Goal: Task Accomplishment & Management: Manage account settings

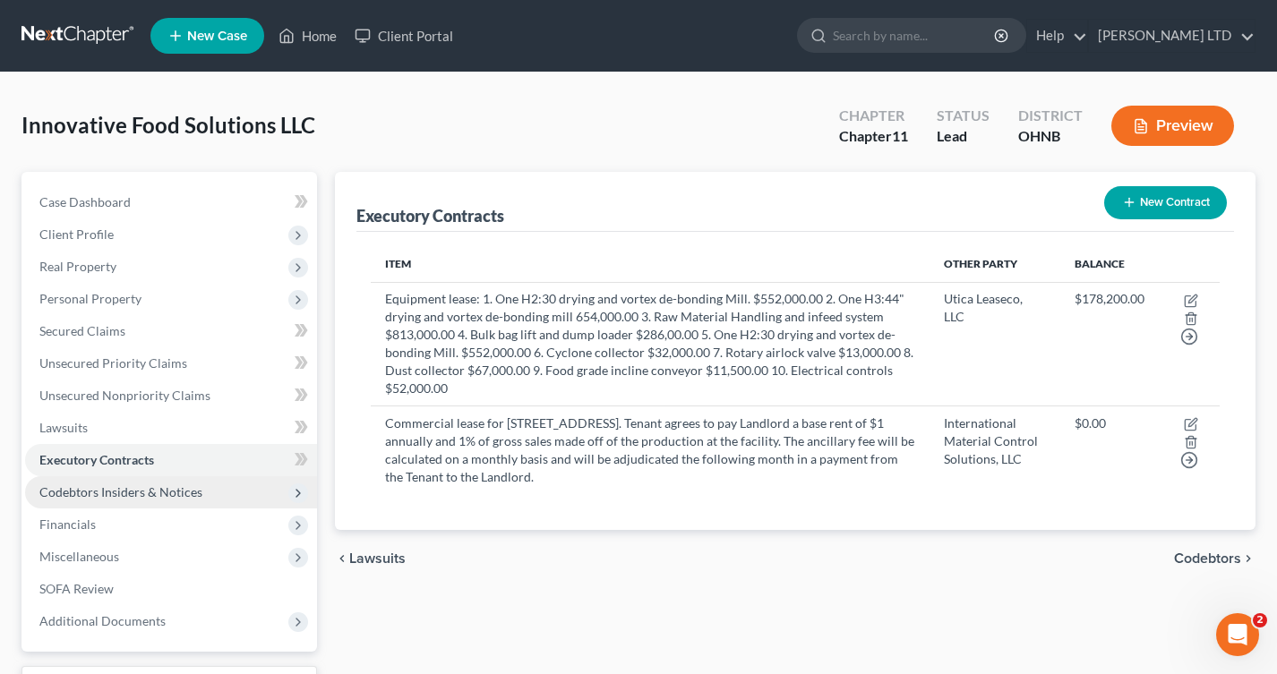
click at [146, 486] on span "Codebtors Insiders & Notices" at bounding box center [120, 491] width 163 height 15
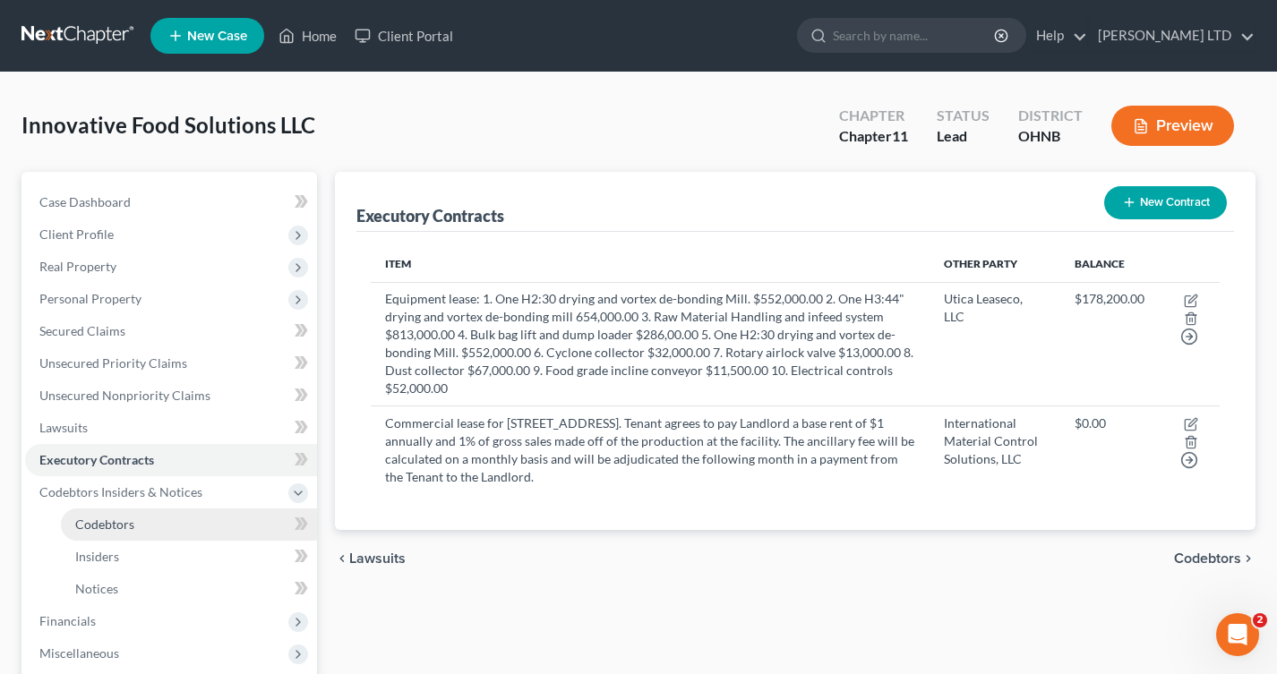
click at [144, 517] on link "Codebtors" at bounding box center [189, 525] width 256 height 32
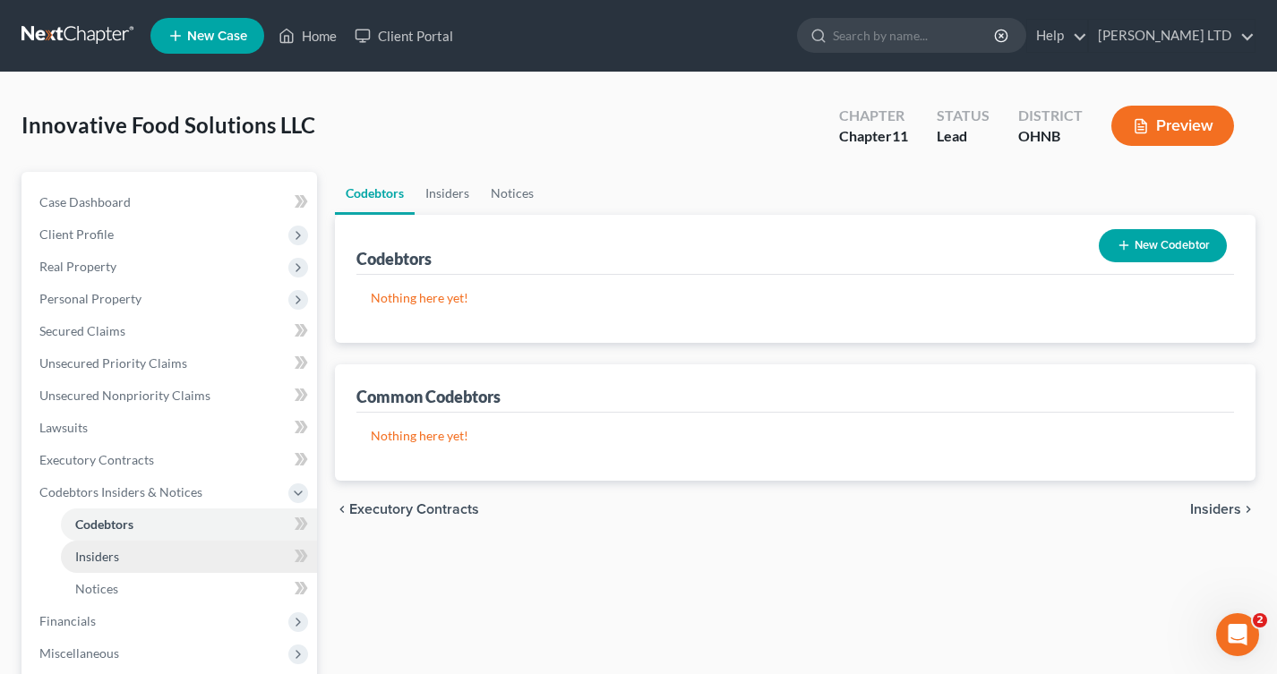
click at [140, 547] on link "Insiders" at bounding box center [189, 557] width 256 height 32
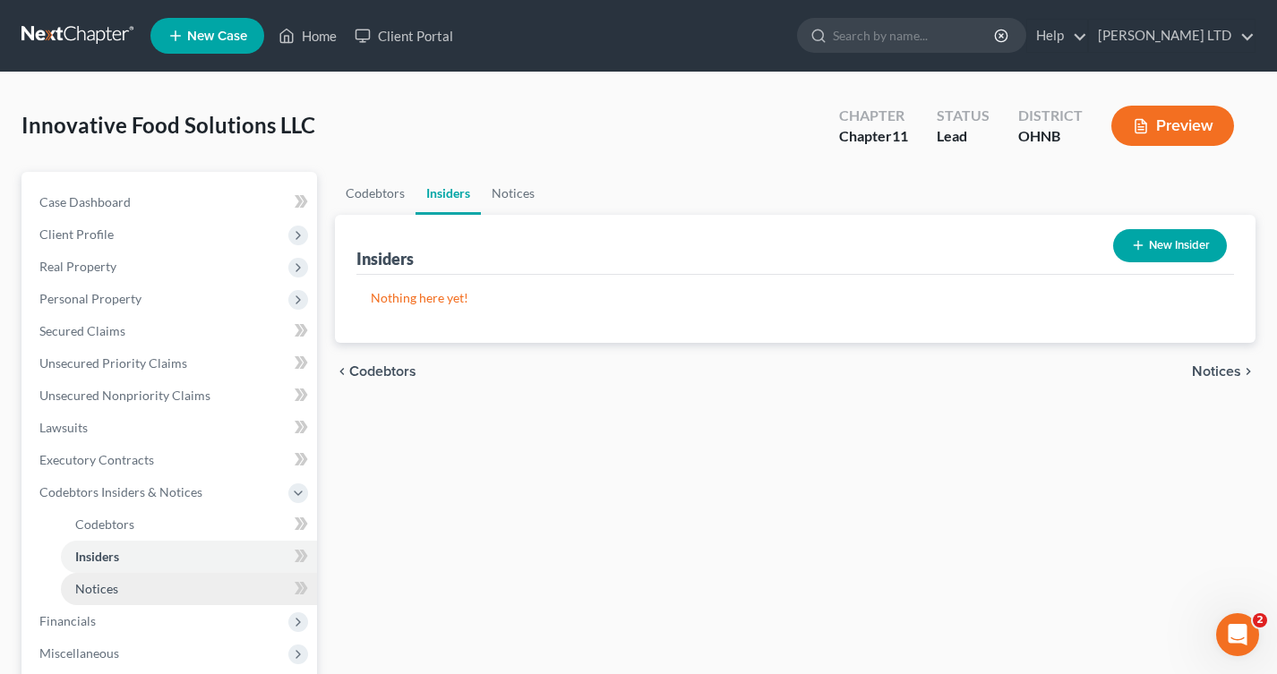
click at [137, 574] on link "Notices" at bounding box center [189, 589] width 256 height 32
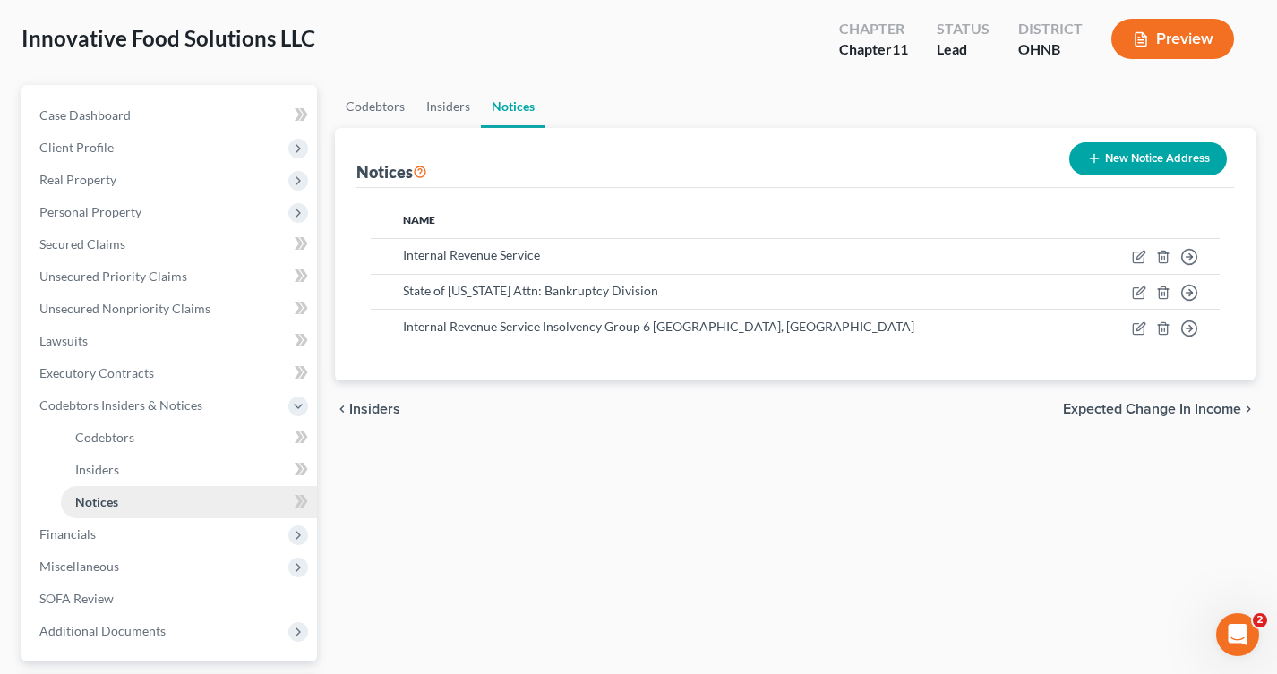
scroll to position [110, 0]
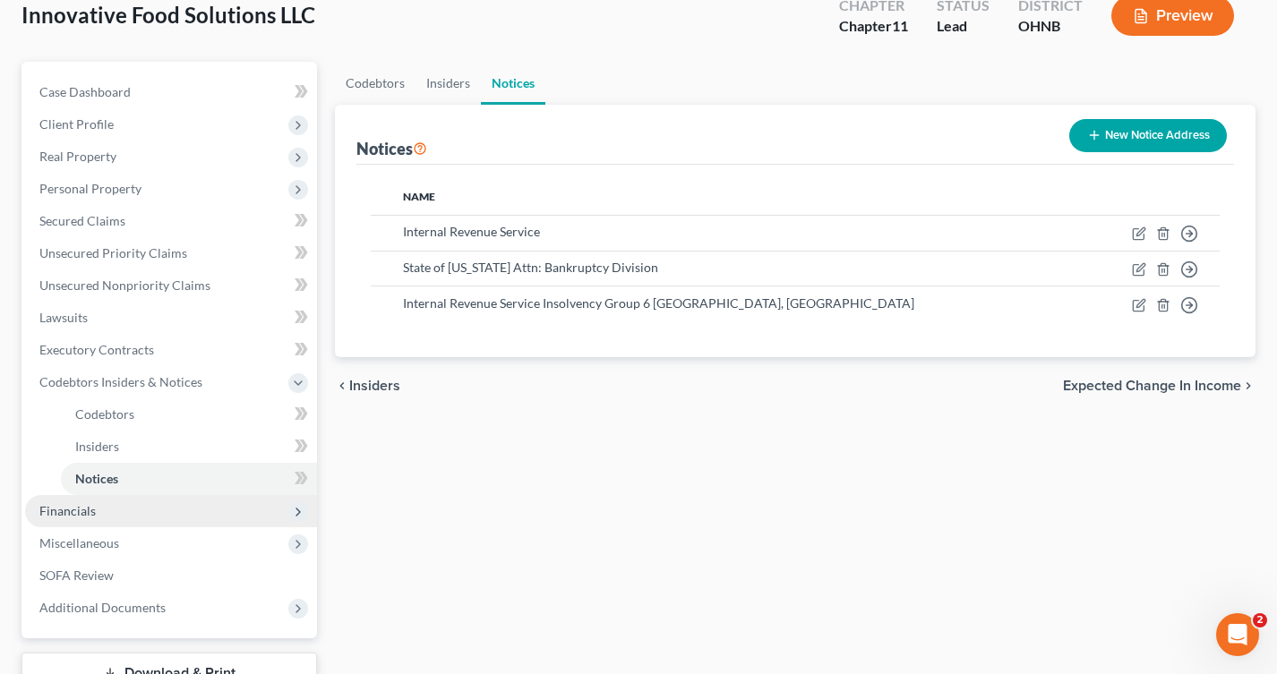
click at [108, 517] on span "Financials" at bounding box center [171, 511] width 292 height 32
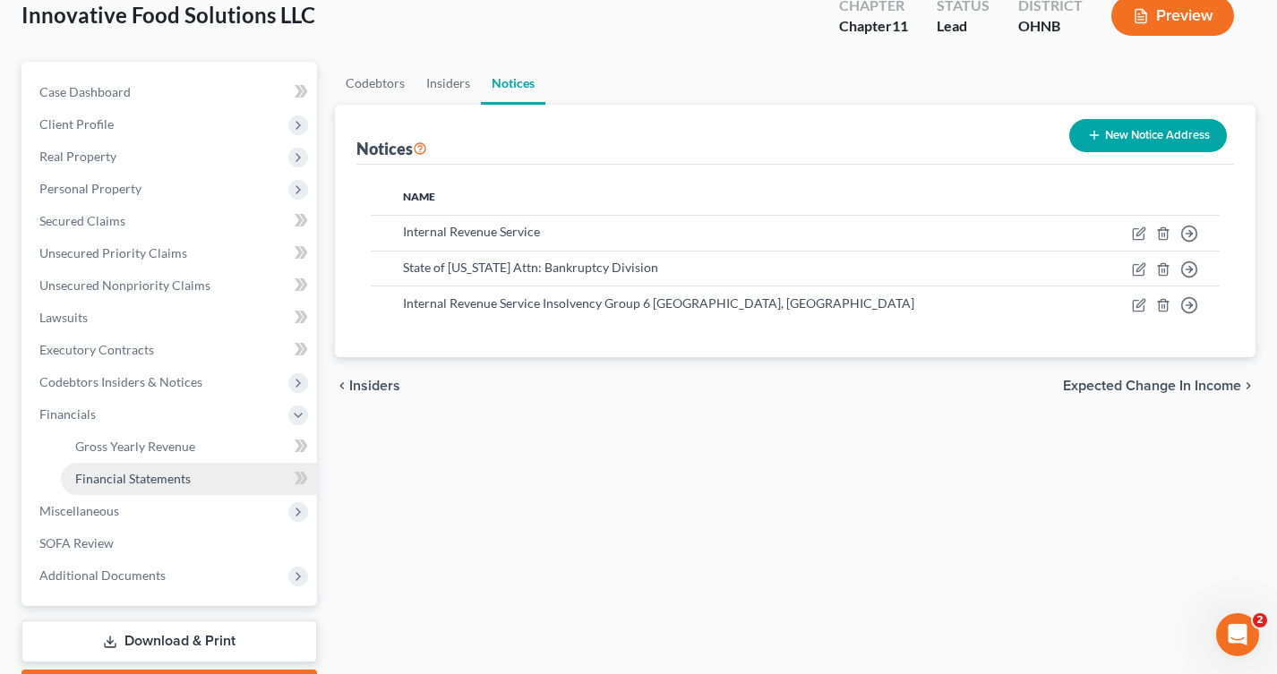
click at [94, 483] on span "Financial Statements" at bounding box center [132, 478] width 115 height 15
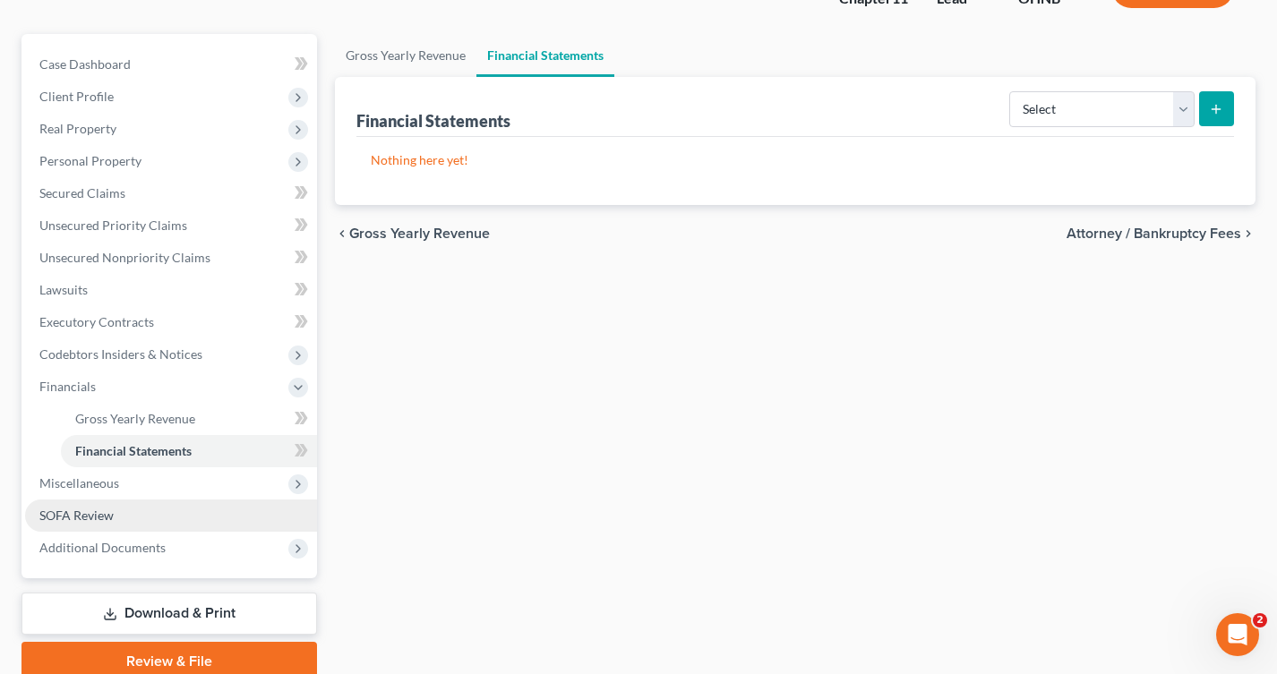
click at [90, 517] on span "SOFA Review" at bounding box center [76, 515] width 74 height 15
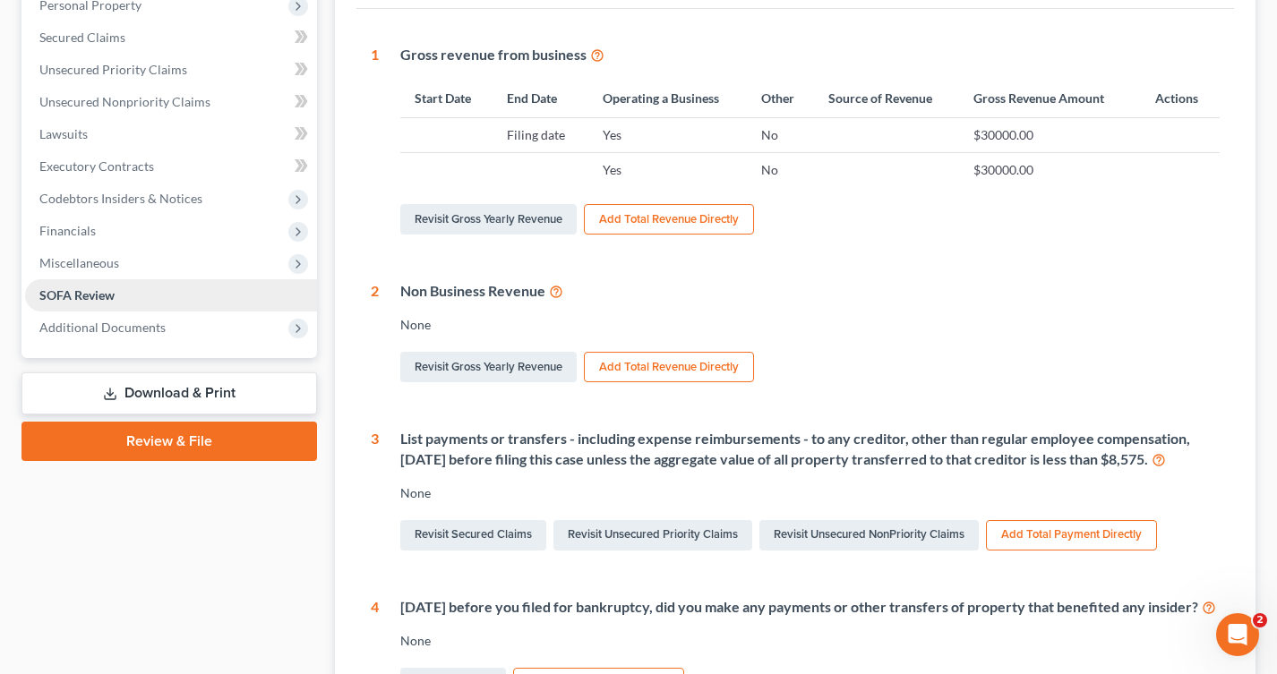
scroll to position [296, 0]
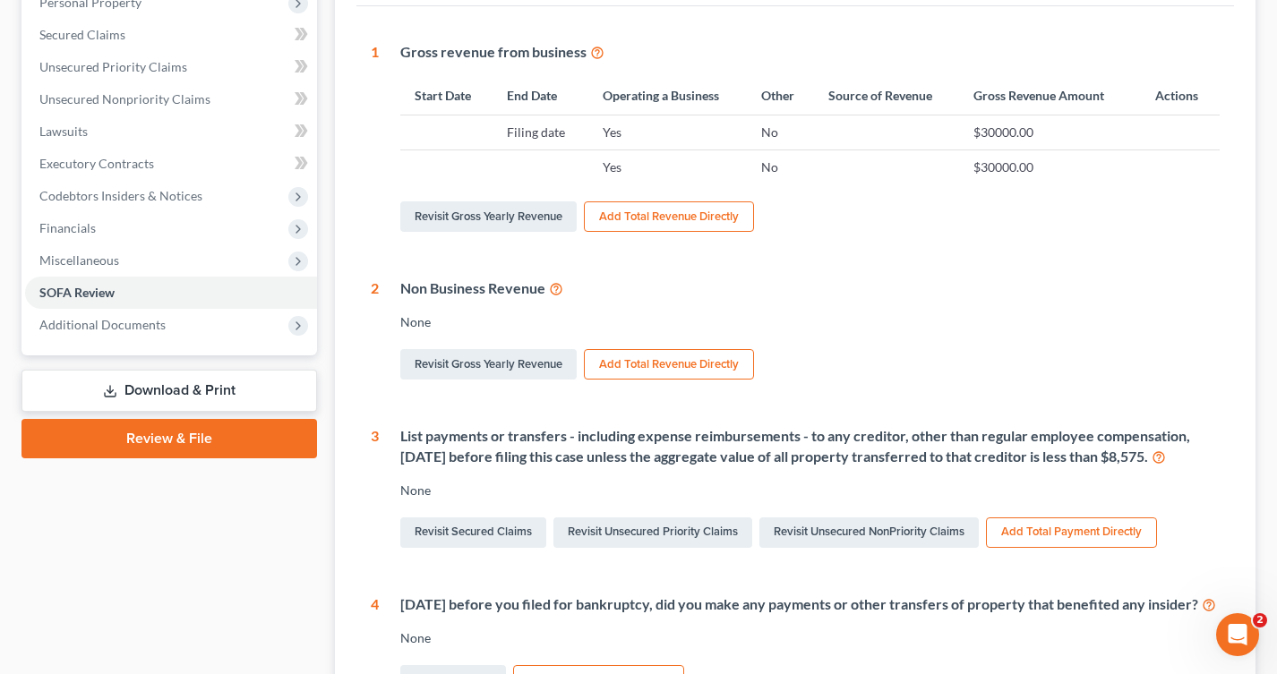
click at [361, 243] on div "1 Gross revenue from business Start Date End Date Operating a Business Other So…" at bounding box center [795, 469] width 878 height 926
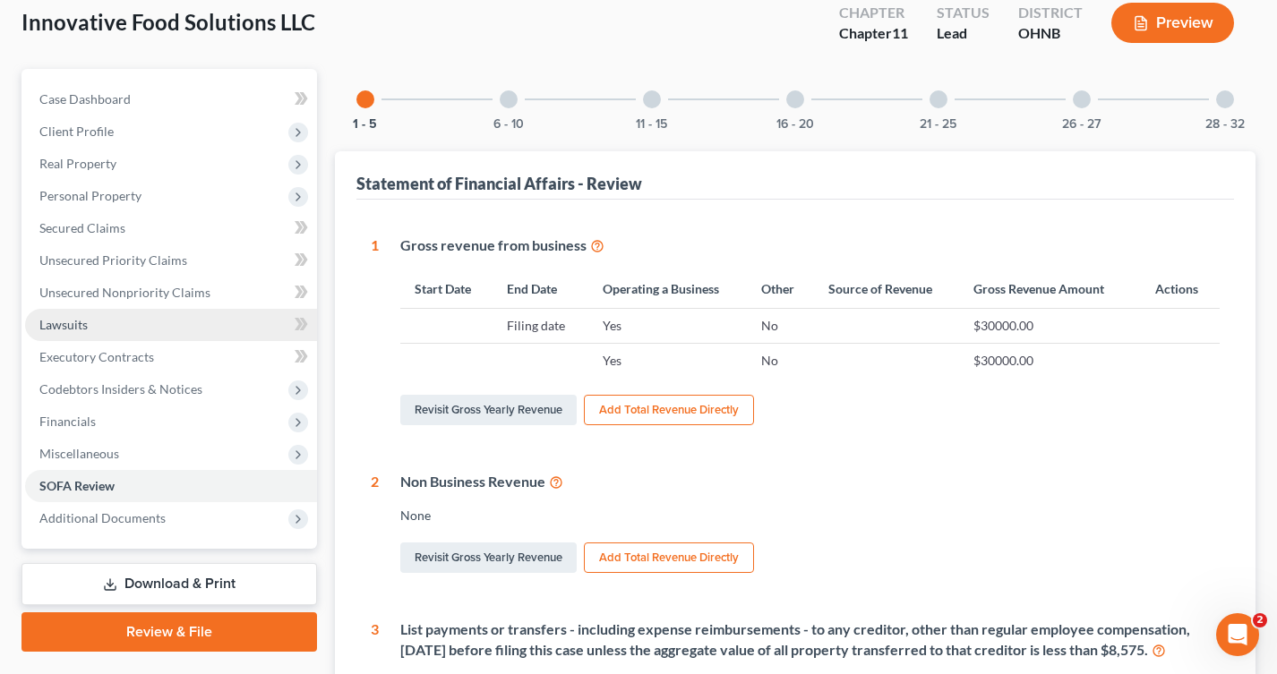
scroll to position [97, 0]
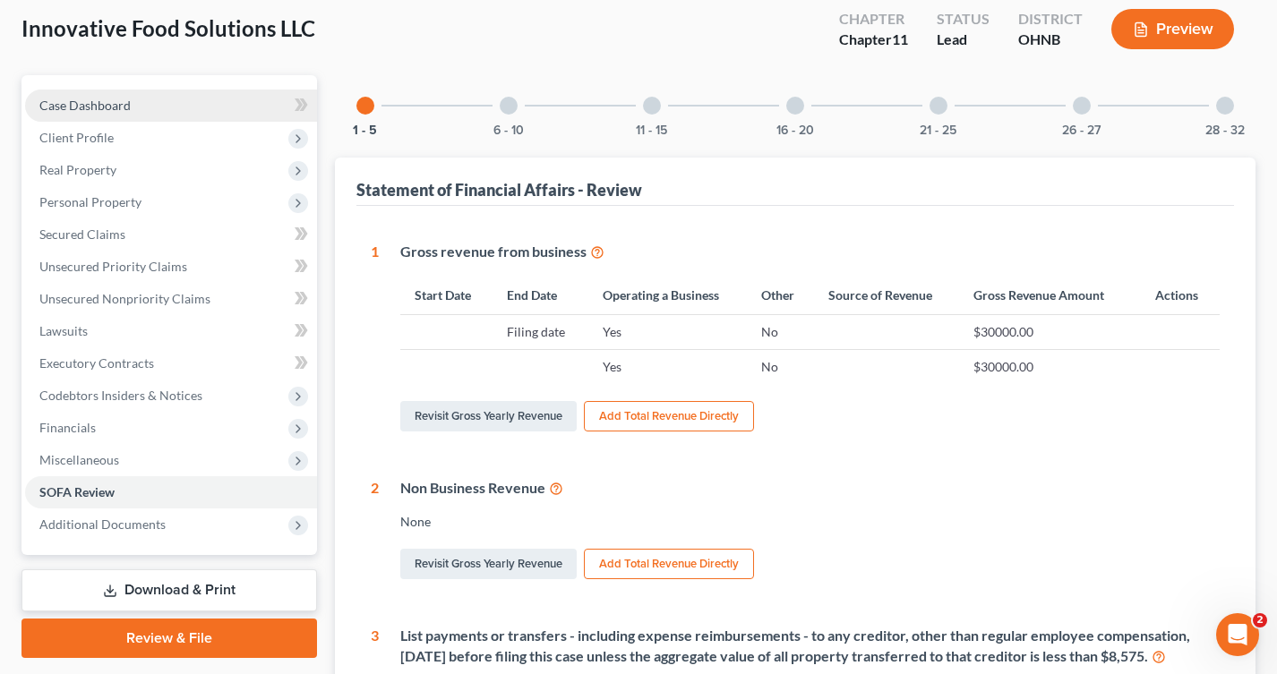
click at [133, 103] on link "Case Dashboard" at bounding box center [171, 106] width 292 height 32
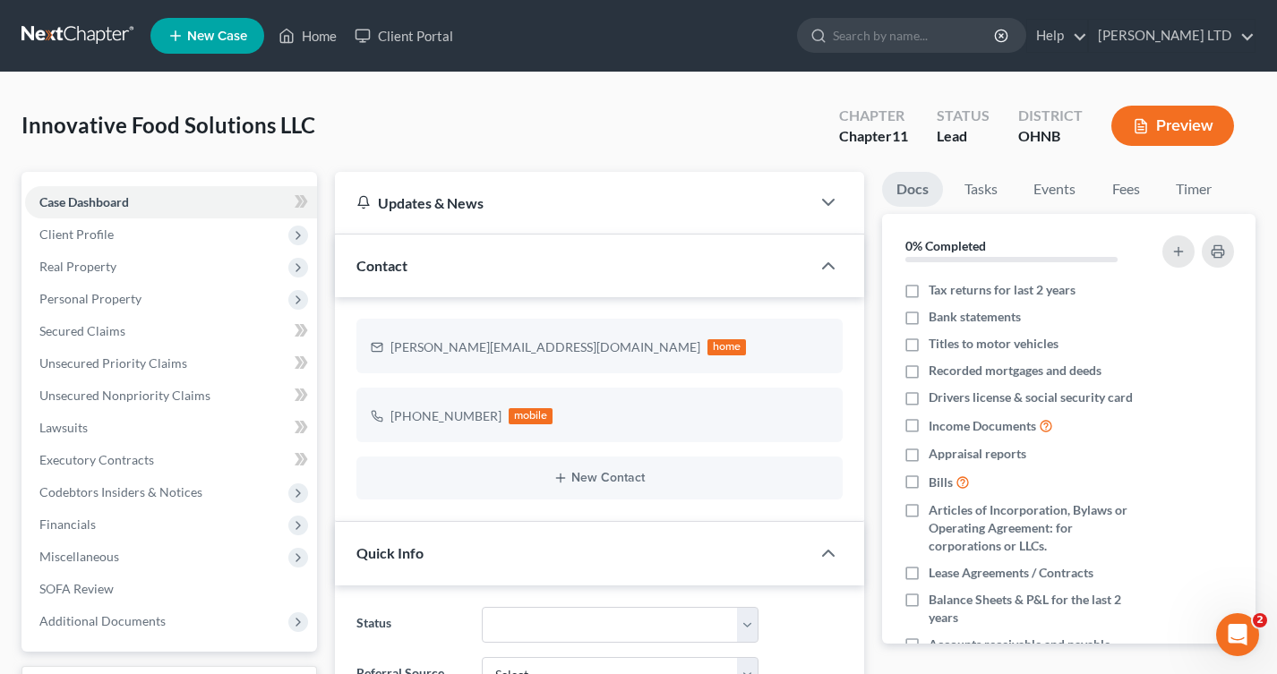
click at [483, 210] on div "Updates & News" at bounding box center [572, 202] width 433 height 19
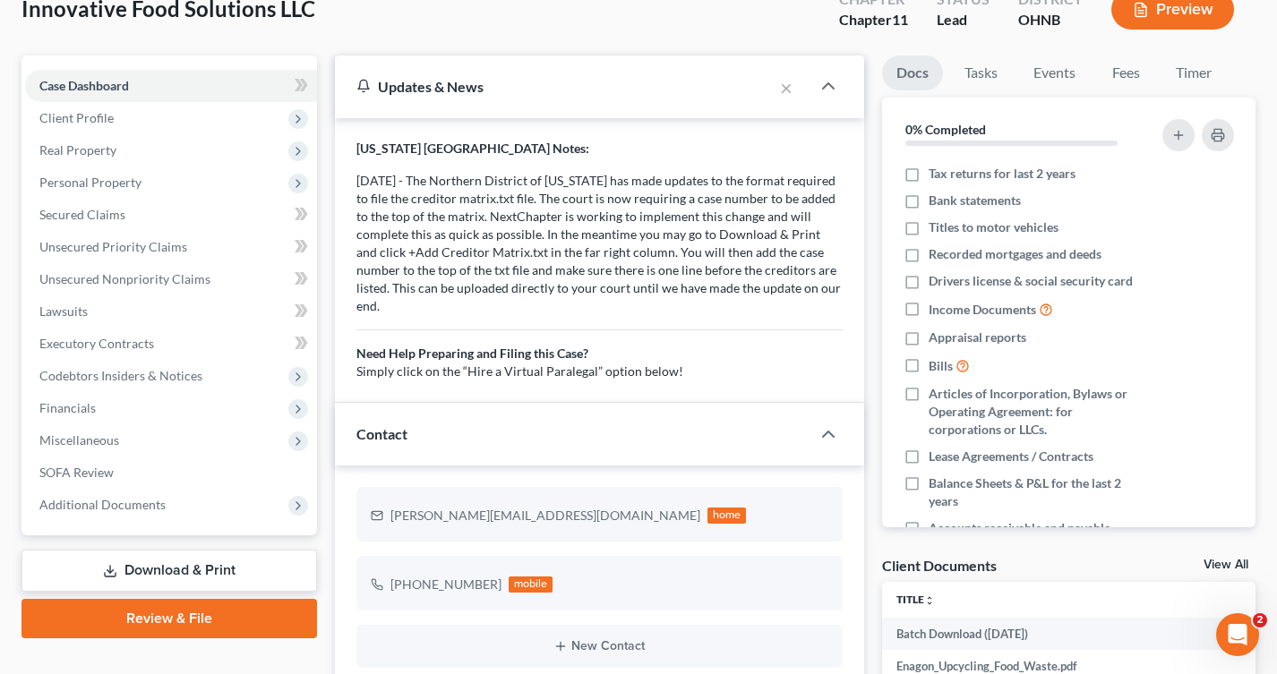
scroll to position [119, 0]
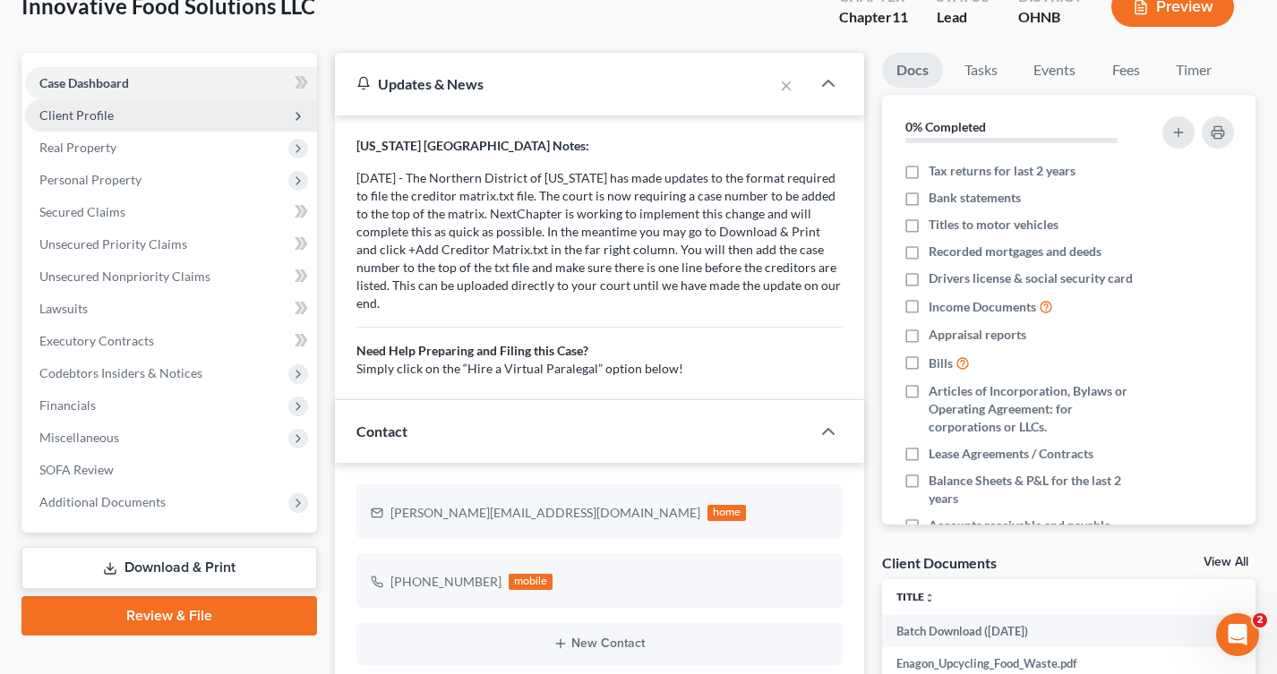
click at [178, 129] on span "Client Profile" at bounding box center [171, 115] width 292 height 32
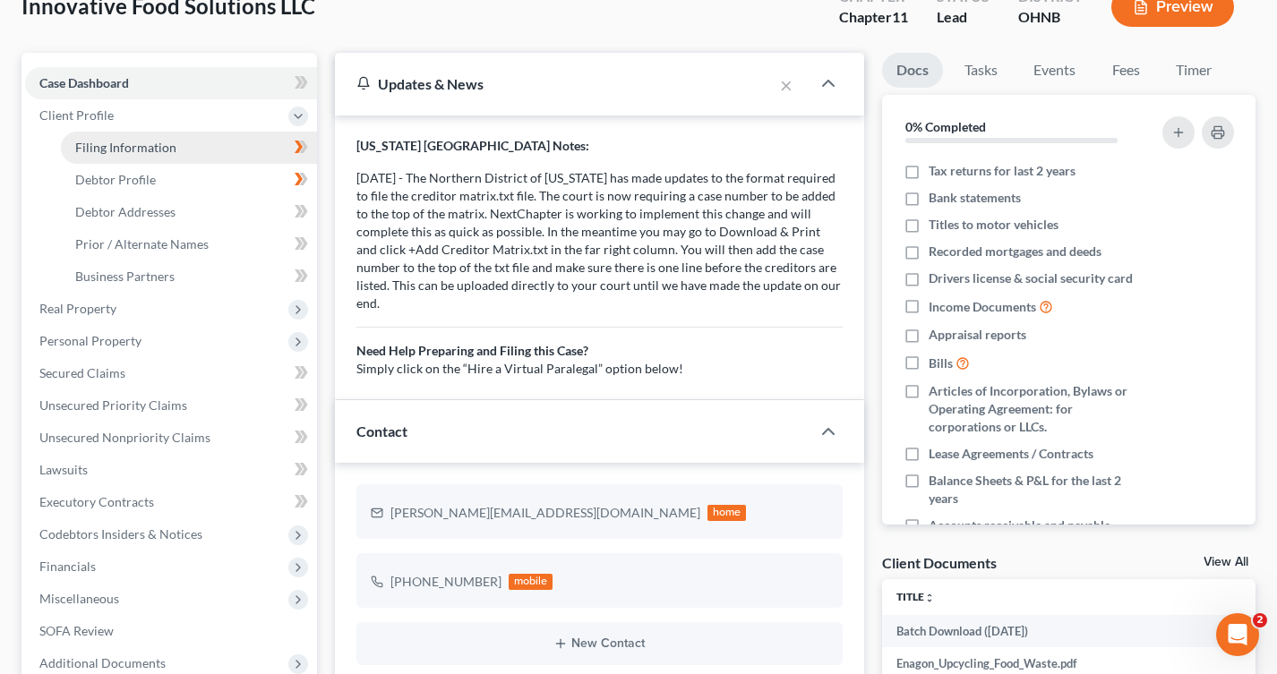
click at [177, 144] on link "Filing Information" at bounding box center [189, 148] width 256 height 32
select select "3"
select select "1"
select select "61"
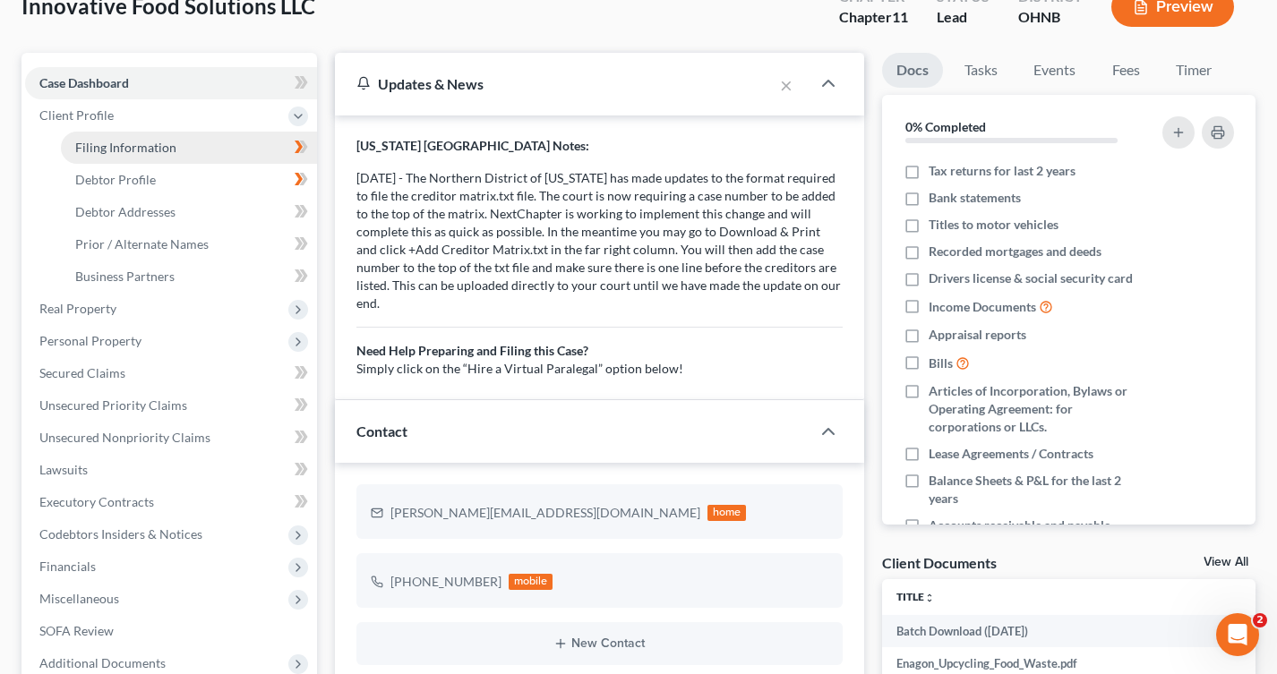
select select "0"
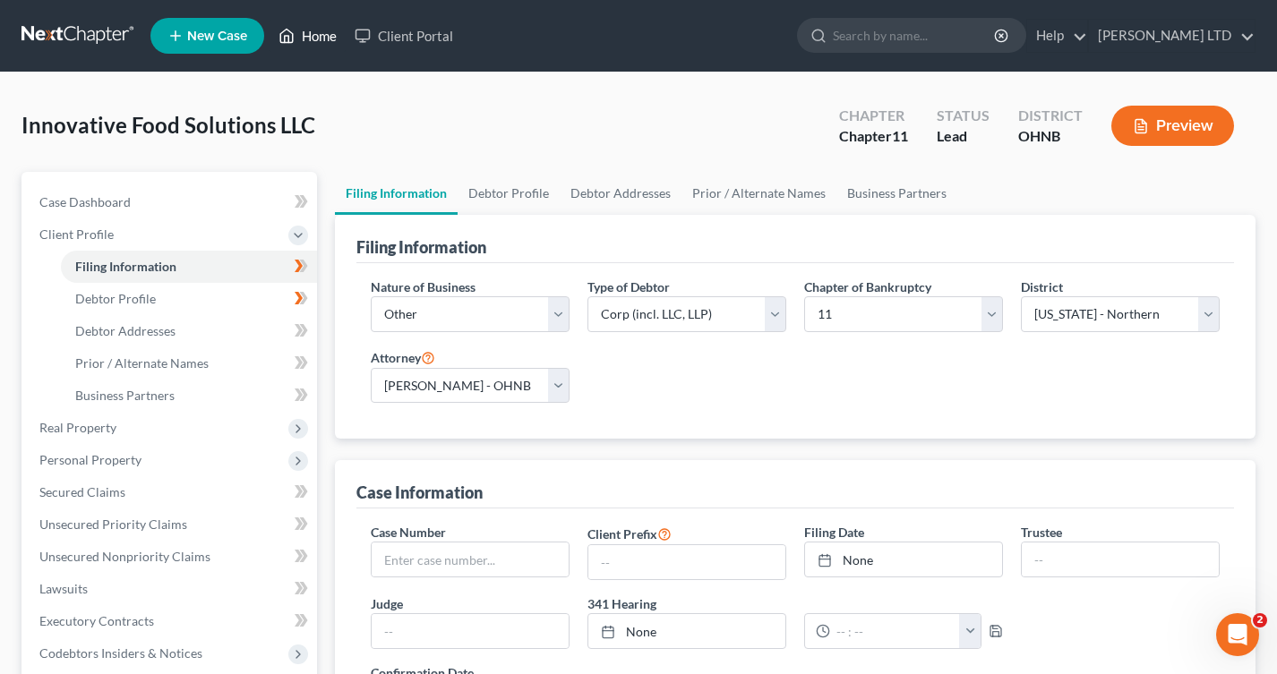
click at [308, 40] on link "Home" at bounding box center [307, 36] width 76 height 32
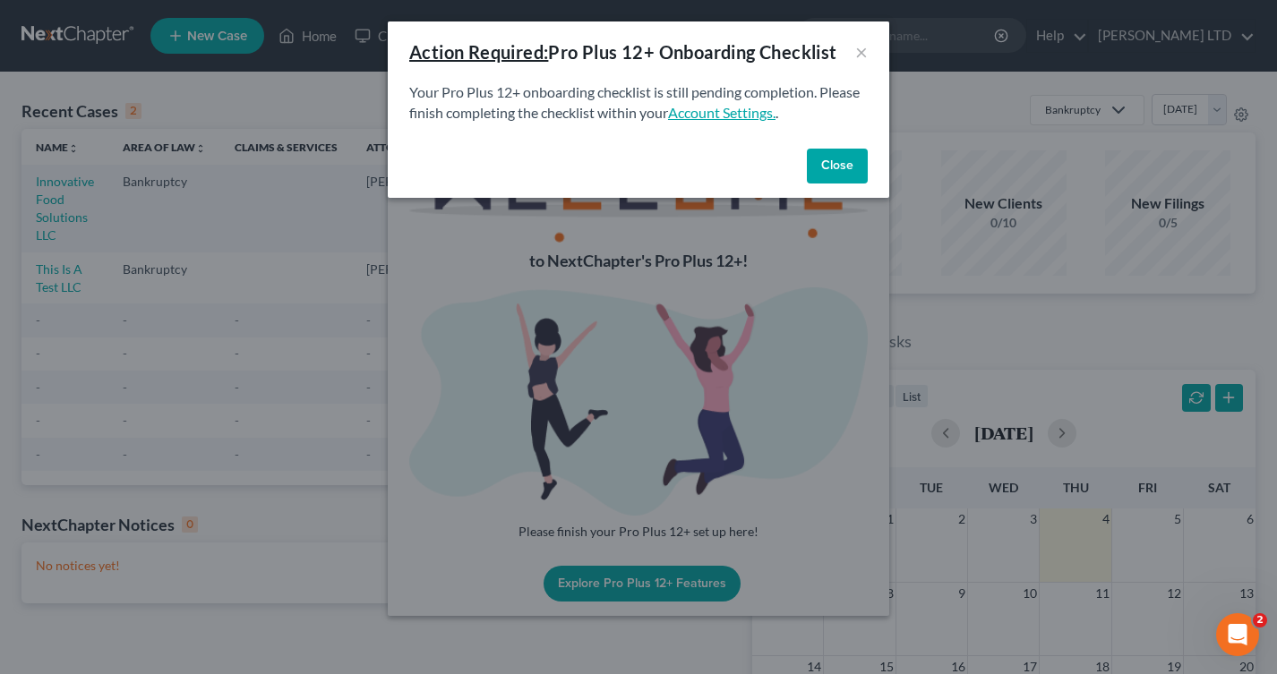
click at [733, 114] on link "Account Settings." at bounding box center [721, 112] width 107 height 17
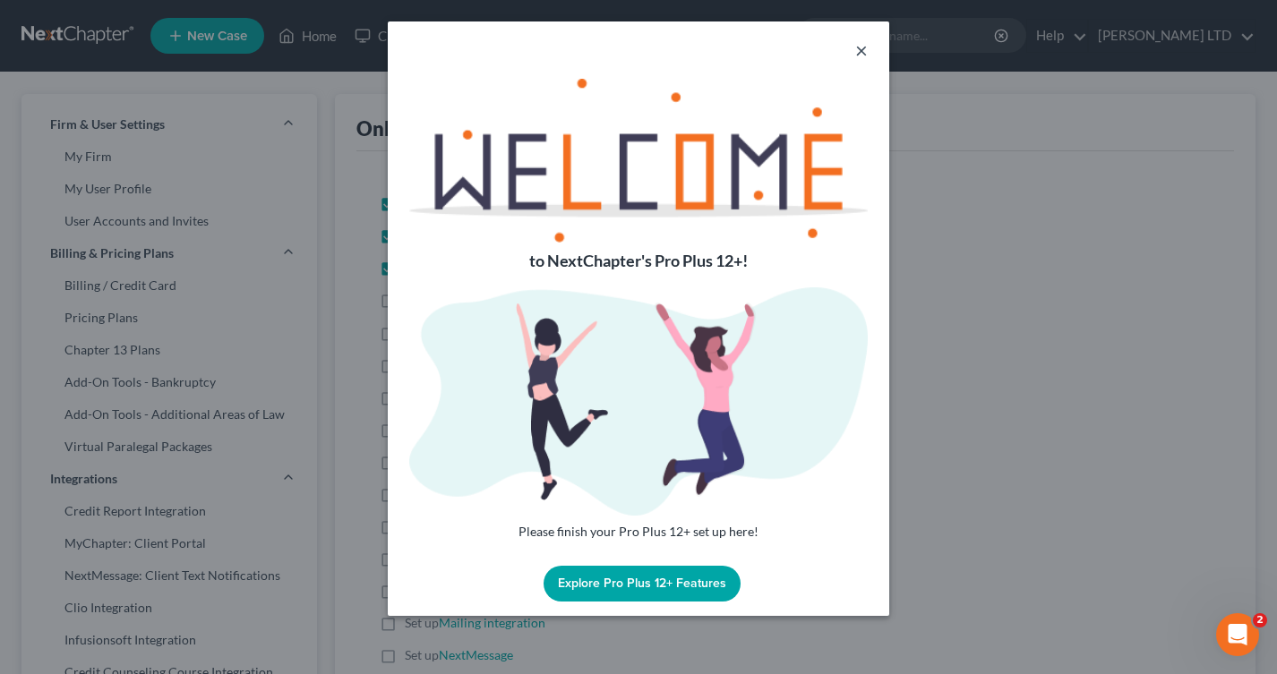
click at [859, 53] on button "×" at bounding box center [861, 49] width 13 height 21
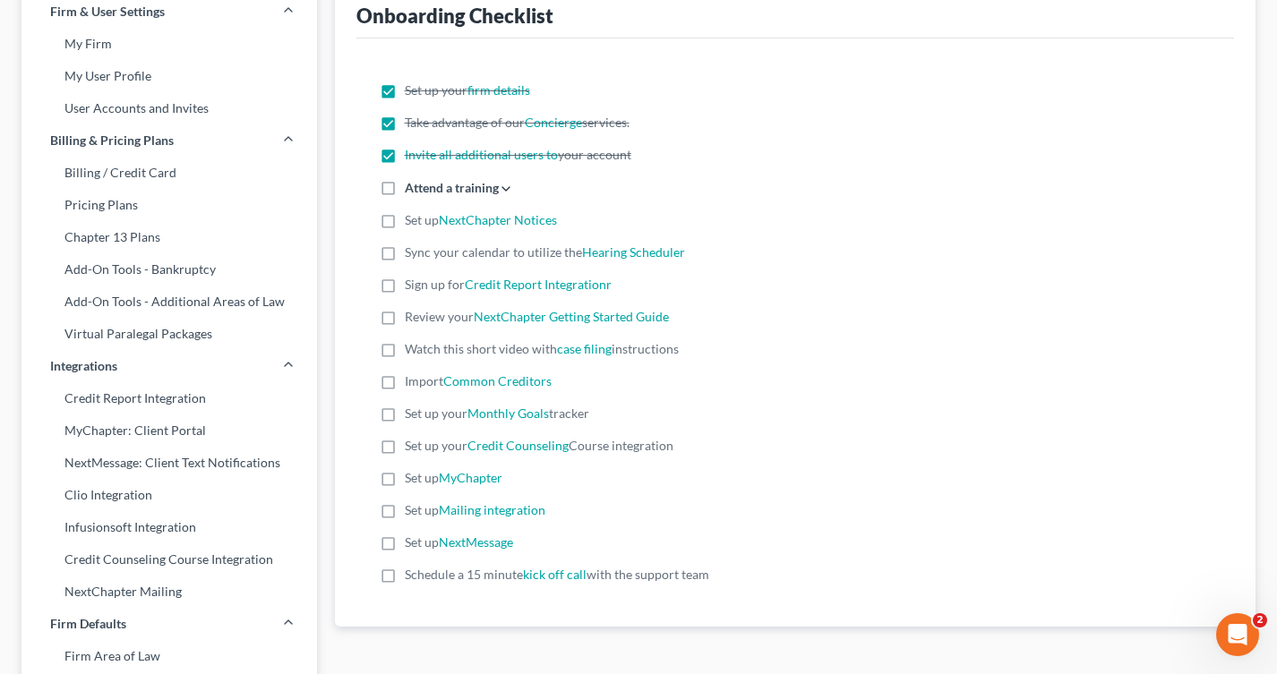
scroll to position [116, 0]
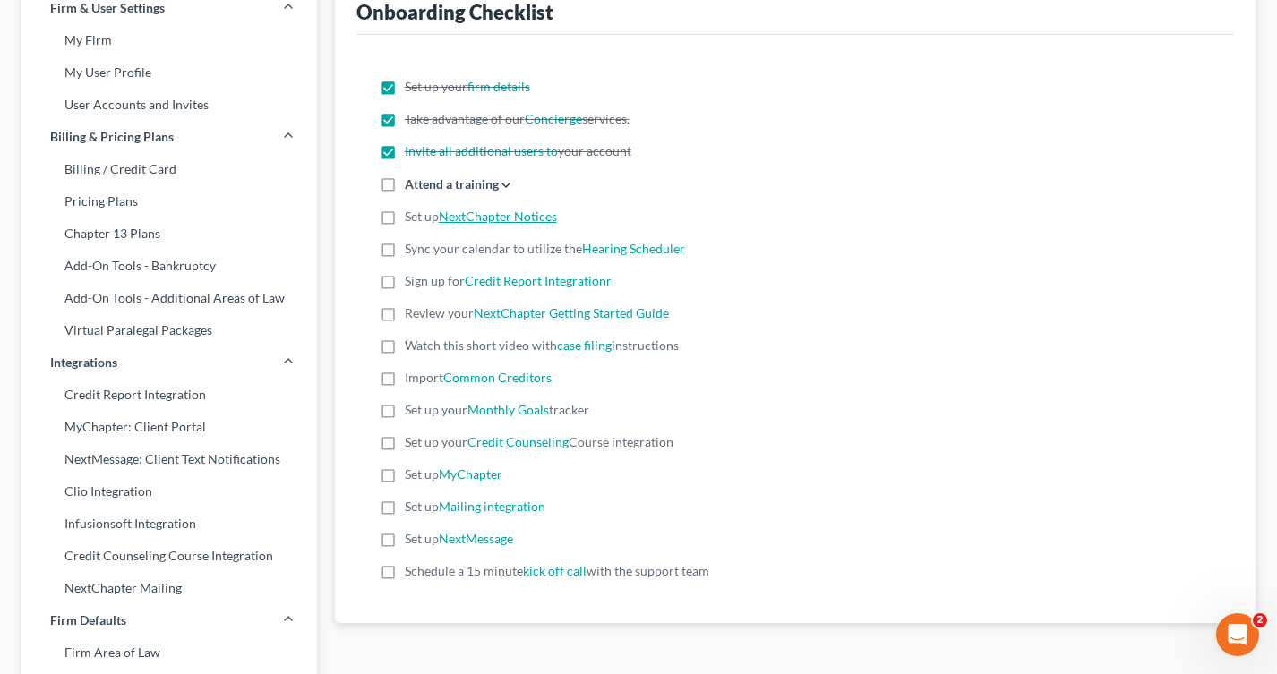
click at [451, 220] on link "NextChapter Notices" at bounding box center [498, 216] width 118 height 15
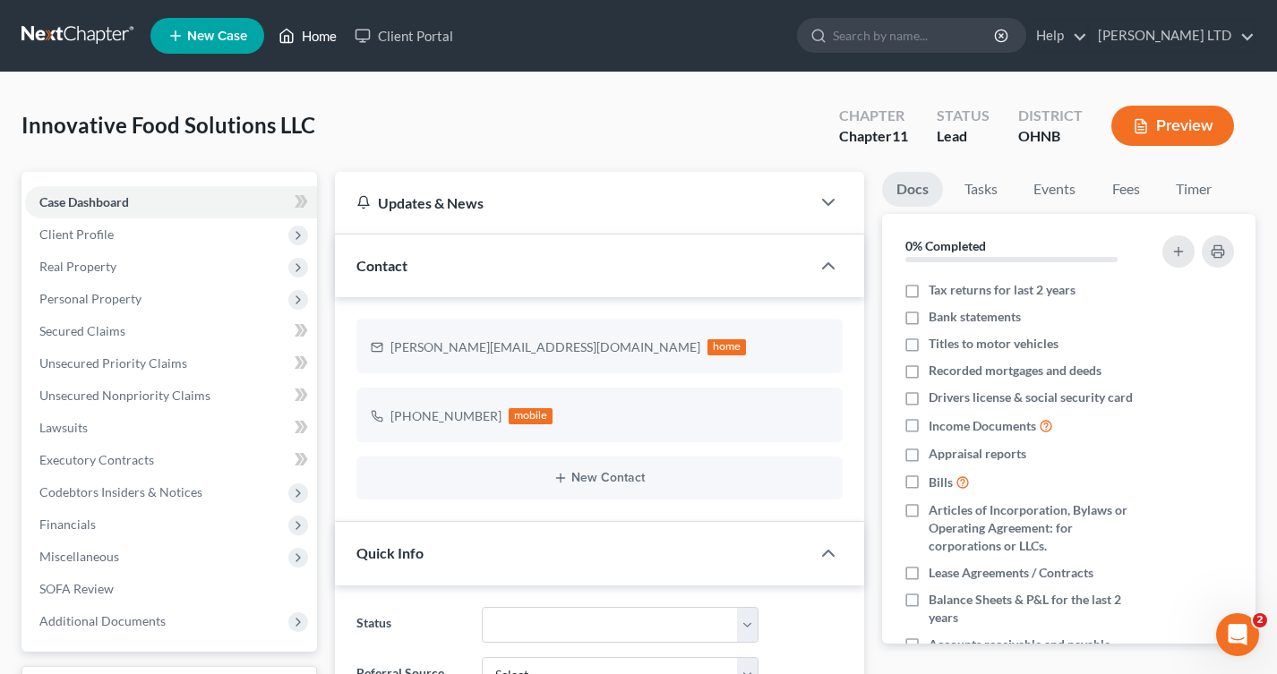
click at [318, 35] on link "Home" at bounding box center [307, 36] width 76 height 32
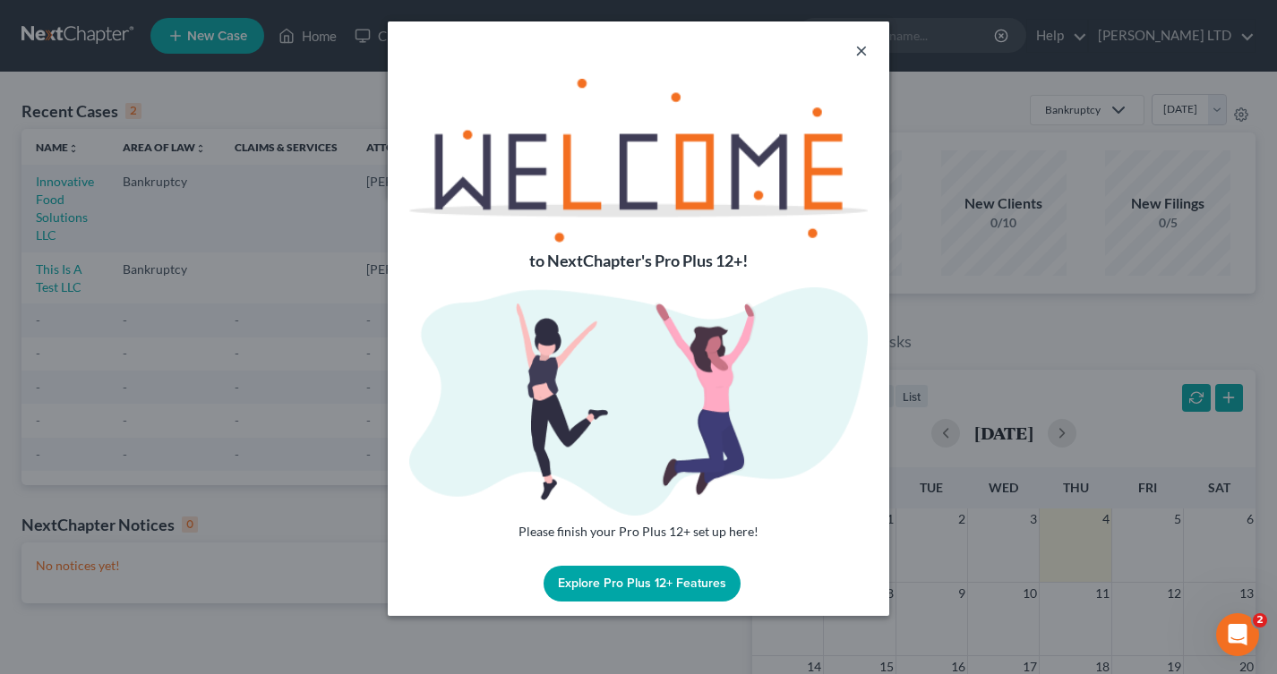
click at [860, 54] on button "×" at bounding box center [861, 49] width 13 height 21
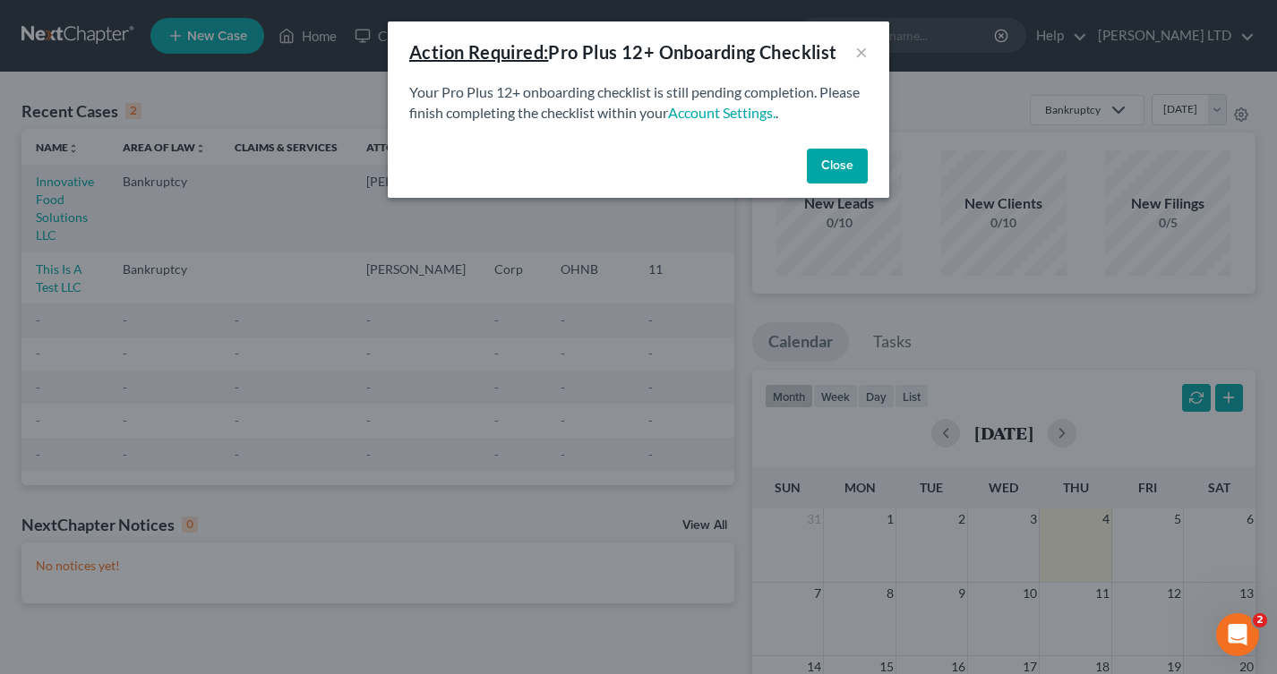
click at [842, 166] on button "Close" at bounding box center [837, 167] width 61 height 36
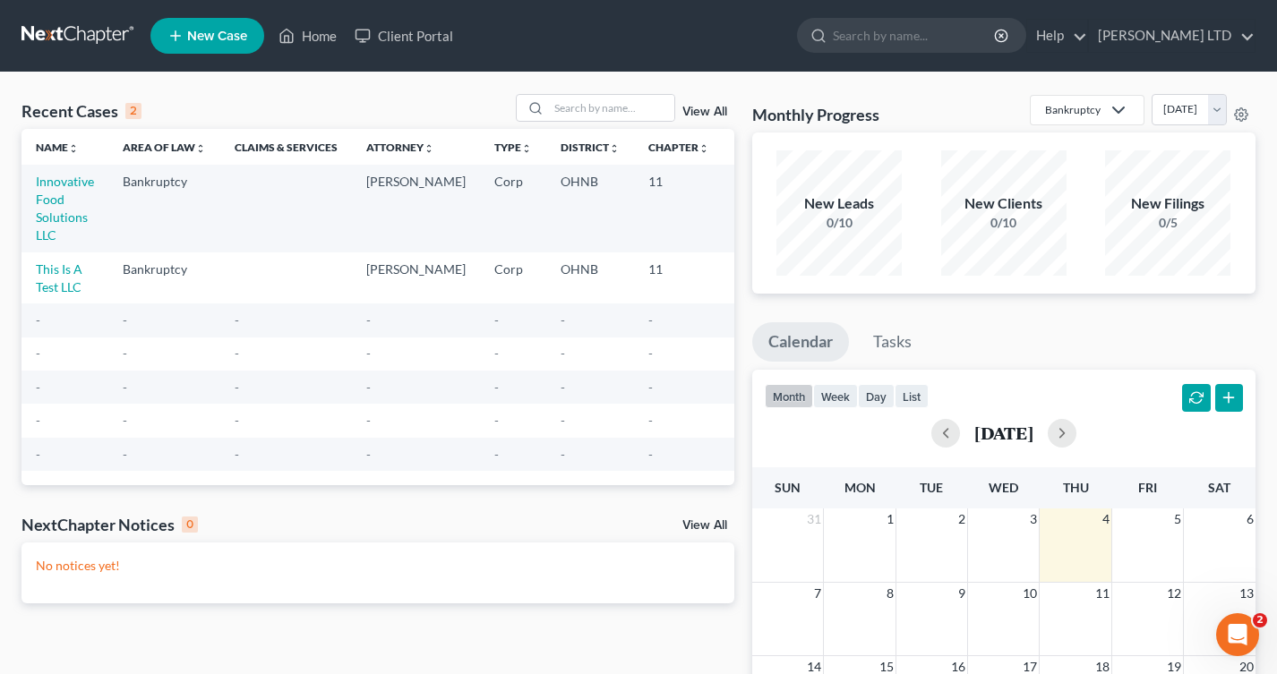
click at [81, 563] on p "No notices yet!" at bounding box center [378, 566] width 684 height 18
click at [1186, 40] on link "[PERSON_NAME] LTD" at bounding box center [1172, 36] width 166 height 32
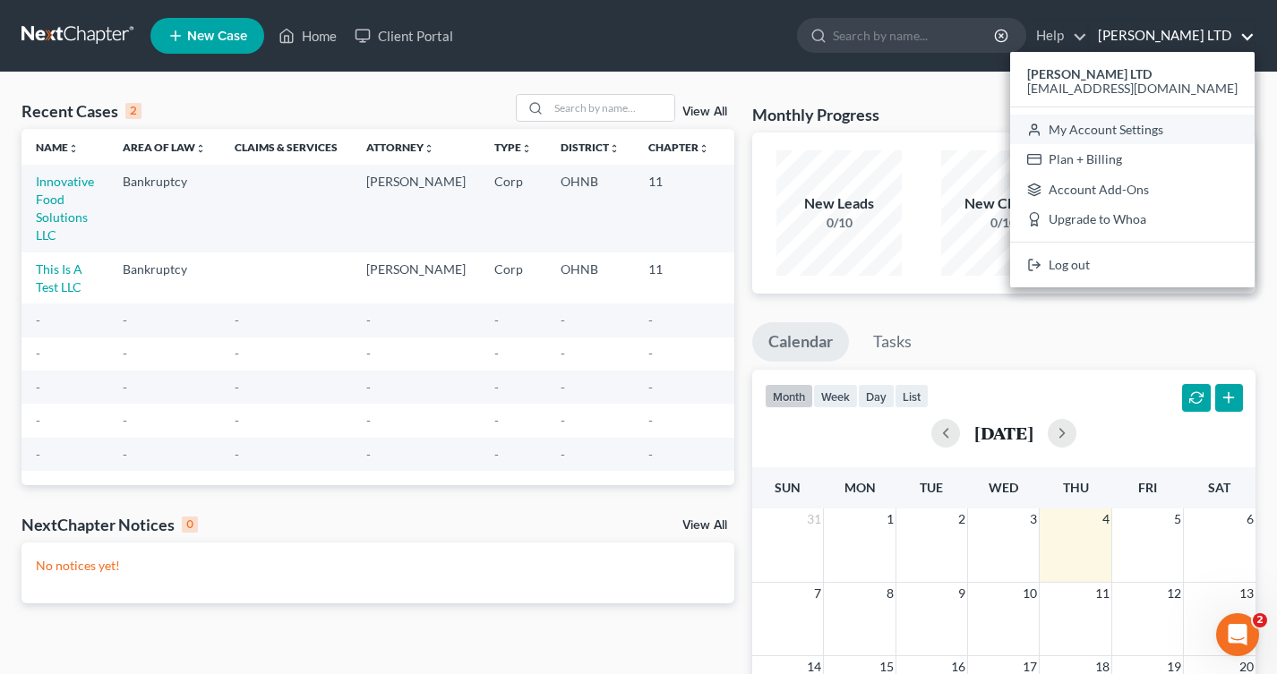
click at [1169, 136] on link "My Account Settings" at bounding box center [1132, 130] width 244 height 30
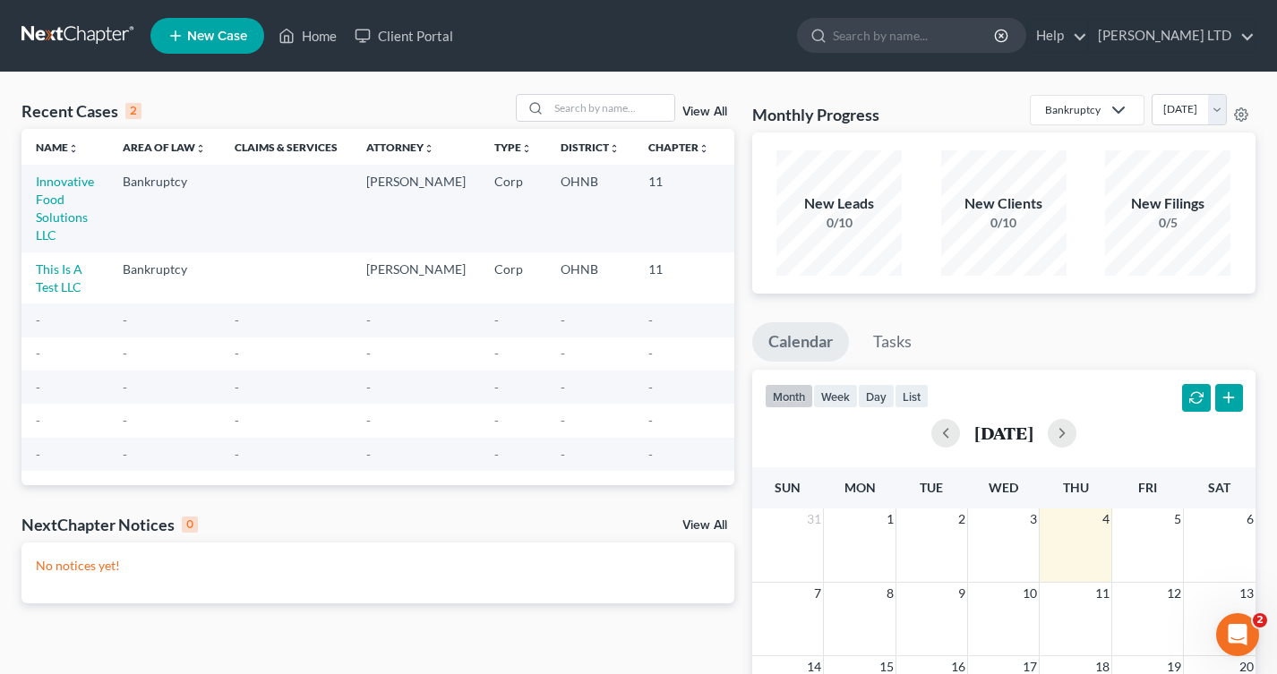
select select "61"
select select "24"
select select "36"
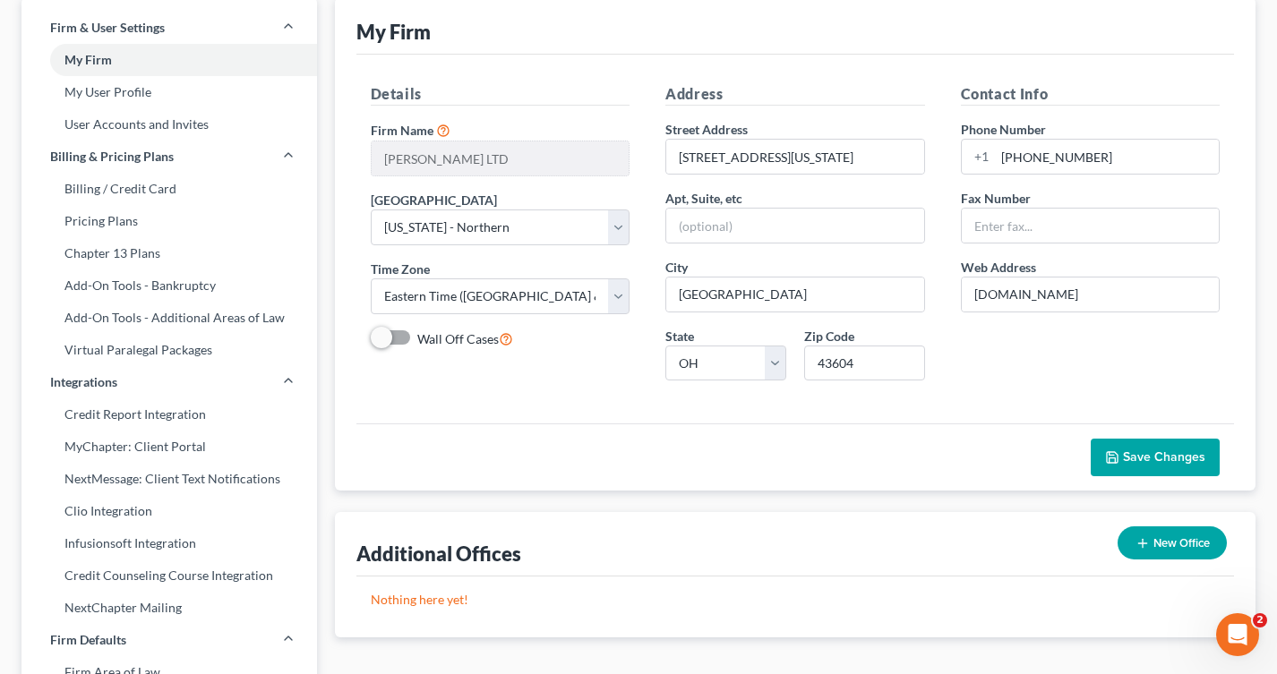
scroll to position [109, 0]
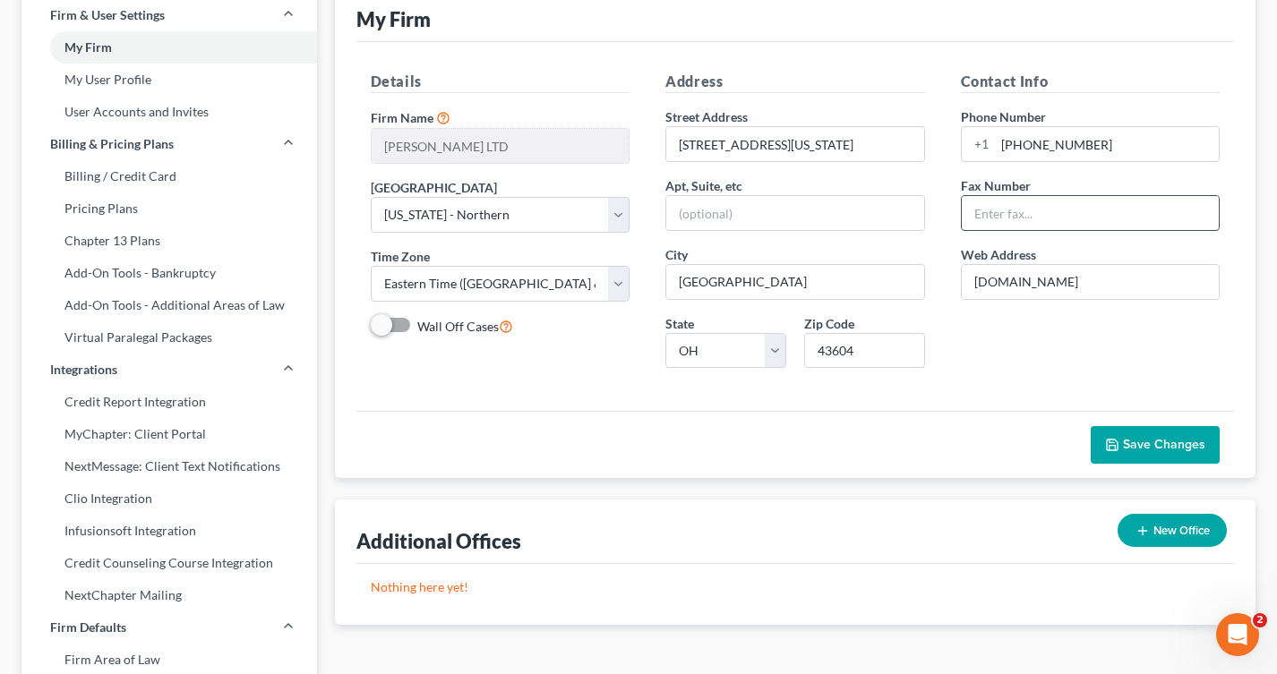
click at [973, 218] on input "text" at bounding box center [1091, 213] width 258 height 34
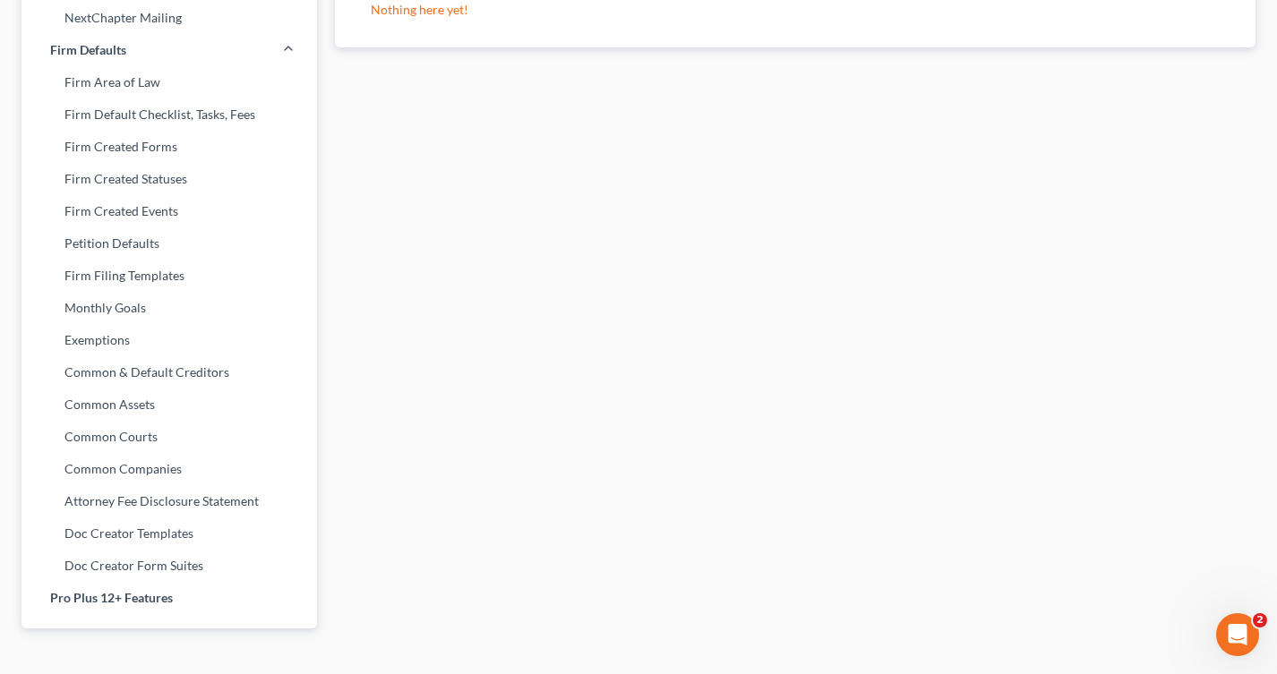
scroll to position [716, 0]
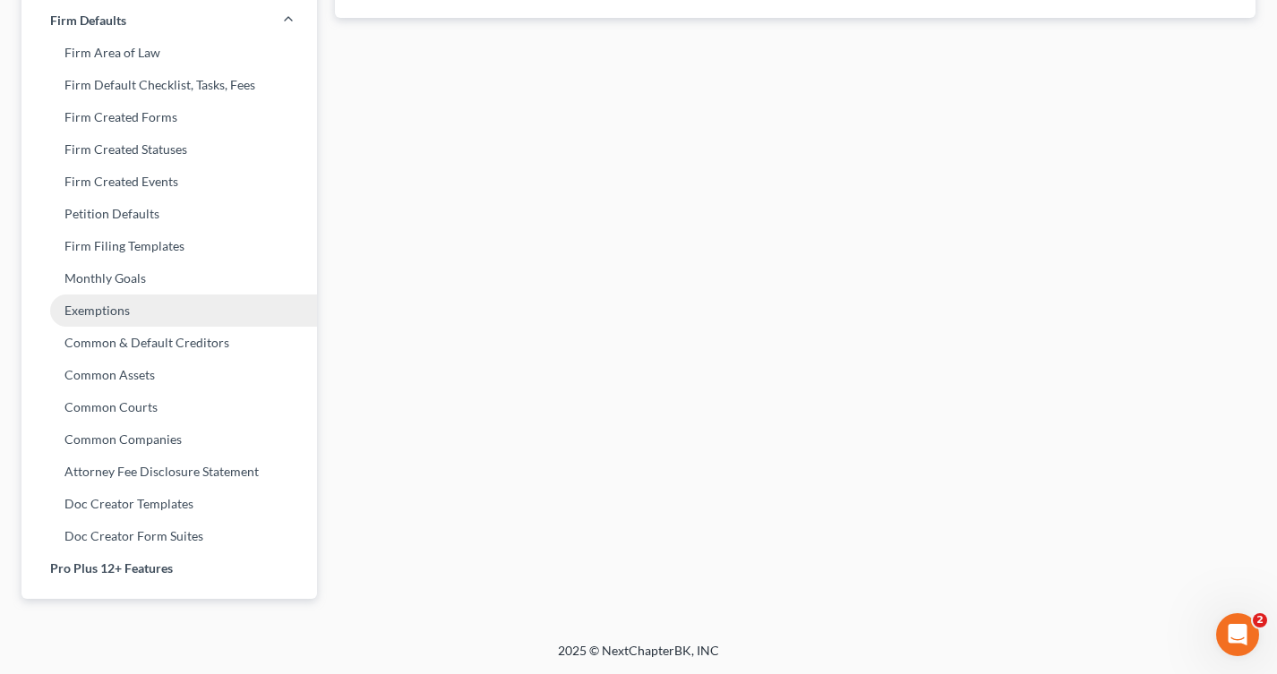
click at [98, 312] on link "Exemptions" at bounding box center [168, 311] width 295 height 32
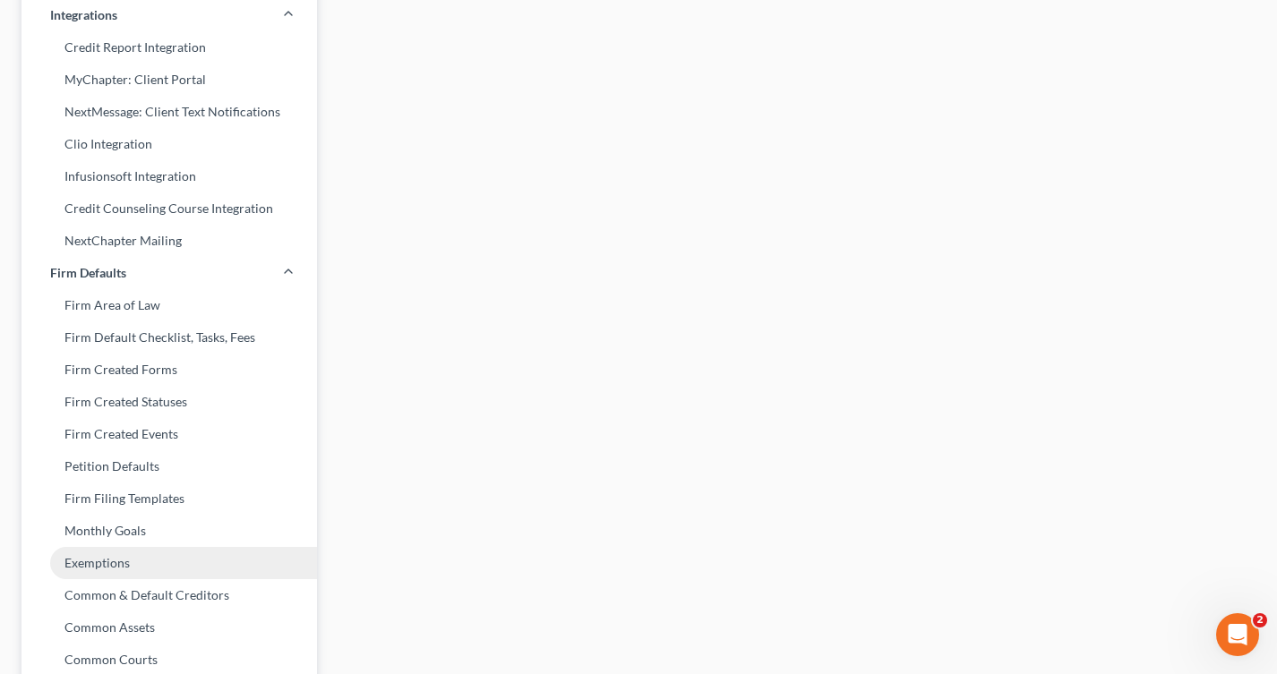
select select "0"
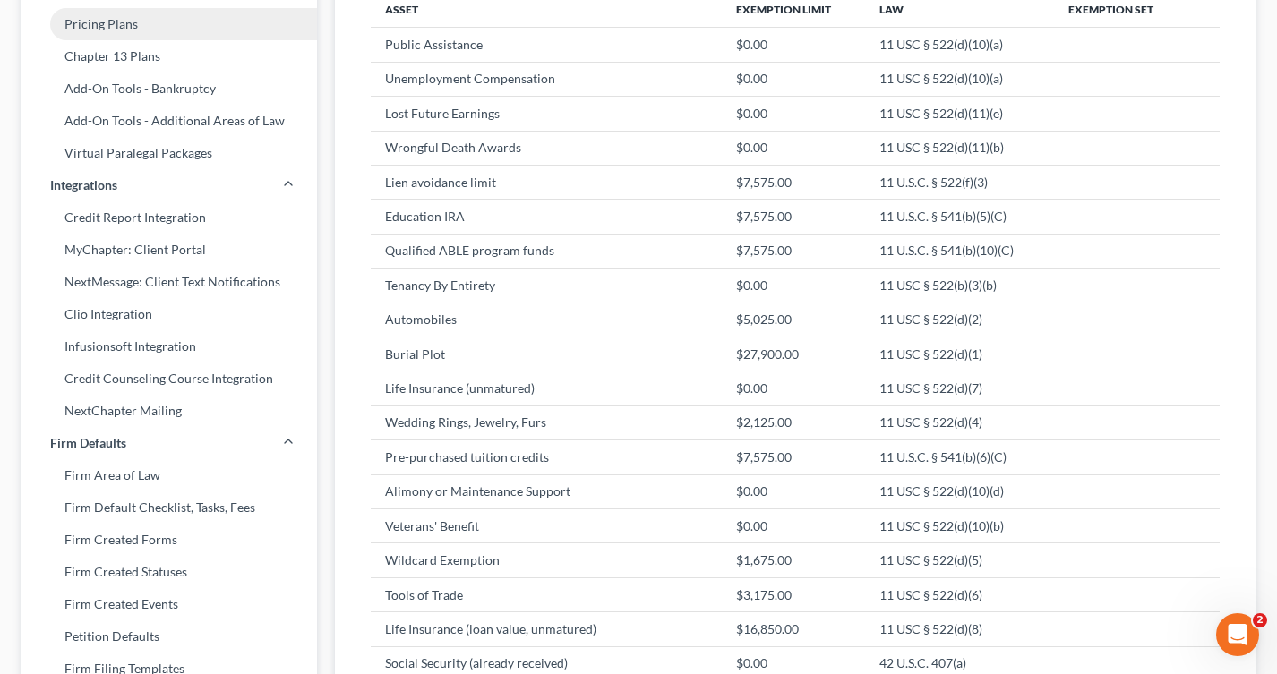
scroll to position [306, 0]
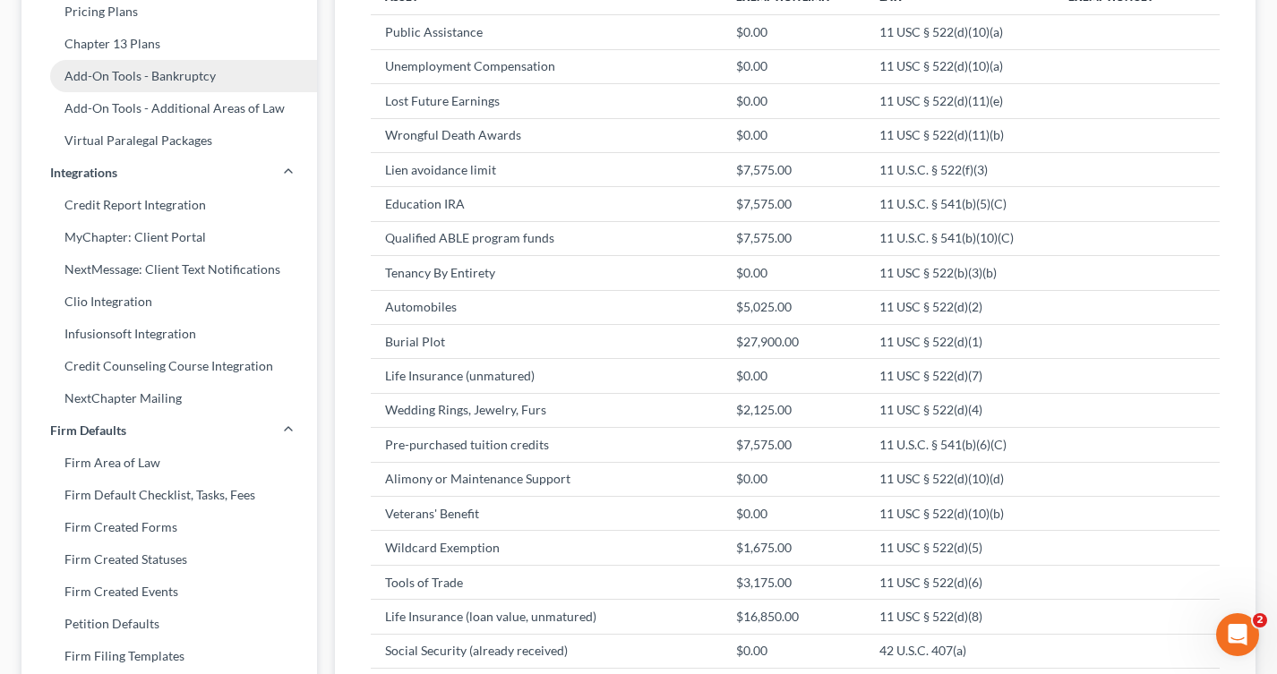
click at [76, 73] on link "Add-On Tools - Bankruptcy" at bounding box center [168, 76] width 295 height 32
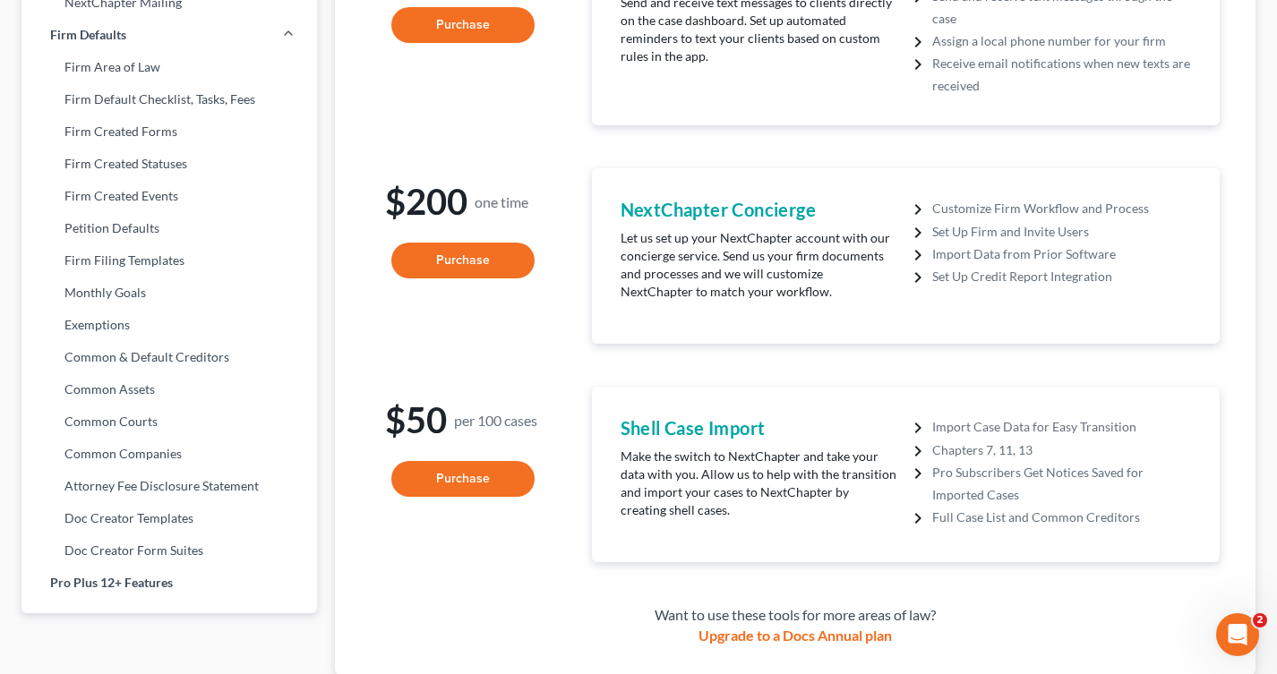
scroll to position [726, 0]
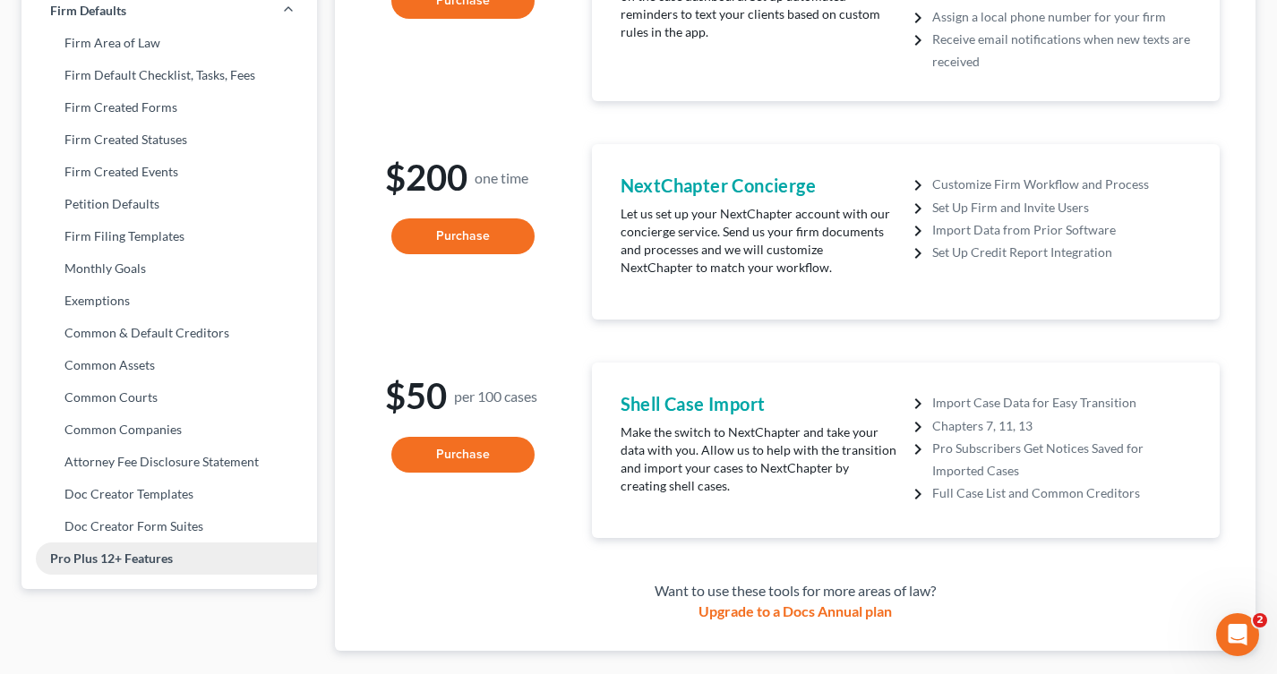
click at [83, 569] on link "Pro Plus 12+ Features" at bounding box center [168, 559] width 295 height 32
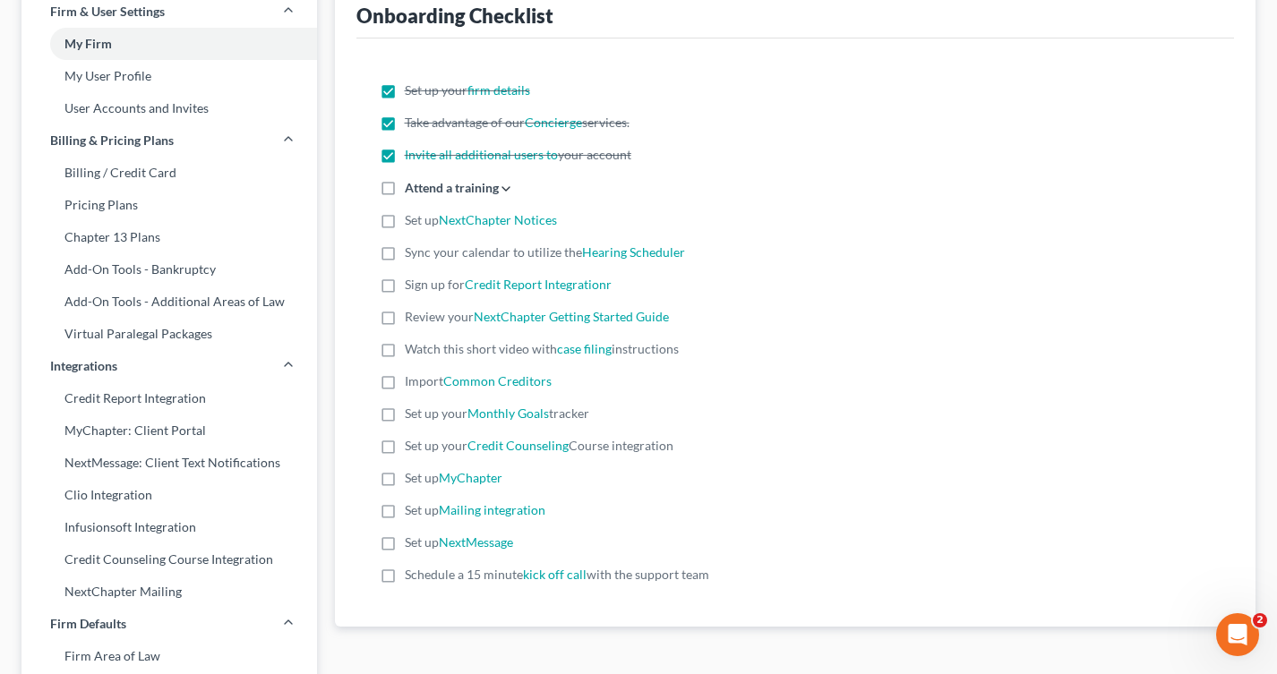
scroll to position [114, 0]
click at [641, 250] on link "Hearing Scheduler" at bounding box center [633, 251] width 103 height 15
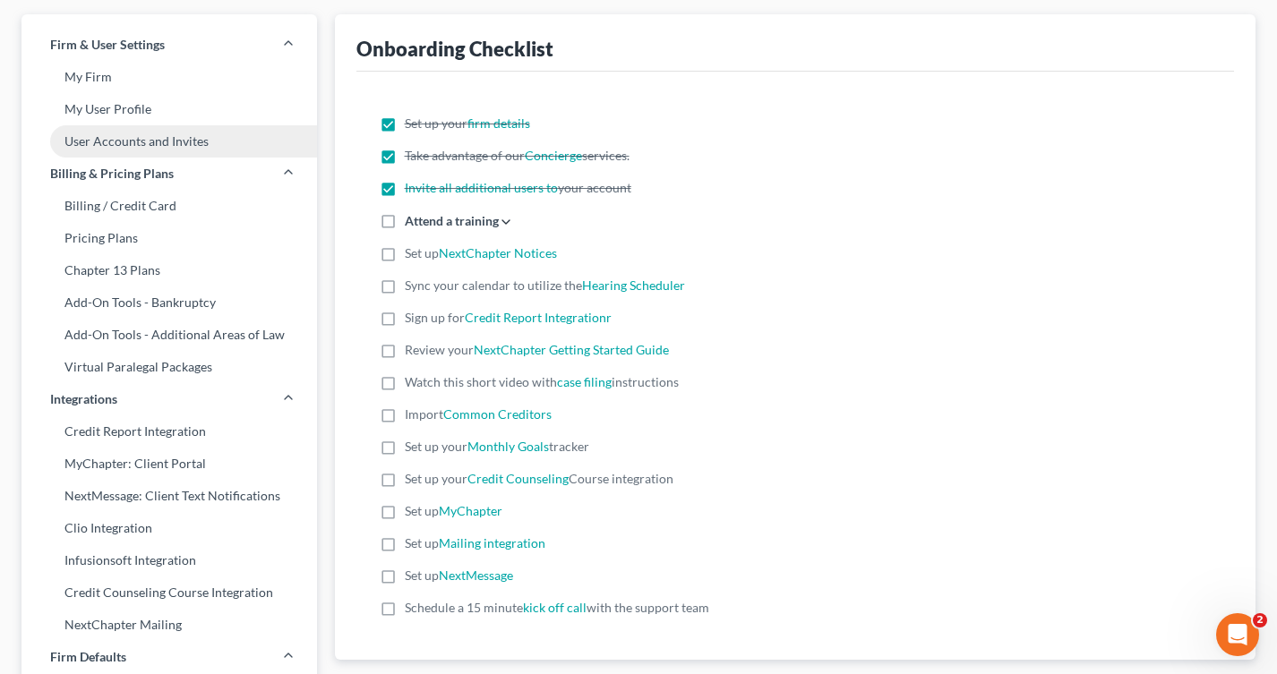
click at [129, 146] on link "User Accounts and Invites" at bounding box center [168, 141] width 295 height 32
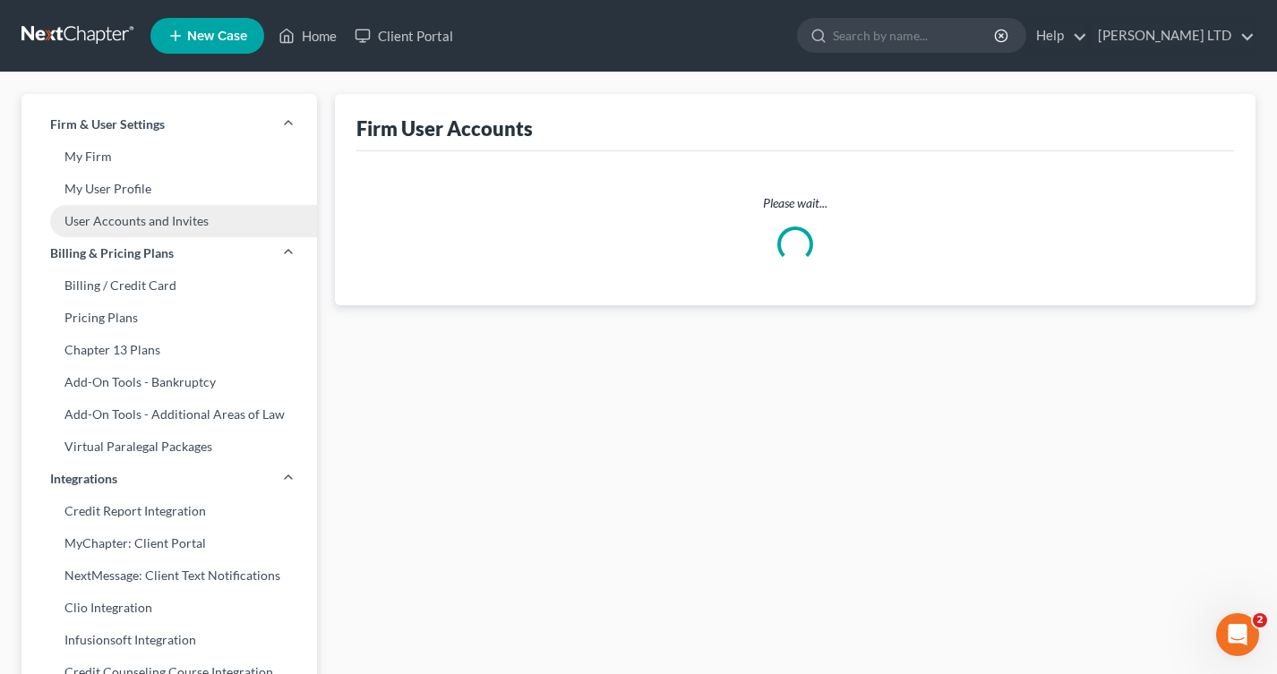
select select "0"
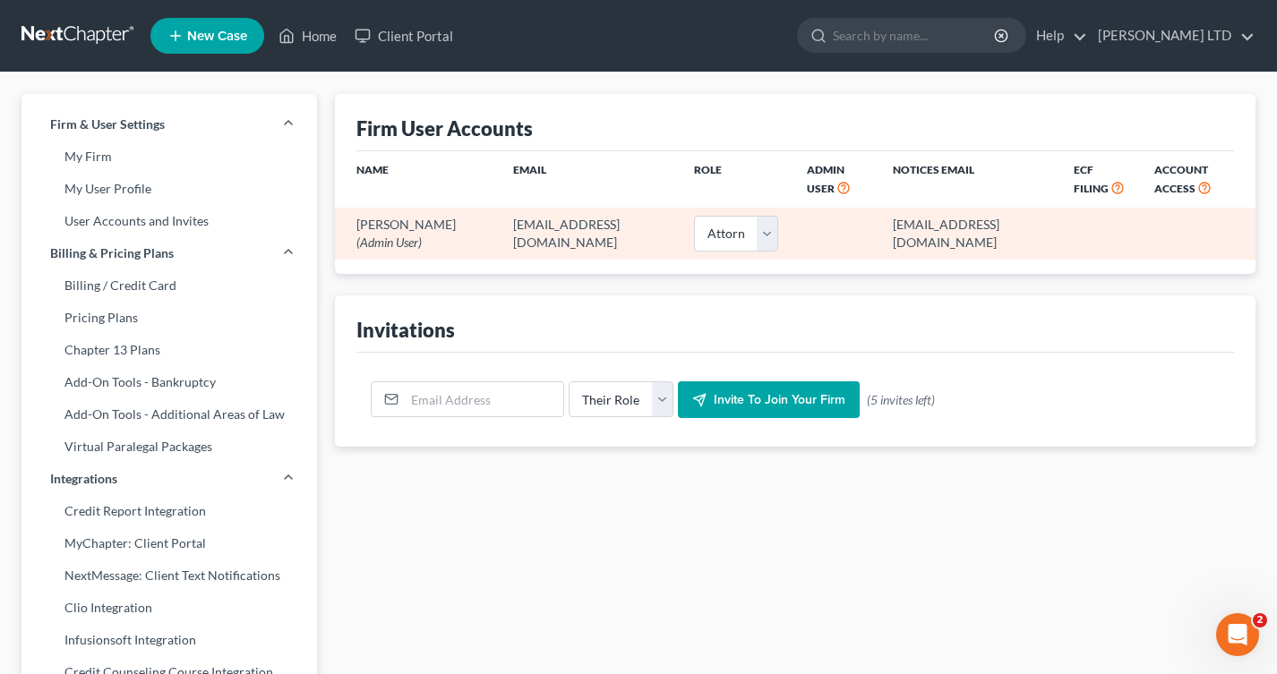
drag, startPoint x: 1031, startPoint y: 225, endPoint x: 834, endPoint y: 218, distance: 197.1
click at [878, 218] on td "19977@notices.nextchapterbk.com" at bounding box center [968, 233] width 181 height 51
copy td "19977@notices.nextchapterbk.com"
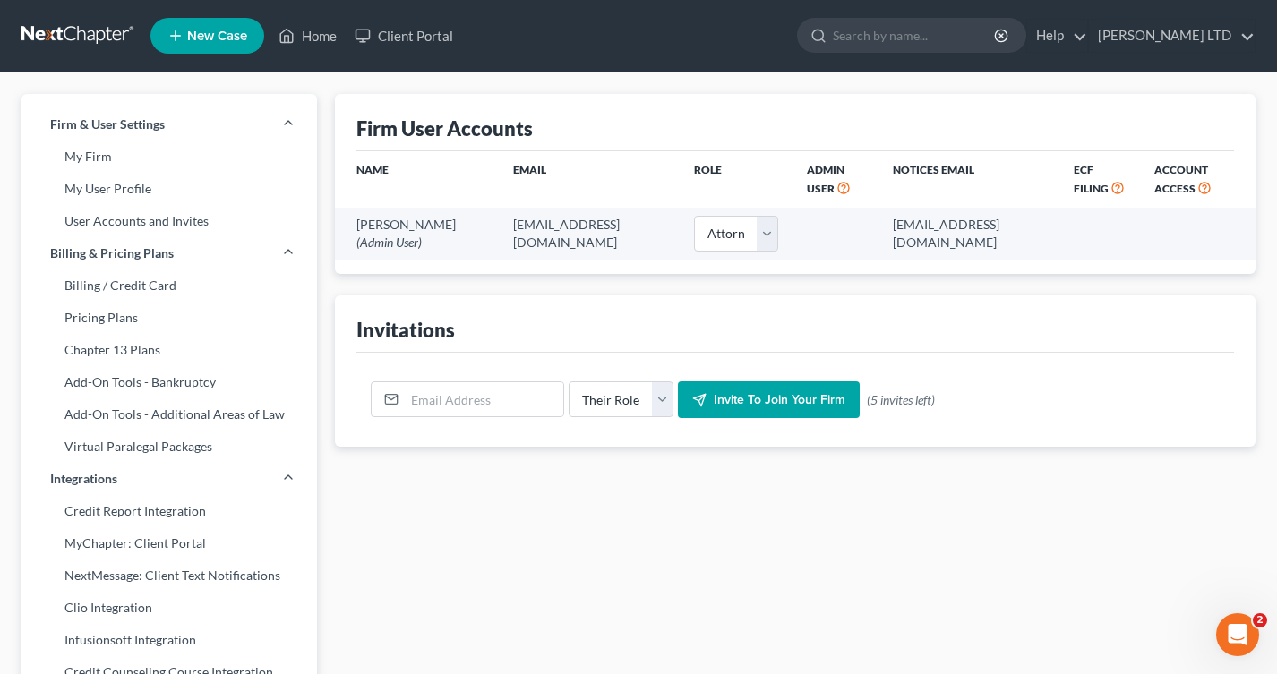
click at [737, 114] on div "Firm User Accounts" at bounding box center [795, 122] width 878 height 57
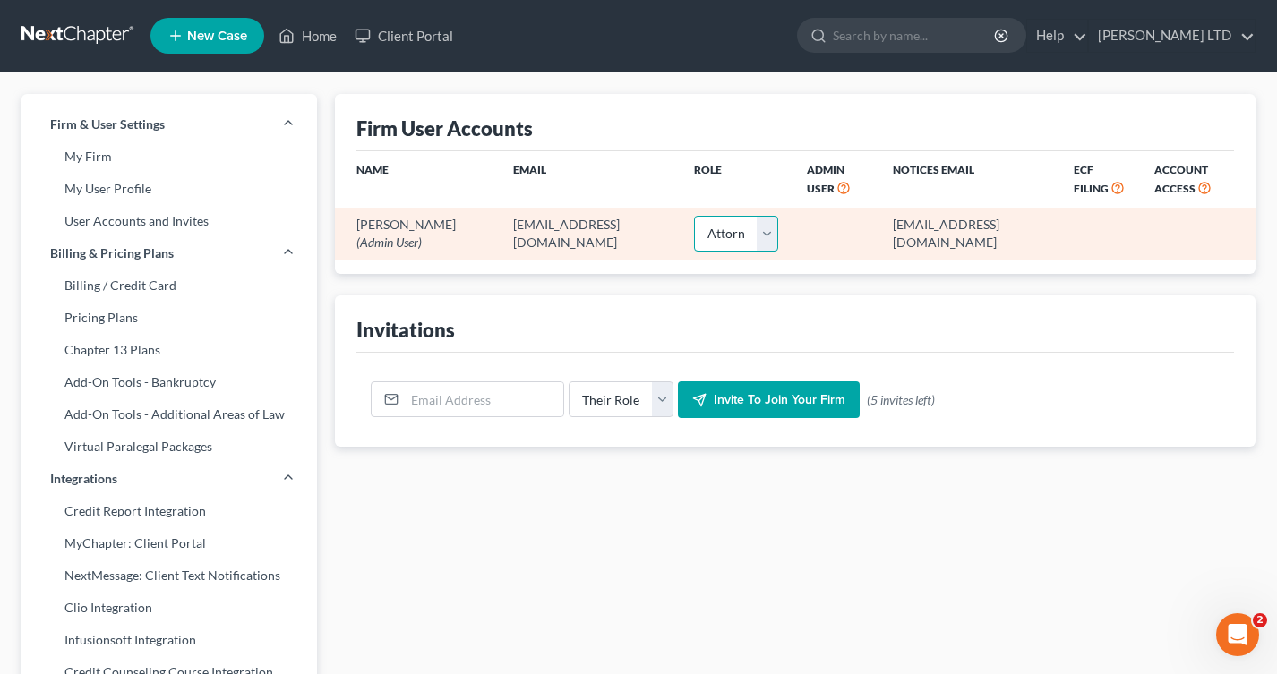
click at [701, 232] on select "Select Attorney Paralegal Assistant" at bounding box center [736, 234] width 84 height 36
click at [694, 216] on select "Select Attorney Paralegal Assistant" at bounding box center [736, 234] width 84 height 36
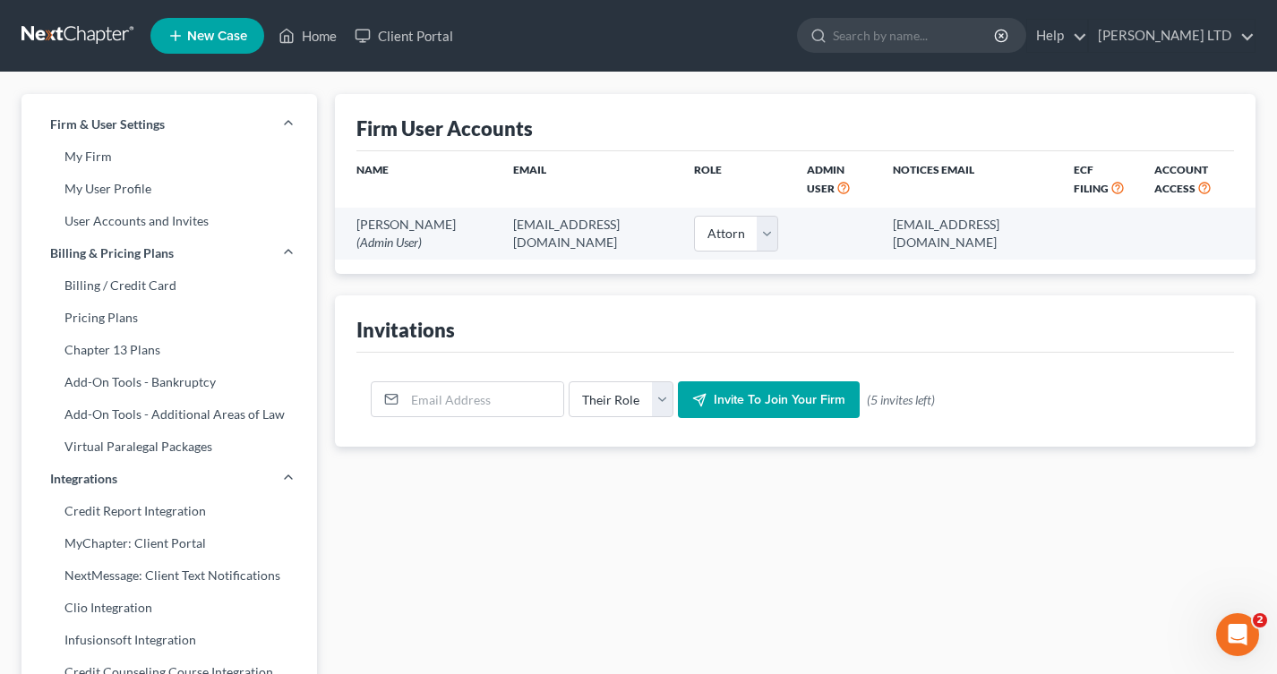
click at [962, 143] on div "Firm User Accounts" at bounding box center [795, 122] width 878 height 57
click at [104, 184] on link "My User Profile" at bounding box center [168, 189] width 295 height 32
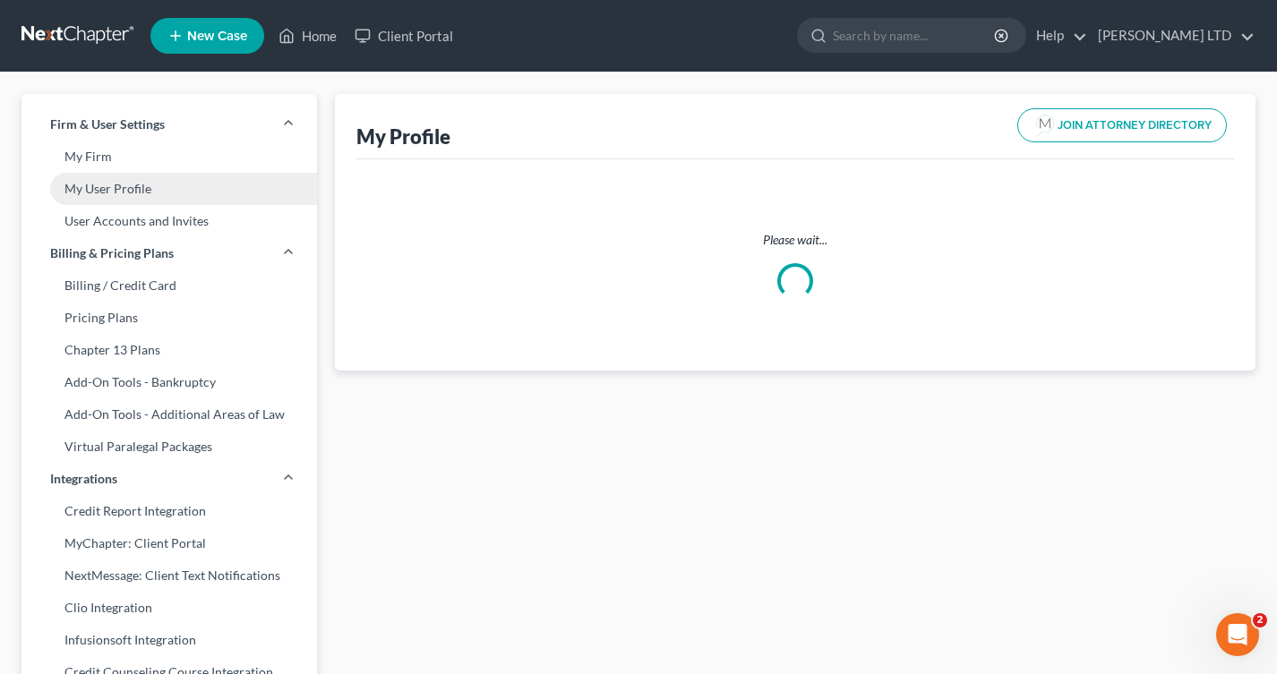
select select "36"
select select "61"
select select "attorney"
select select "0"
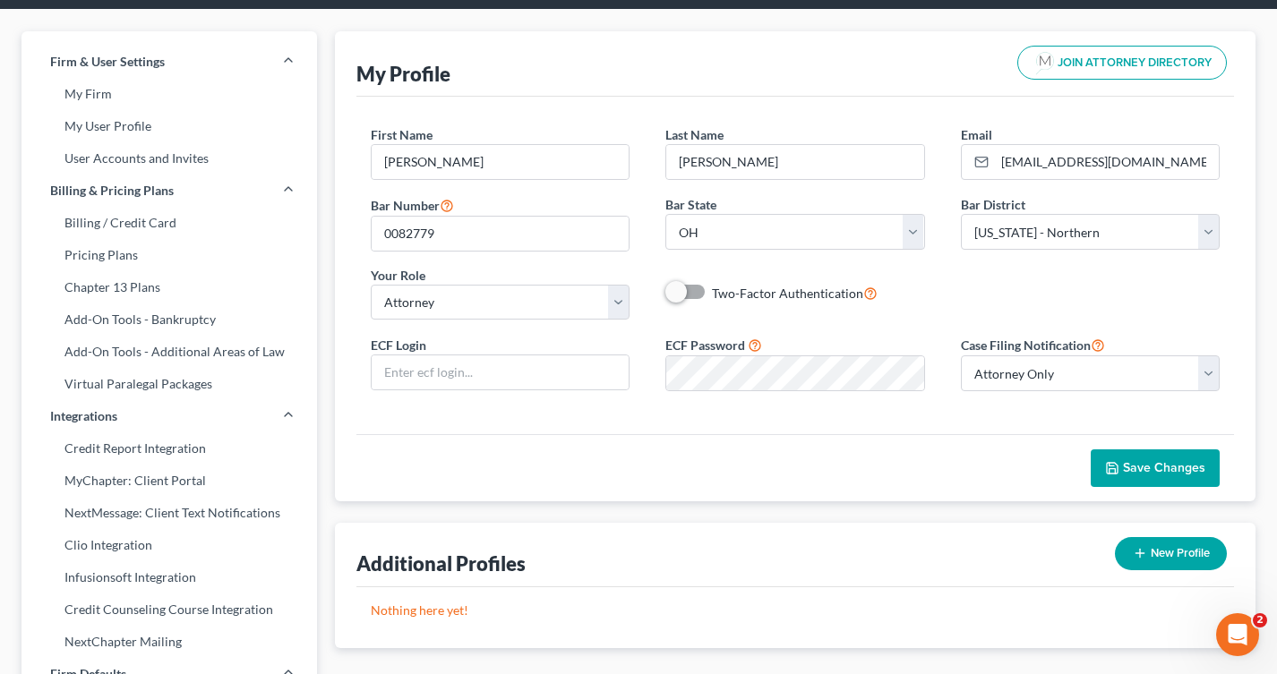
scroll to position [56, 0]
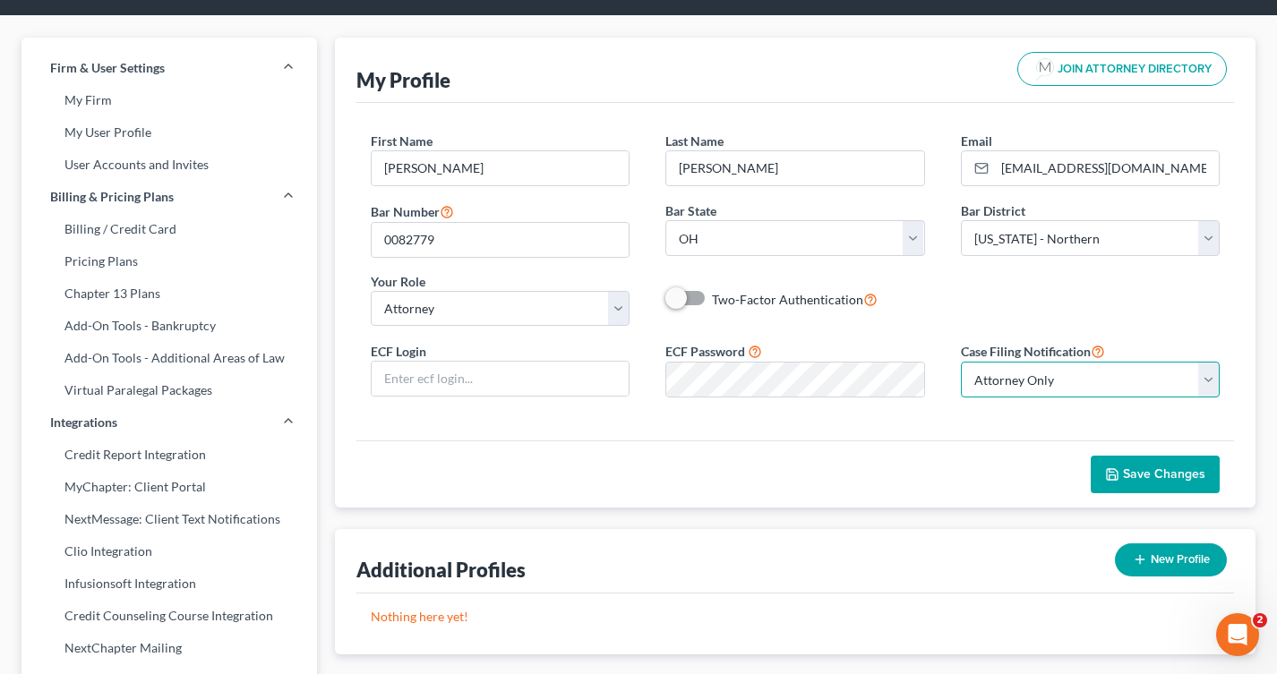
click at [1028, 373] on select "Select Attorney Only Attorney And Other Other Only" at bounding box center [1091, 380] width 260 height 36
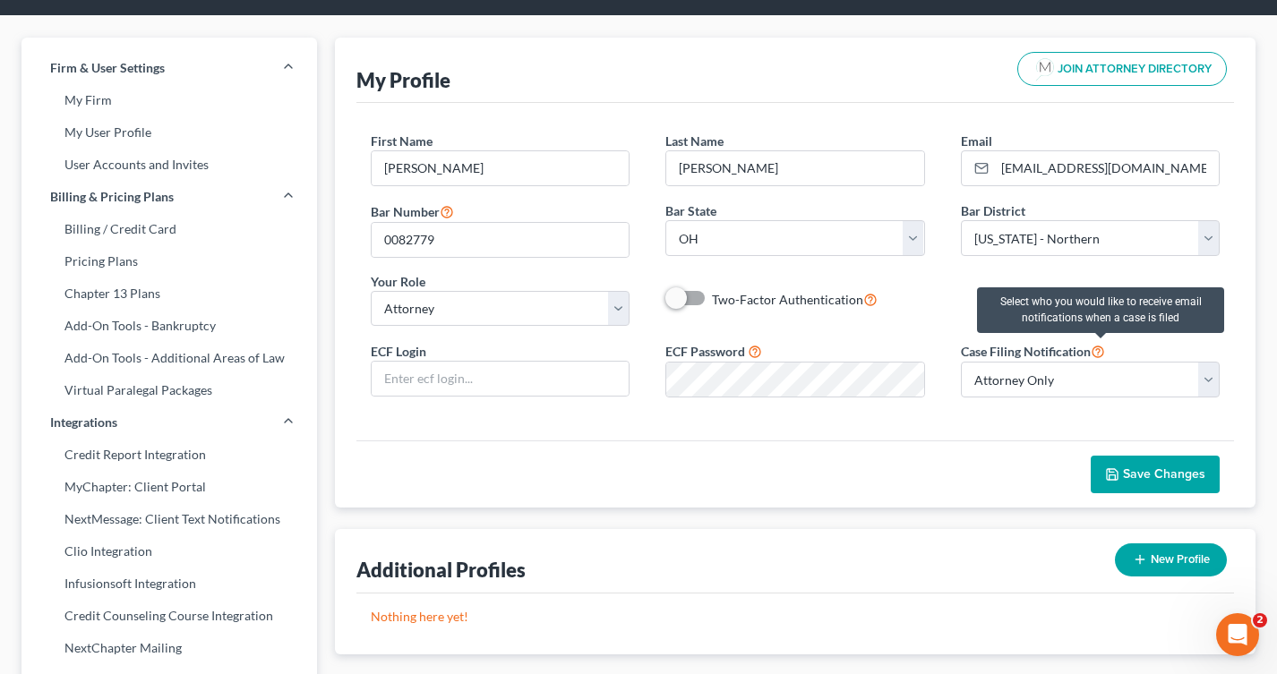
click at [1097, 349] on icon at bounding box center [1098, 350] width 14 height 17
click at [1098, 351] on icon at bounding box center [1098, 350] width 14 height 17
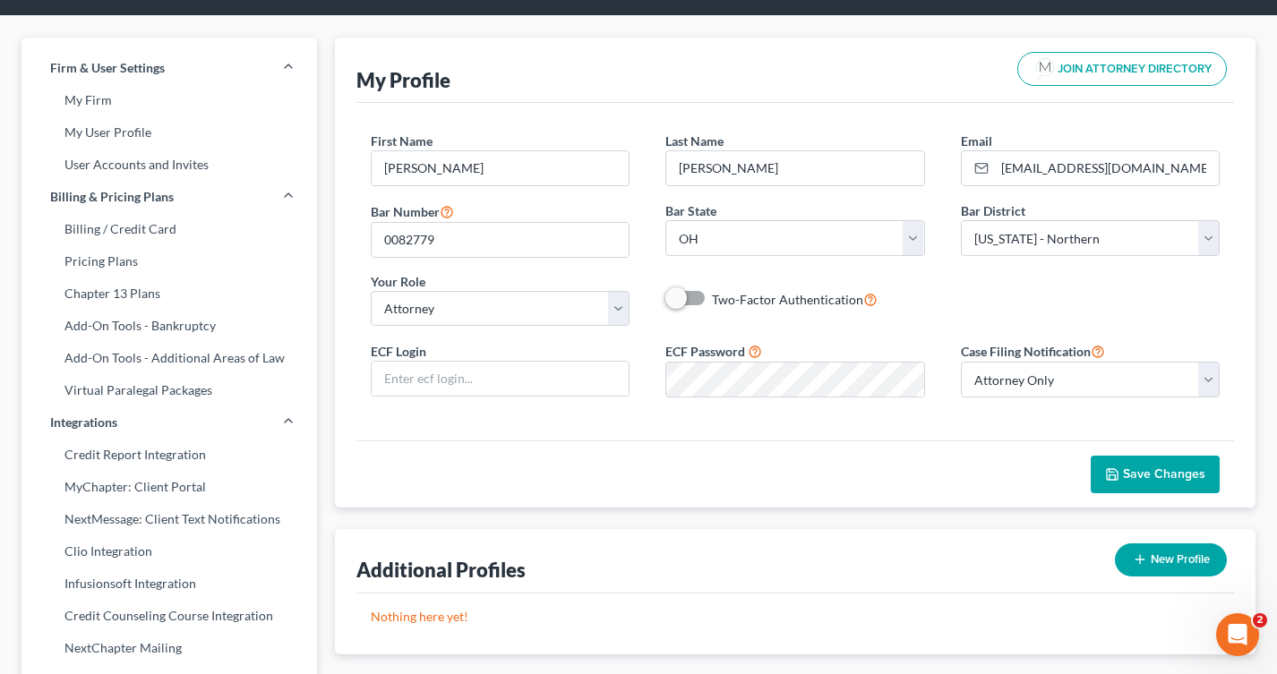
click at [1046, 346] on label "Case Filing Notification" at bounding box center [1033, 350] width 144 height 21
click at [1018, 373] on select "Select Attorney Only Attorney And Other Other Only" at bounding box center [1091, 380] width 260 height 36
click at [439, 385] on input "text" at bounding box center [501, 379] width 258 height 34
type input "c"
paste input "ciolekltd"
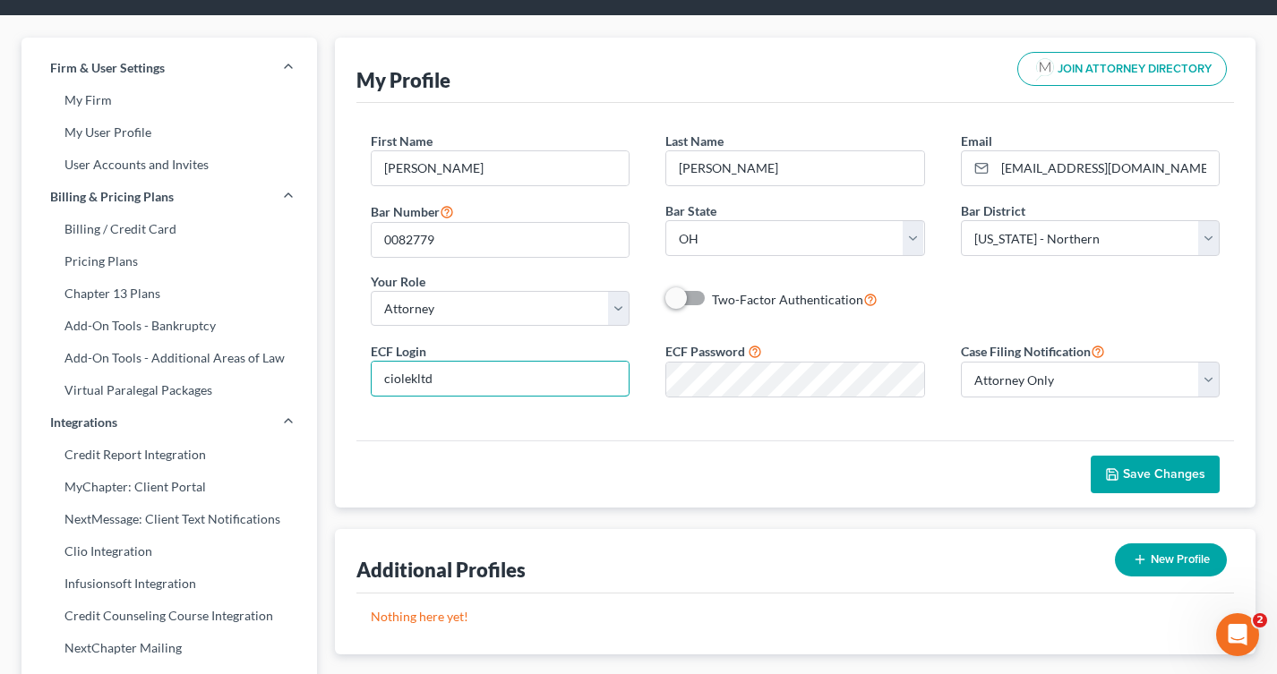
type input "ciolekltd"
click at [614, 475] on div "Save Changes" at bounding box center [795, 474] width 878 height 67
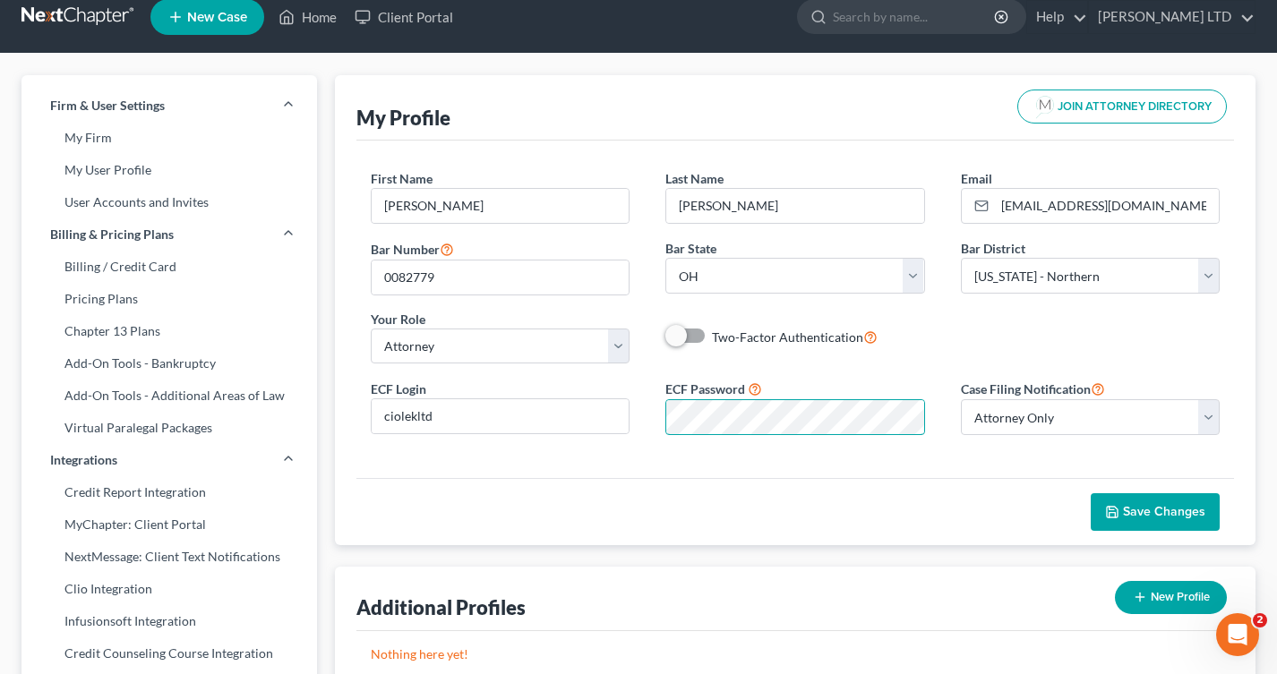
scroll to position [0, 88]
click at [931, 421] on div "ECF Password" at bounding box center [794, 407] width 295 height 56
click at [663, 476] on div "First Name * Scott Last Name * Ciolek Email * info@counselor.pro Bar Number 008…" at bounding box center [795, 310] width 878 height 338
click at [1146, 509] on span "Save Changes" at bounding box center [1164, 511] width 82 height 15
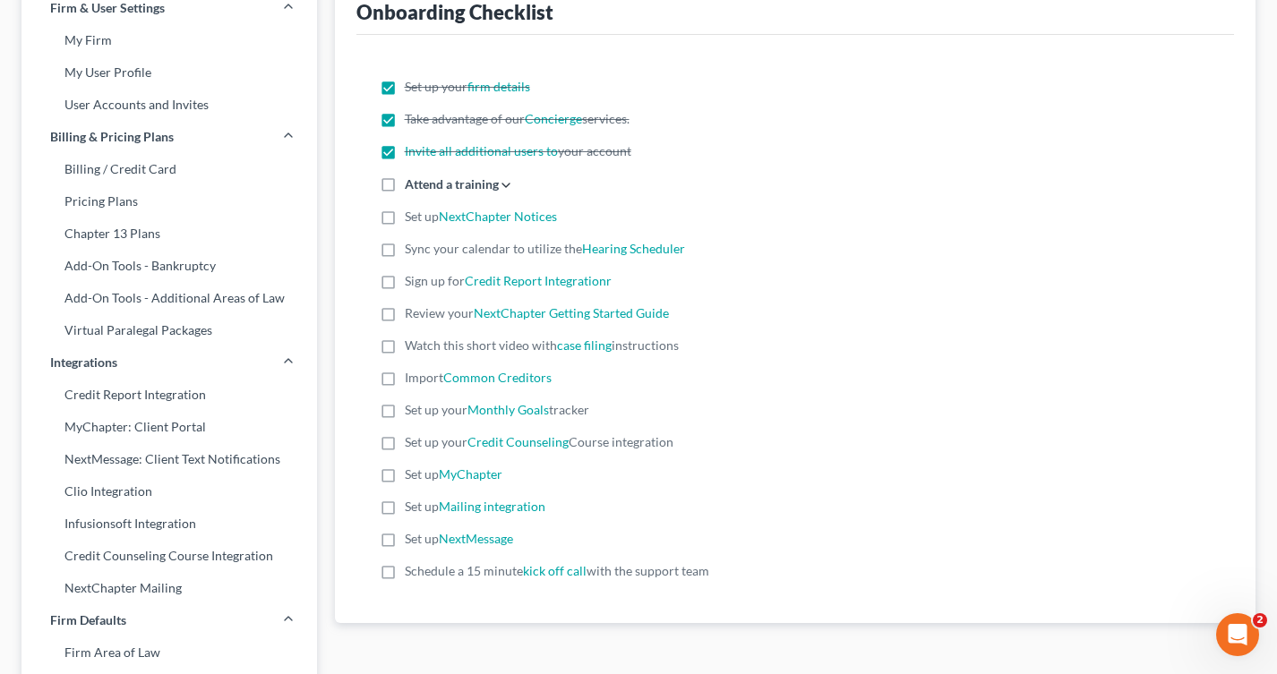
click at [405, 220] on label "Set up NextChapter Notices" at bounding box center [481, 217] width 152 height 18
click at [412, 219] on input "Set up NextChapter Notices" at bounding box center [418, 214] width 12 height 12
checkbox input "true"
click at [611, 254] on link "Hearing Scheduler" at bounding box center [633, 248] width 103 height 15
click at [405, 250] on label "Sync your calendar to utilize the Hearing Scheduler" at bounding box center [545, 249] width 280 height 18
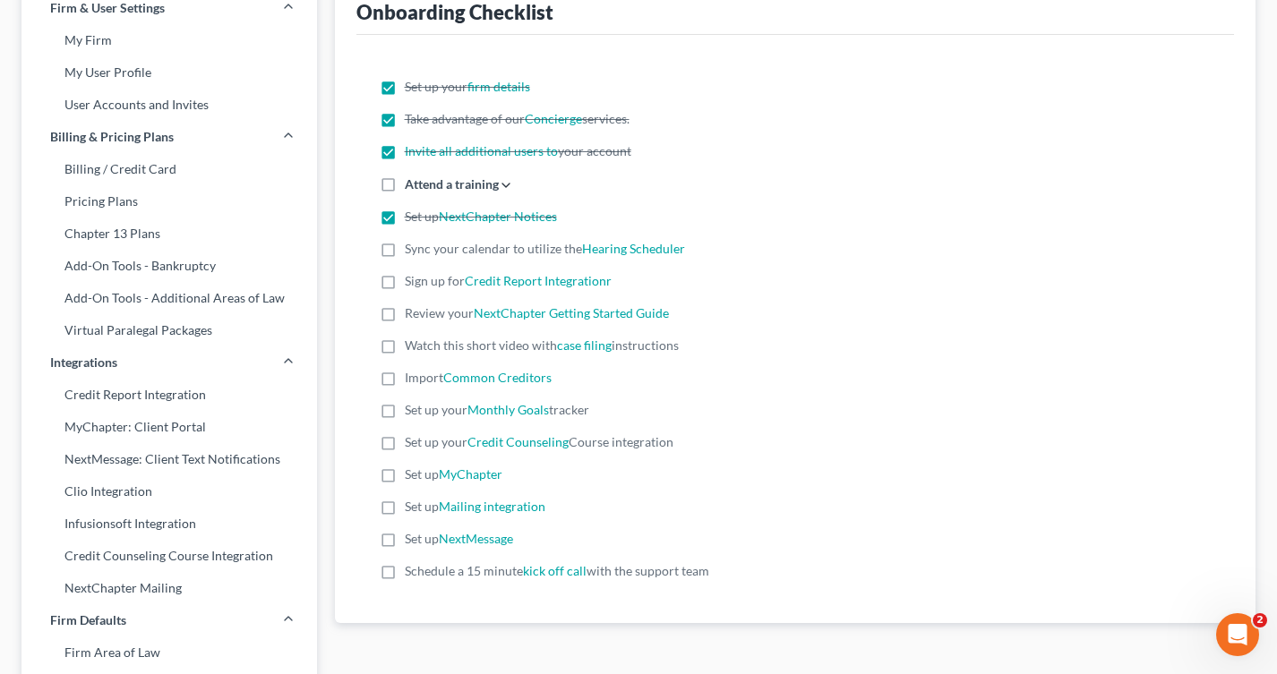
click at [412, 250] on input "Sync your calendar to utilize the Hearing Scheduler" at bounding box center [418, 246] width 12 height 12
checkbox input "true"
click at [497, 280] on link "Credit Report Integrationr" at bounding box center [538, 280] width 147 height 15
click at [483, 277] on link "Credit Report Integrationr" at bounding box center [538, 280] width 147 height 15
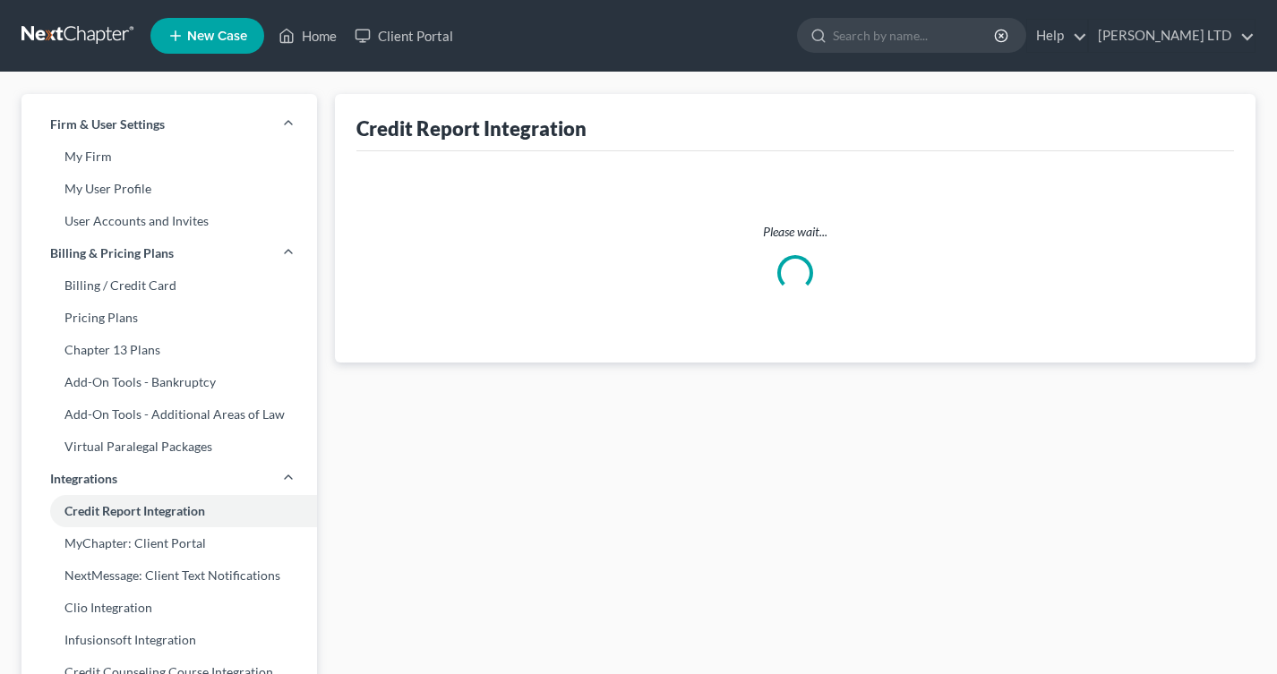
select select "36"
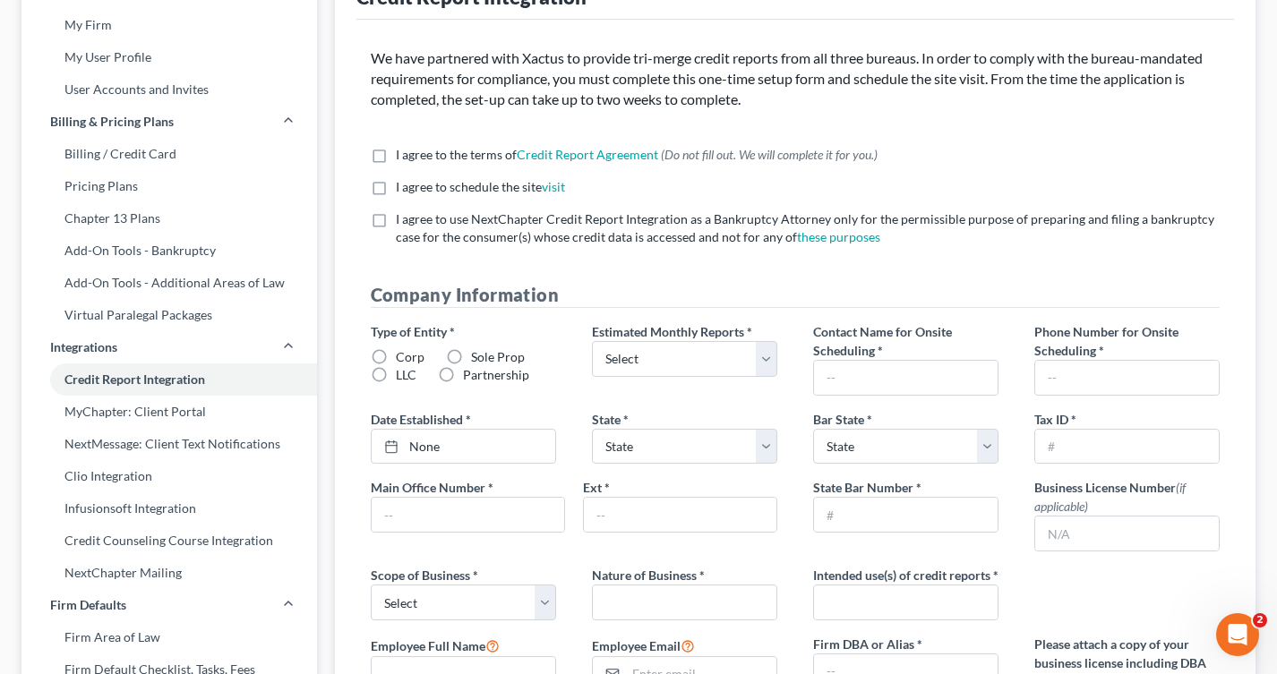
scroll to position [110, 0]
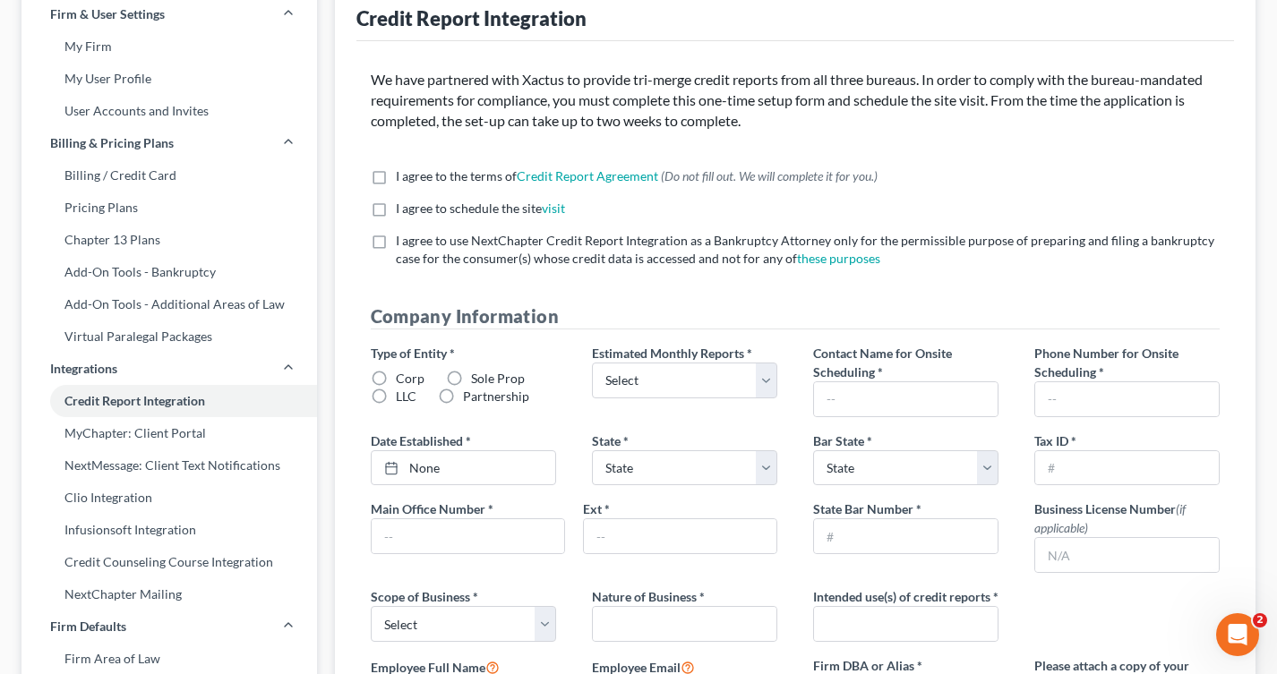
click at [396, 244] on label "I agree to use NextChapter Credit Report Integration as a Bankruptcy Attorney o…" at bounding box center [808, 250] width 825 height 36
click at [403, 244] on input "I agree to use NextChapter Credit Report Integration as a Bankruptcy Attorney o…" at bounding box center [409, 238] width 12 height 12
checkbox input "true"
click at [396, 212] on label "I agree to schedule the site visit *" at bounding box center [480, 209] width 169 height 18
click at [403, 211] on input "I agree to schedule the site visit *" at bounding box center [409, 206] width 12 height 12
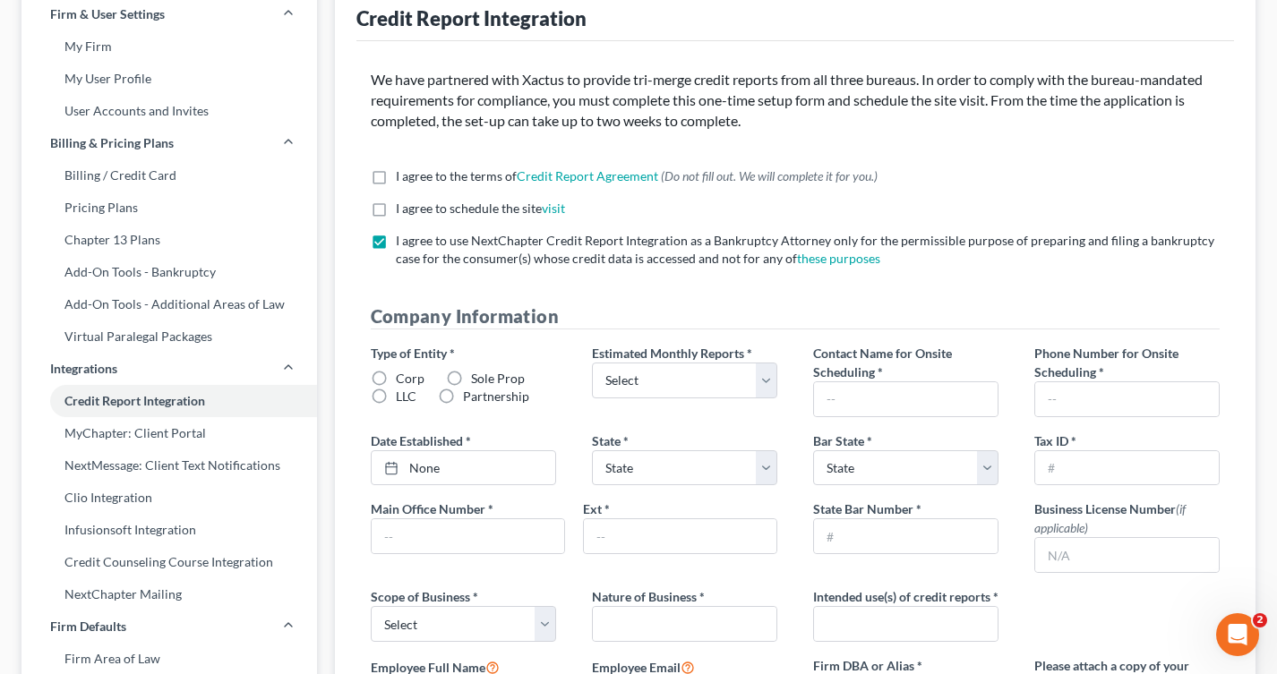
checkbox input "true"
click at [396, 176] on label "I agree to the terms of Credit Report Agreement * (Do not fill out. We will com…" at bounding box center [637, 176] width 482 height 18
click at [403, 176] on input "I agree to the terms of Credit Report Agreement * (Do not fill out. We will com…" at bounding box center [409, 173] width 12 height 12
checkbox input "true"
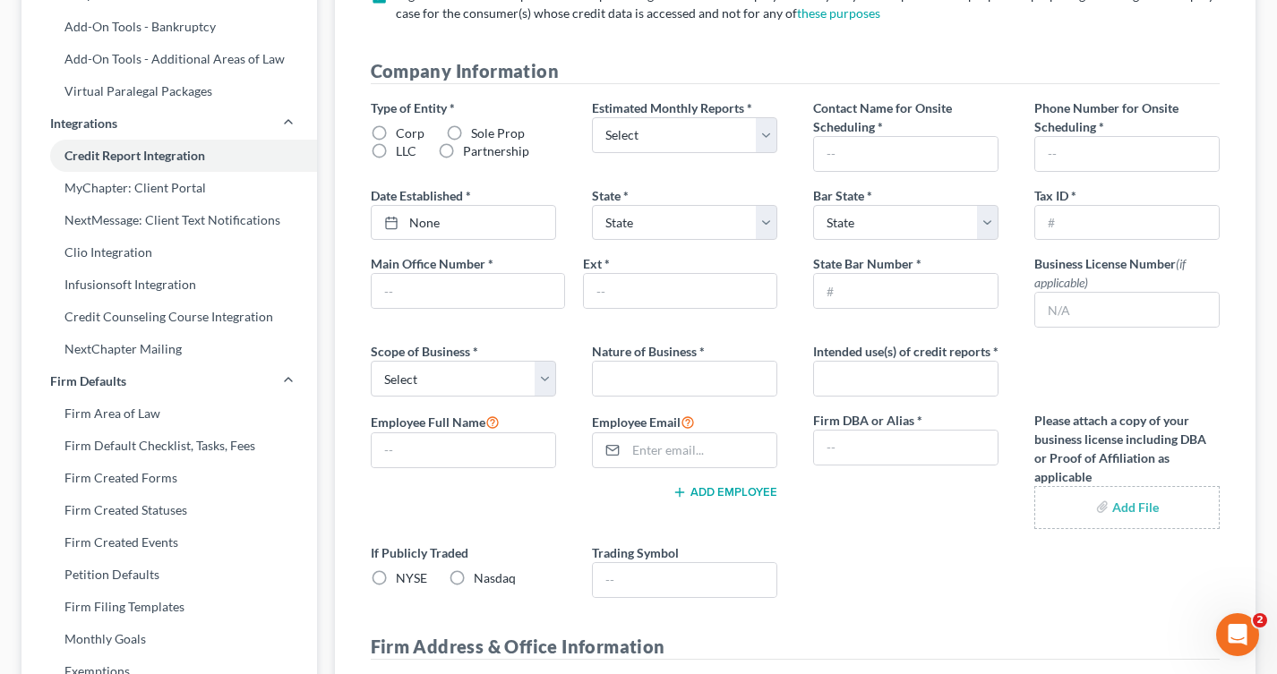
scroll to position [372, 0]
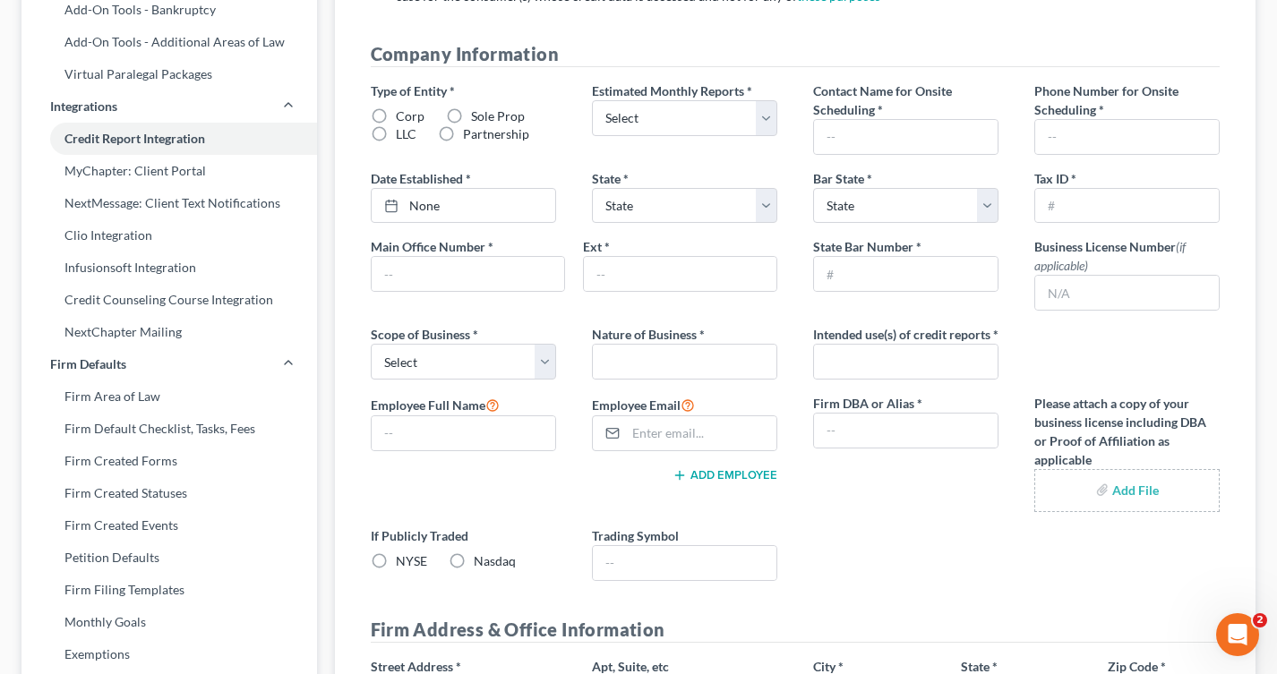
click at [396, 134] on label "LLC" at bounding box center [406, 134] width 21 height 18
click at [403, 134] on input "LLC" at bounding box center [409, 131] width 12 height 12
radio input "true"
click at [603, 109] on select "Select 1-4 5-10 11-20 21-40 41-60 61-80 81-100 More than 100" at bounding box center [684, 118] width 185 height 36
select select "2"
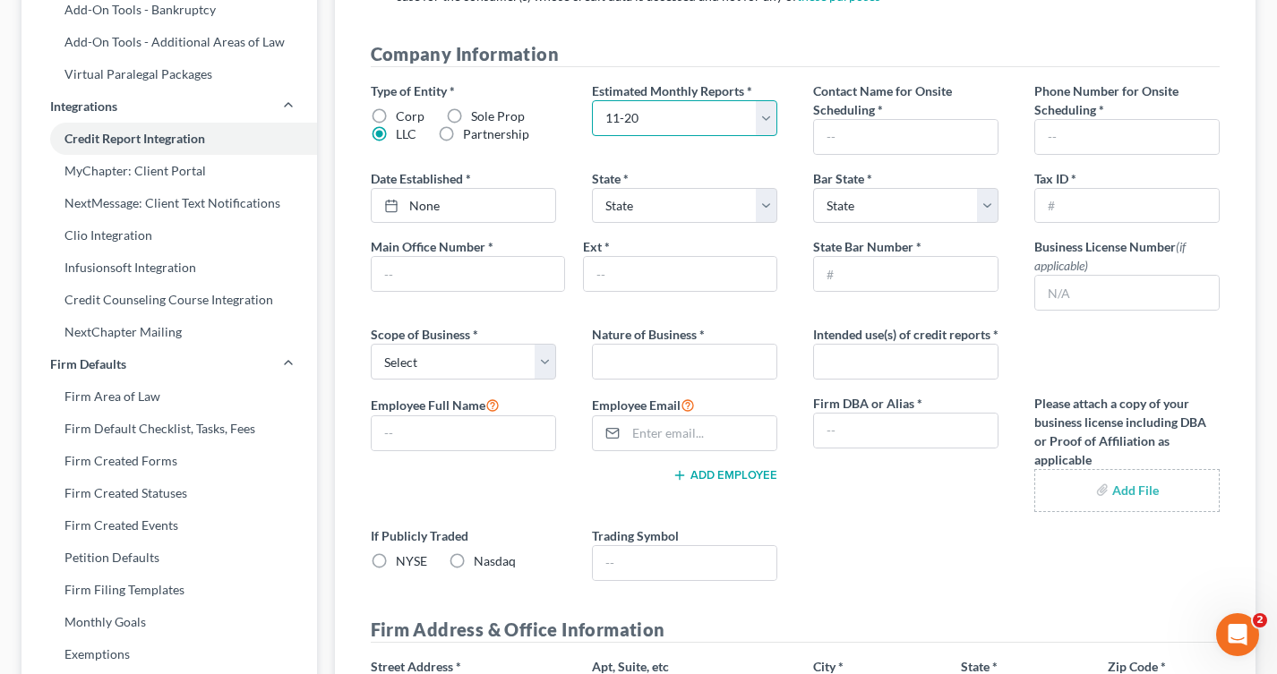
click at [592, 100] on select "Select 1-4 5-10 11-20 21-40 41-60 61-80 81-100 More than 100" at bounding box center [684, 118] width 185 height 36
click at [833, 203] on select "State AL AK AR AZ CA CO CT DE DC FL GA GU HI ID IL IN IA KS KY LA ME MD MA MI M…" at bounding box center [905, 206] width 185 height 36
select select "36"
click at [813, 188] on select "State AL AK AR AZ CA CO CT DE DC FL GA GU HI ID IL IN IA KS KY LA ME MD MA MI M…" at bounding box center [905, 206] width 185 height 36
click at [623, 199] on select "State AL AK AR AZ CA CO CT DE DC FL GA GU HI ID IL IN IA KS KY LA ME MD MA MI M…" at bounding box center [684, 206] width 185 height 36
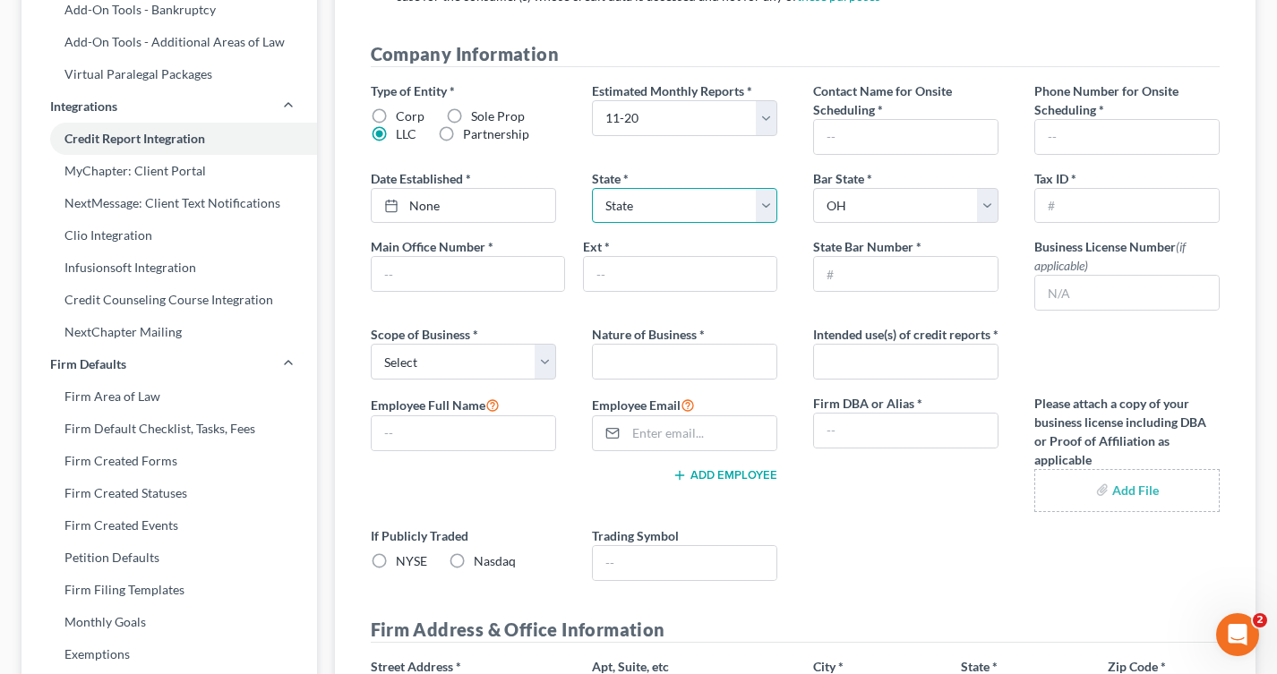
select select "36"
click at [592, 188] on select "State AL AK AR AZ CA CO CT DE DC FL GA GU HI ID IL IN IA KS KY LA ME MD MA MI M…" at bounding box center [684, 206] width 185 height 36
click at [423, 202] on link "9/4/2025" at bounding box center [464, 206] width 184 height 34
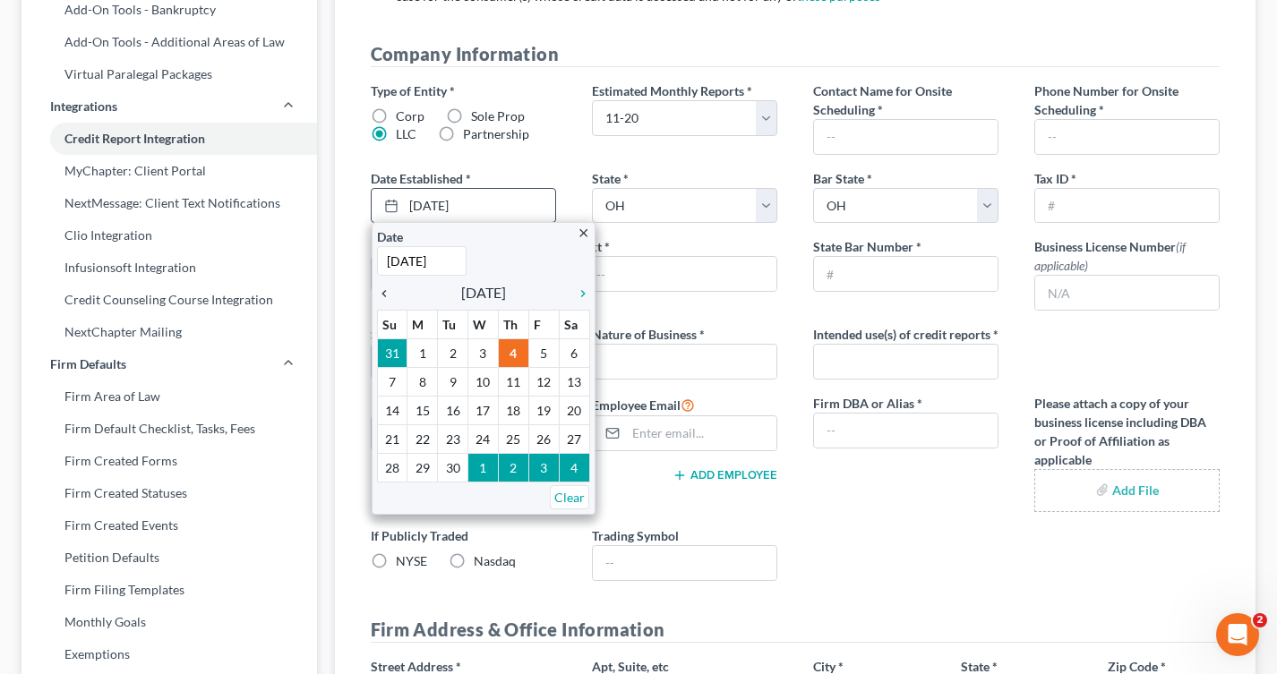
click at [383, 291] on icon "chevron_left" at bounding box center [388, 294] width 23 height 14
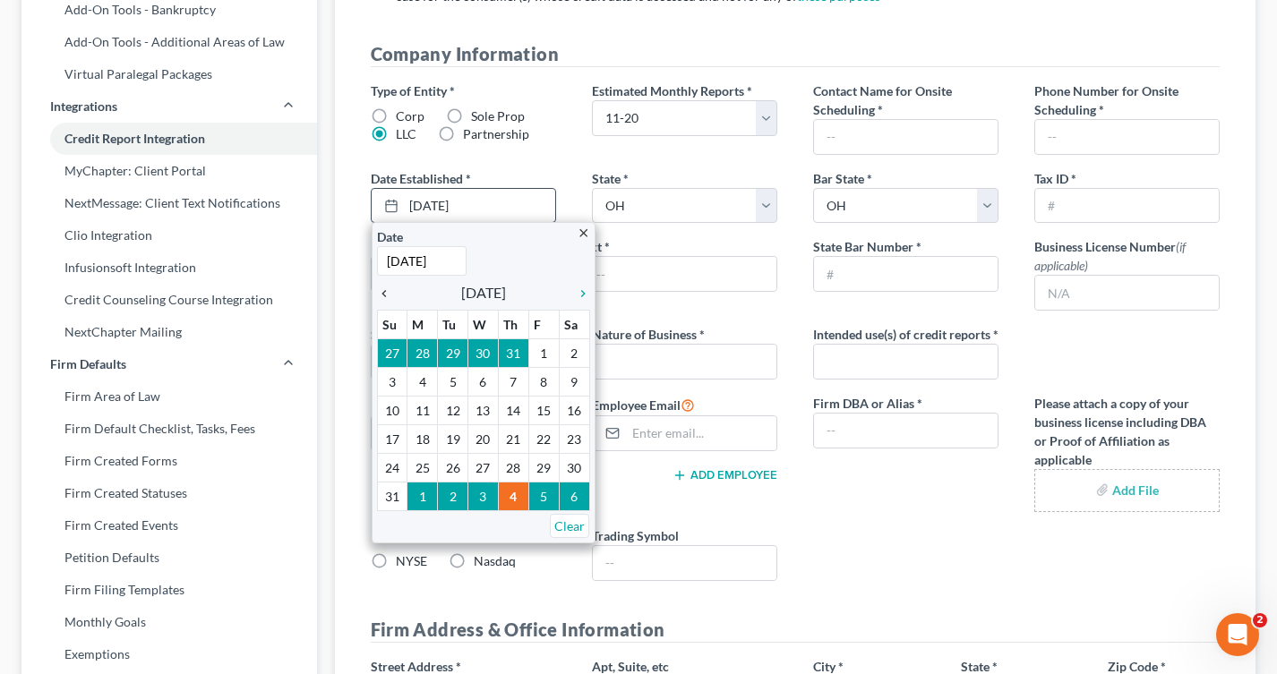
click at [383, 291] on icon "chevron_left" at bounding box center [388, 294] width 23 height 14
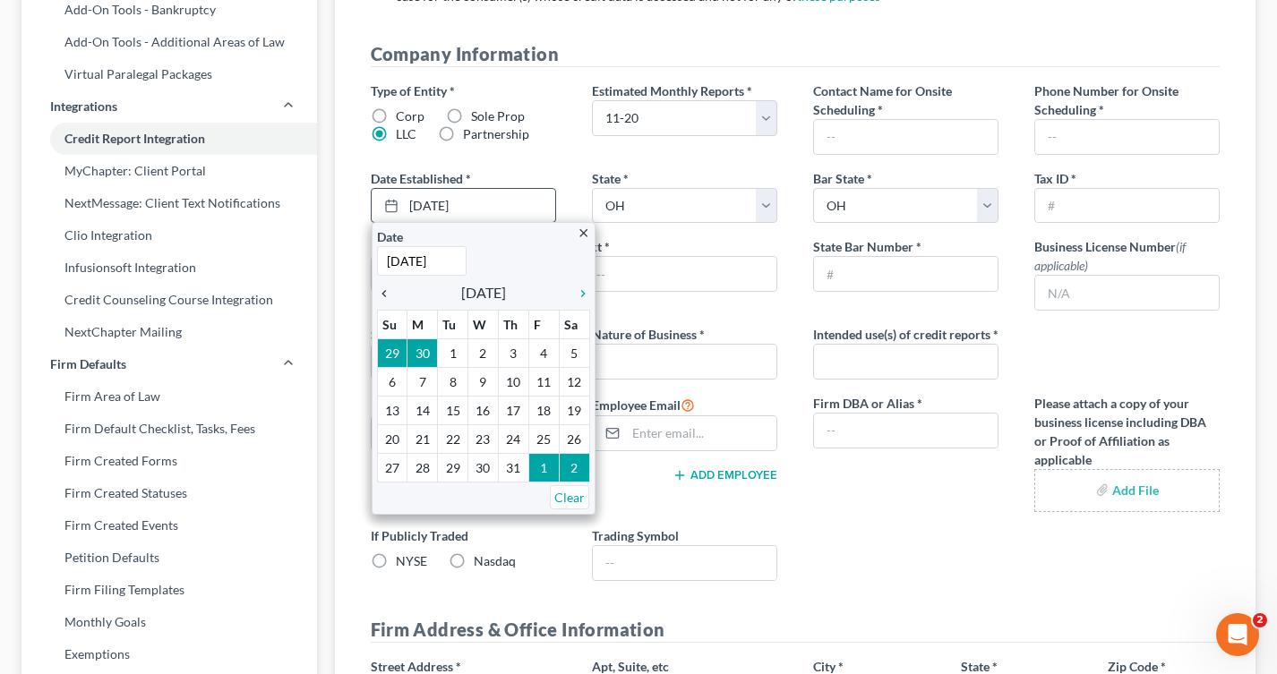
click at [383, 291] on icon "chevron_left" at bounding box center [388, 294] width 23 height 14
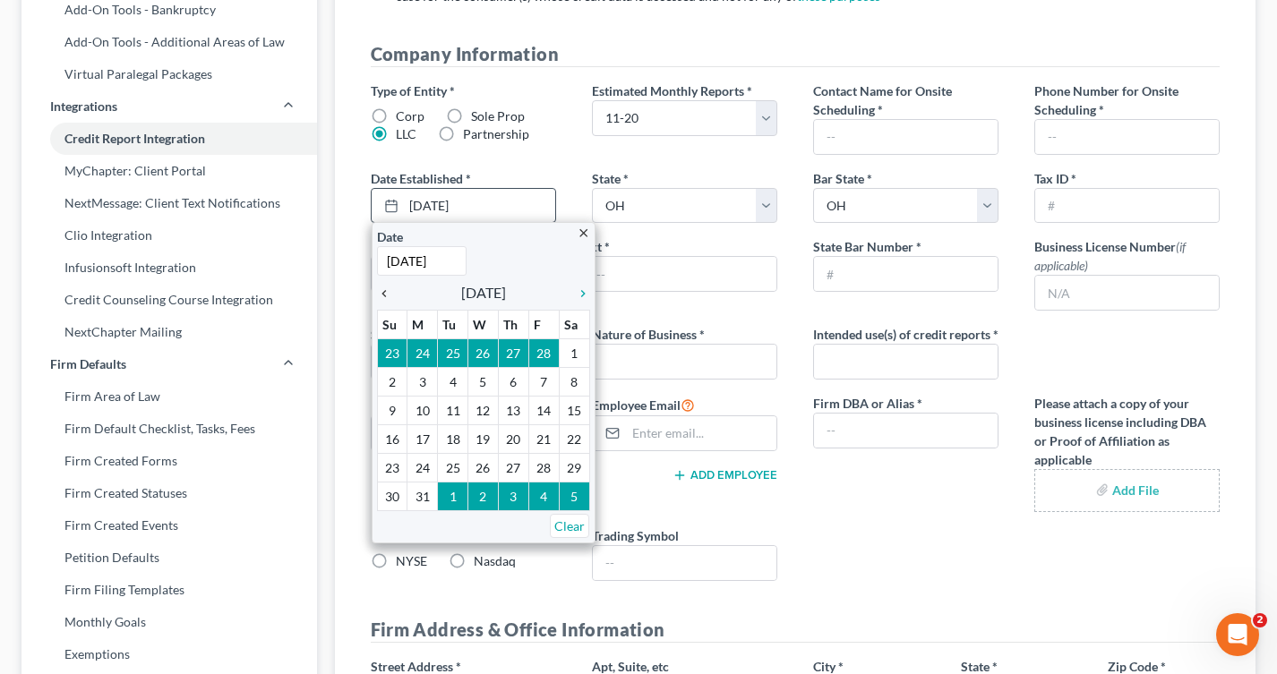
click at [383, 291] on icon "chevron_left" at bounding box center [388, 294] width 23 height 14
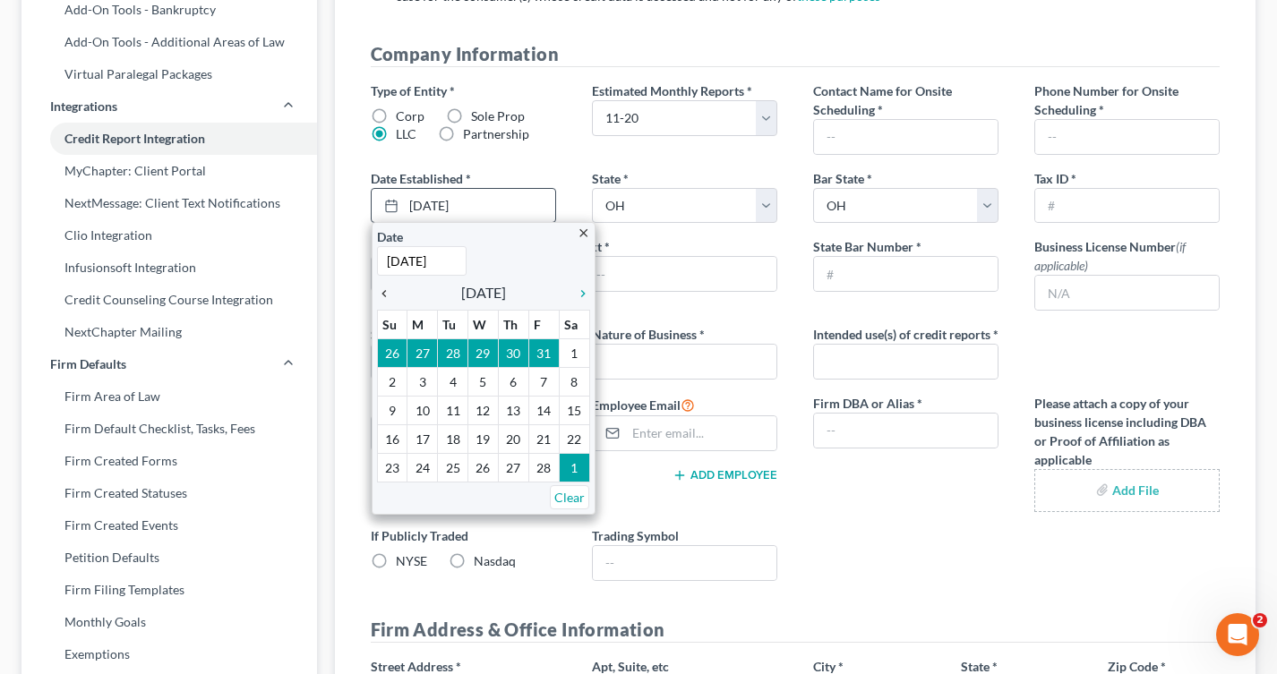
click at [383, 291] on icon "chevron_left" at bounding box center [388, 294] width 23 height 14
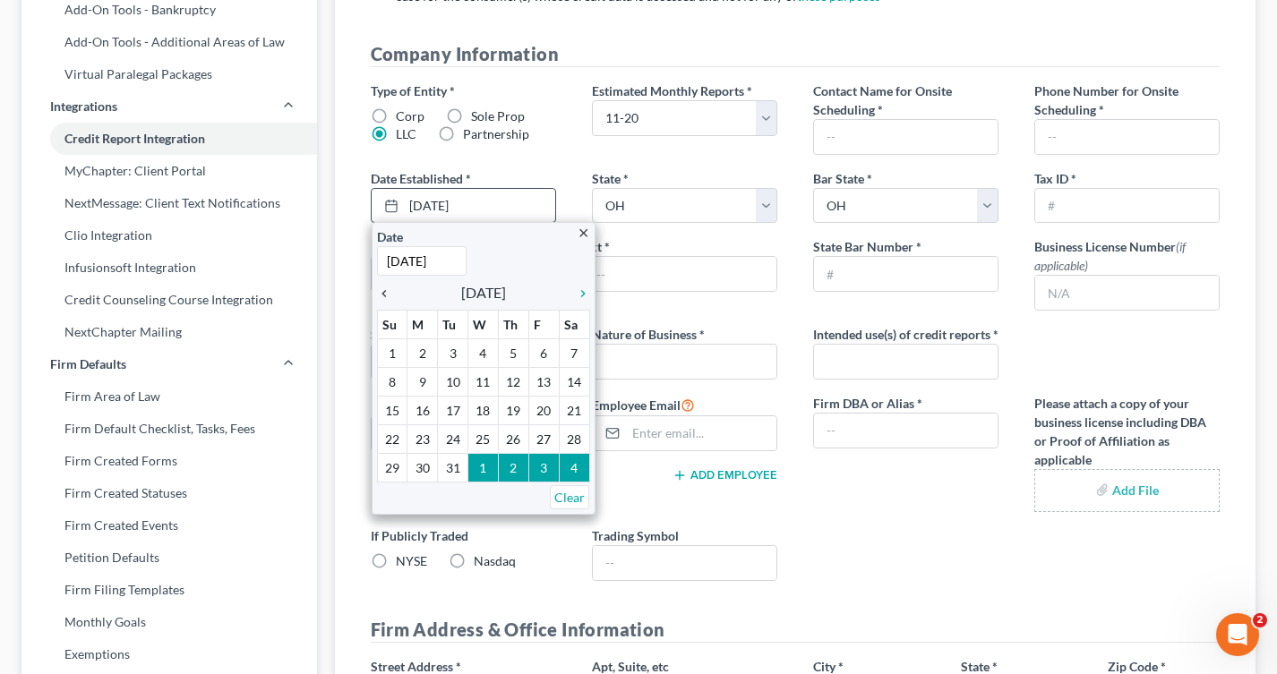
click at [383, 291] on icon "chevron_left" at bounding box center [388, 294] width 23 height 14
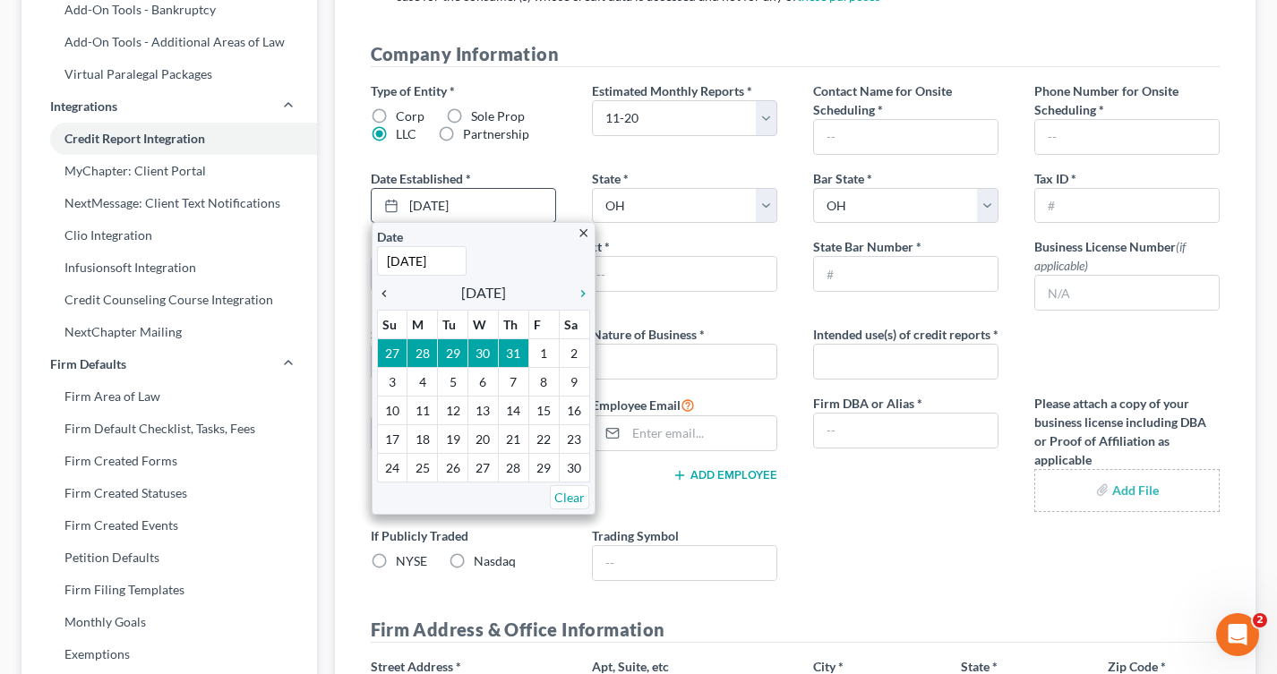
click at [383, 291] on icon "chevron_left" at bounding box center [388, 294] width 23 height 14
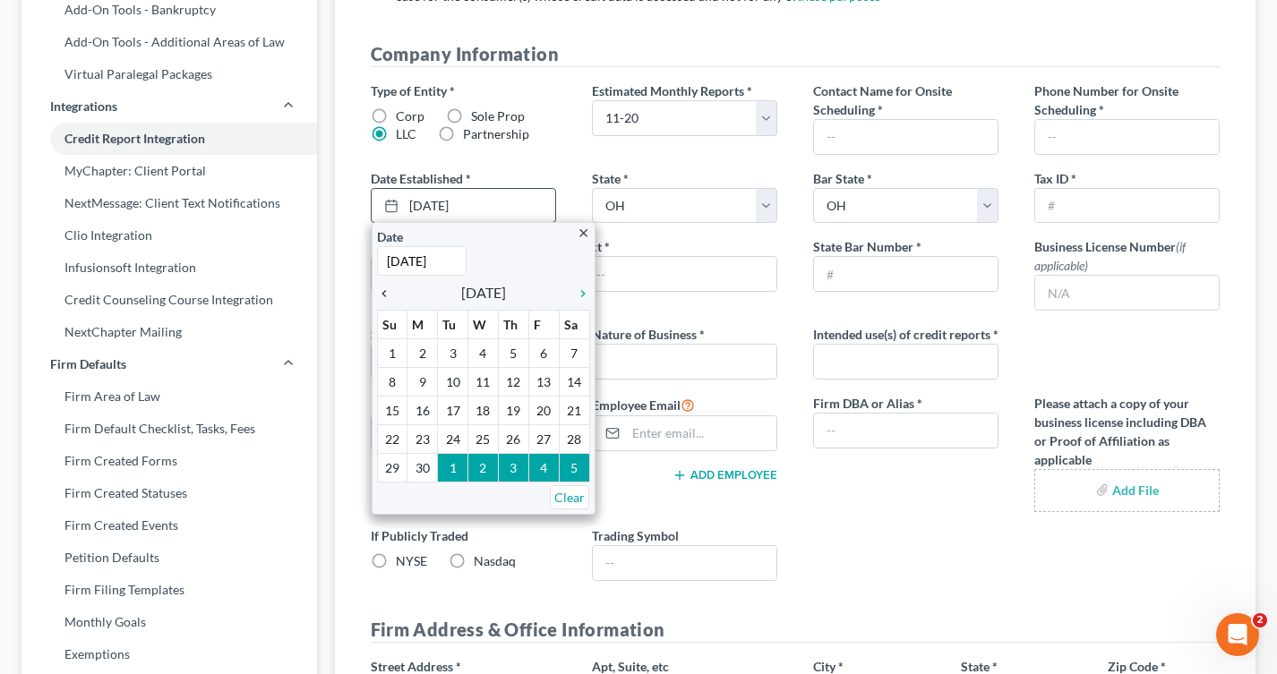
click at [383, 291] on icon "chevron_left" at bounding box center [388, 294] width 23 height 14
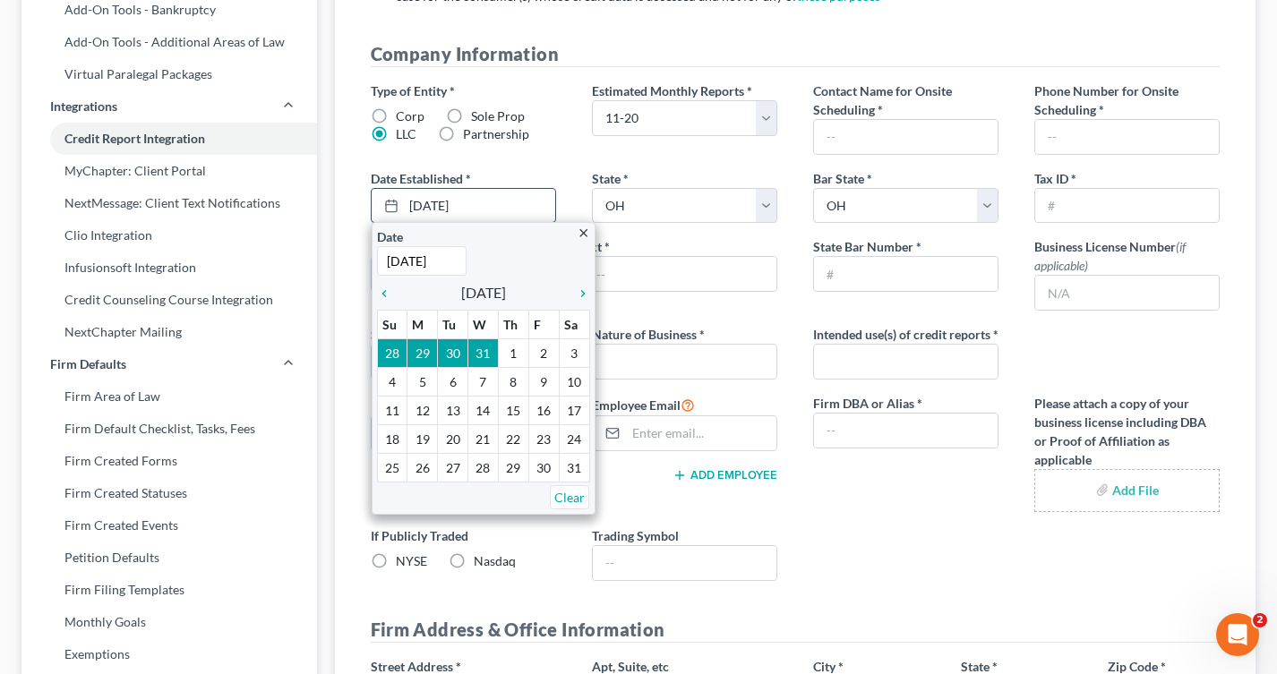
click at [415, 257] on input "9/4/2025" at bounding box center [422, 261] width 90 height 30
drag, startPoint x: 436, startPoint y: 257, endPoint x: 426, endPoint y: 257, distance: 9.8
click at [426, 257] on input "9/4/2025" at bounding box center [422, 261] width 90 height 30
click at [386, 260] on input "9/4/2008" at bounding box center [422, 261] width 90 height 30
drag, startPoint x: 414, startPoint y: 262, endPoint x: 405, endPoint y: 263, distance: 9.0
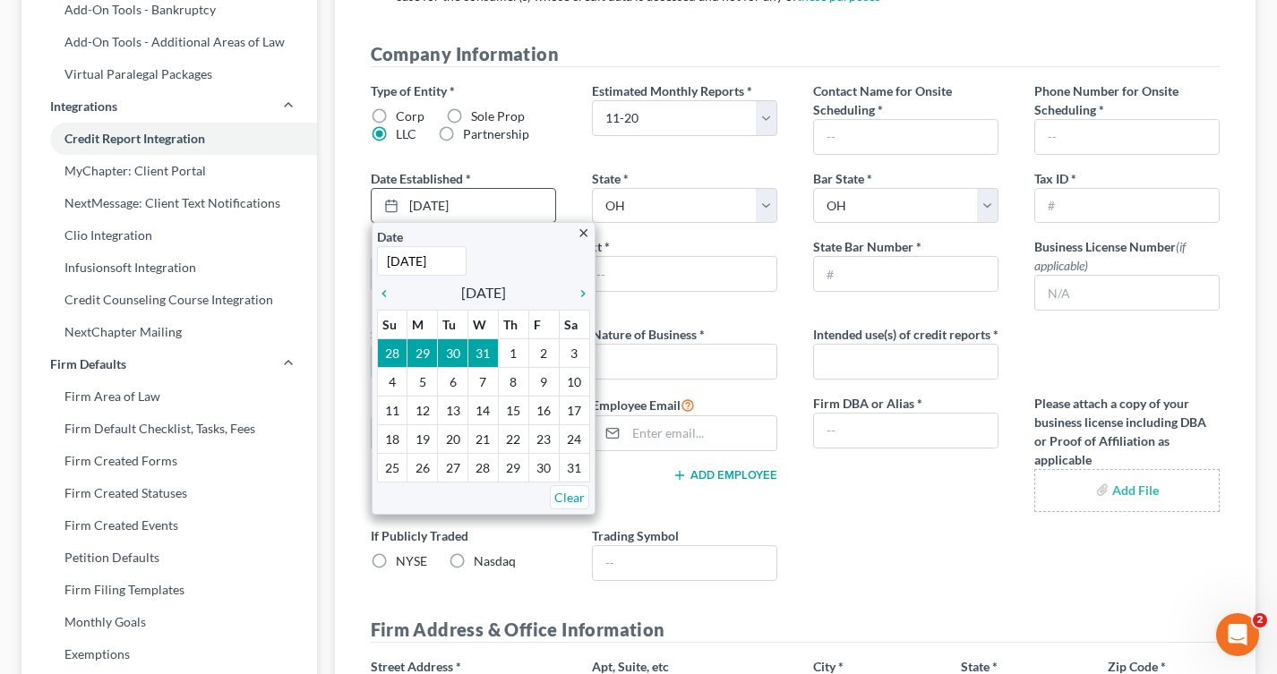
click at [405, 263] on input "11/4/2008" at bounding box center [422, 261] width 90 height 30
type input "11/30/2008"
click at [355, 250] on div "Main Office Number * Ext *" at bounding box center [574, 273] width 442 height 73
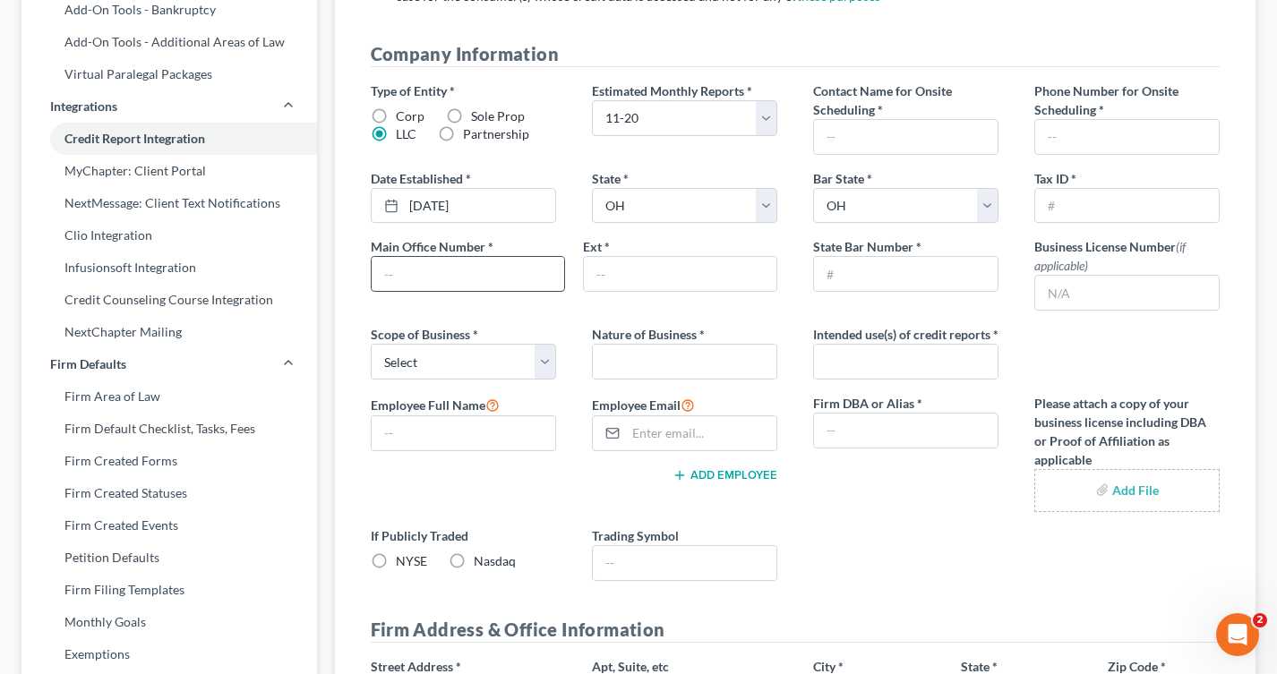
click at [388, 276] on input "text" at bounding box center [468, 274] width 192 height 34
type input "4197405935"
type input "Scott A Ciolek"
type input "4197405935"
type input "[PERSON_NAME] LTD"
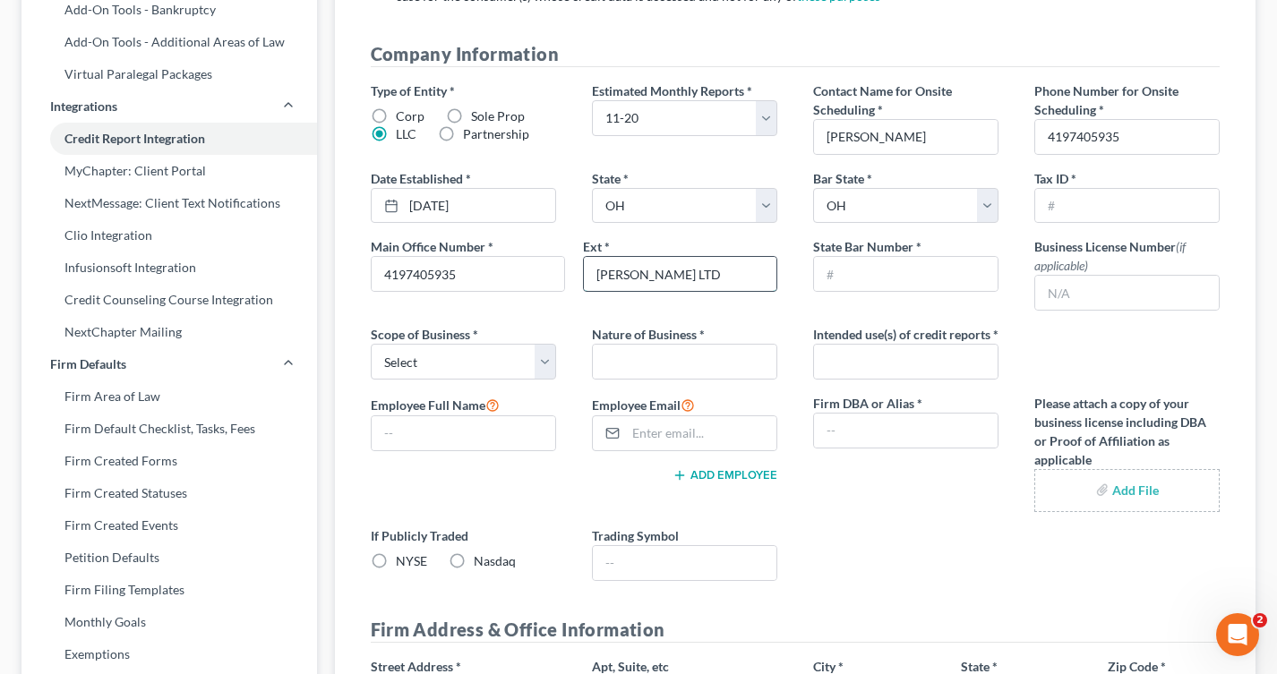
drag, startPoint x: 665, startPoint y: 276, endPoint x: 590, endPoint y: 276, distance: 75.2
click at [590, 276] on input "[PERSON_NAME] LTD" at bounding box center [680, 274] width 192 height 34
click at [686, 368] on input "text" at bounding box center [685, 362] width 184 height 34
click at [686, 368] on input "Bankruptcy" at bounding box center [685, 362] width 184 height 34
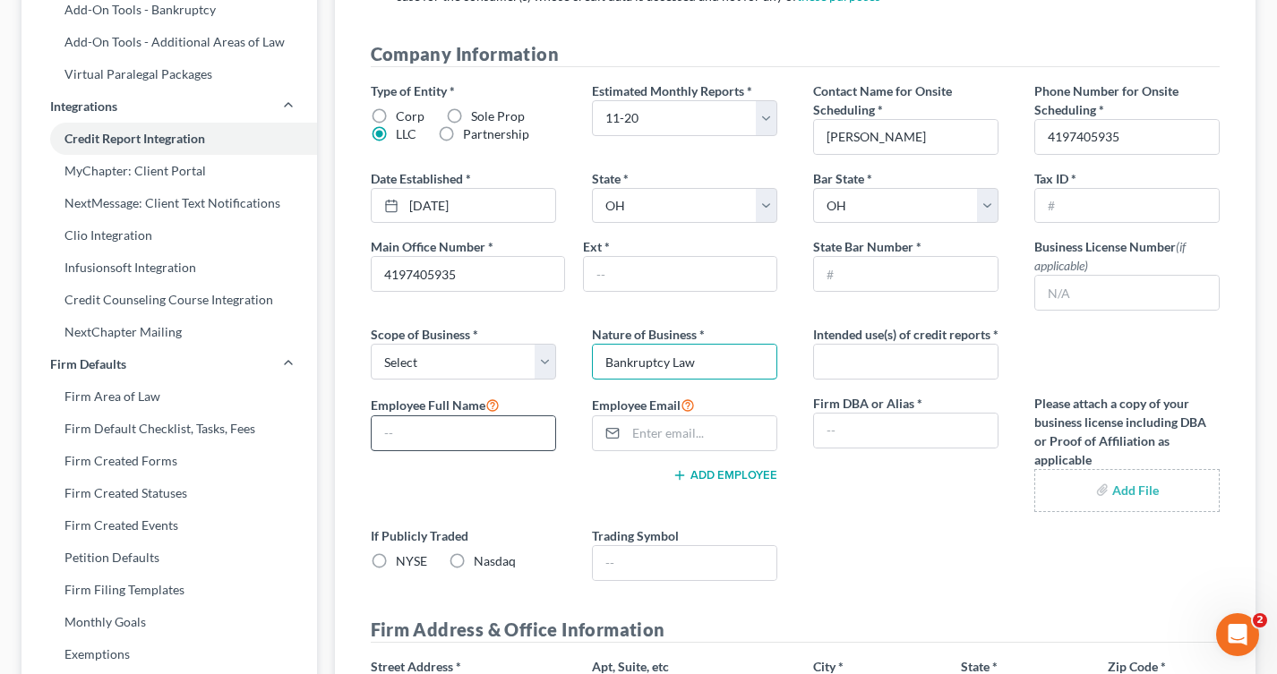
type input "Bankruptcy Law"
click at [444, 442] on input "text" at bounding box center [464, 433] width 184 height 34
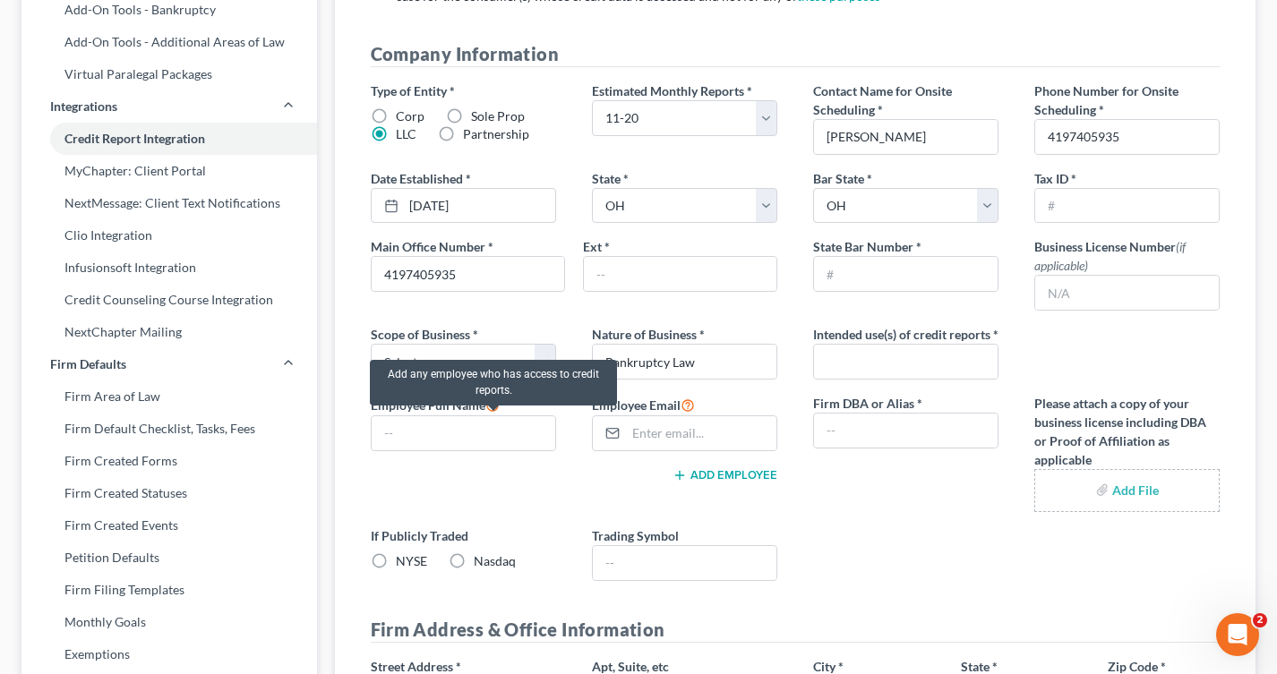
click at [492, 413] on icon at bounding box center [492, 404] width 14 height 17
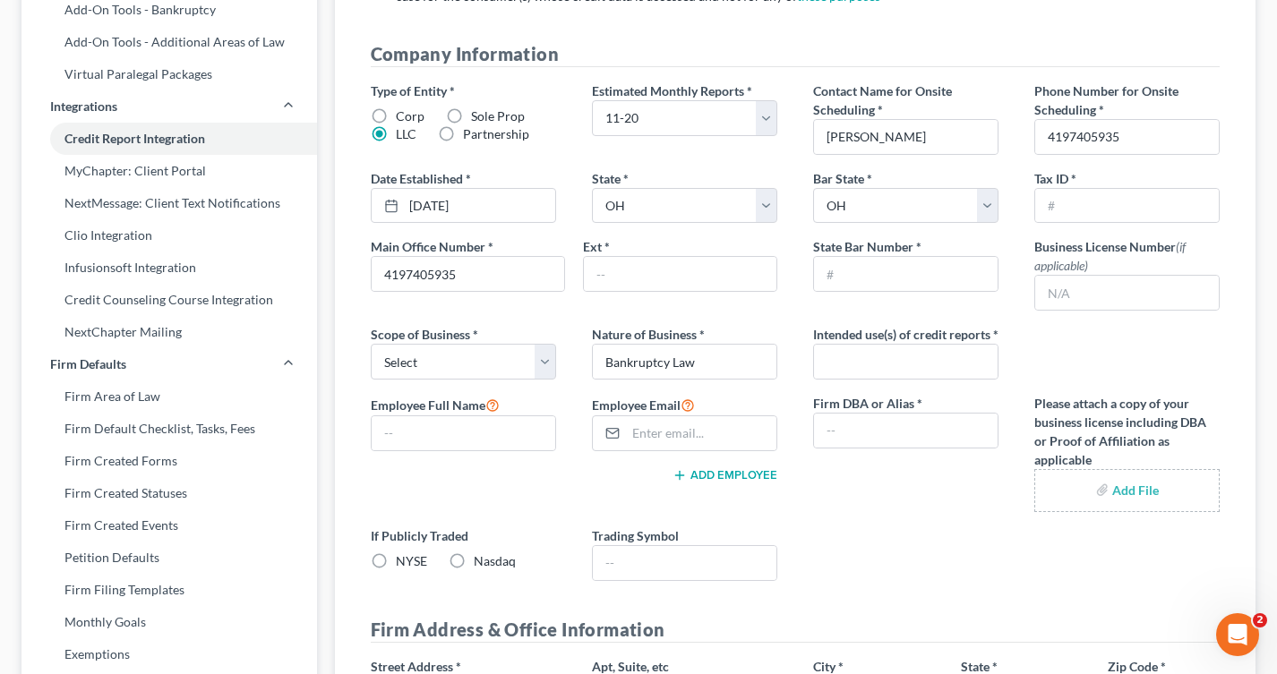
click at [522, 483] on div "Add Employee" at bounding box center [574, 475] width 406 height 18
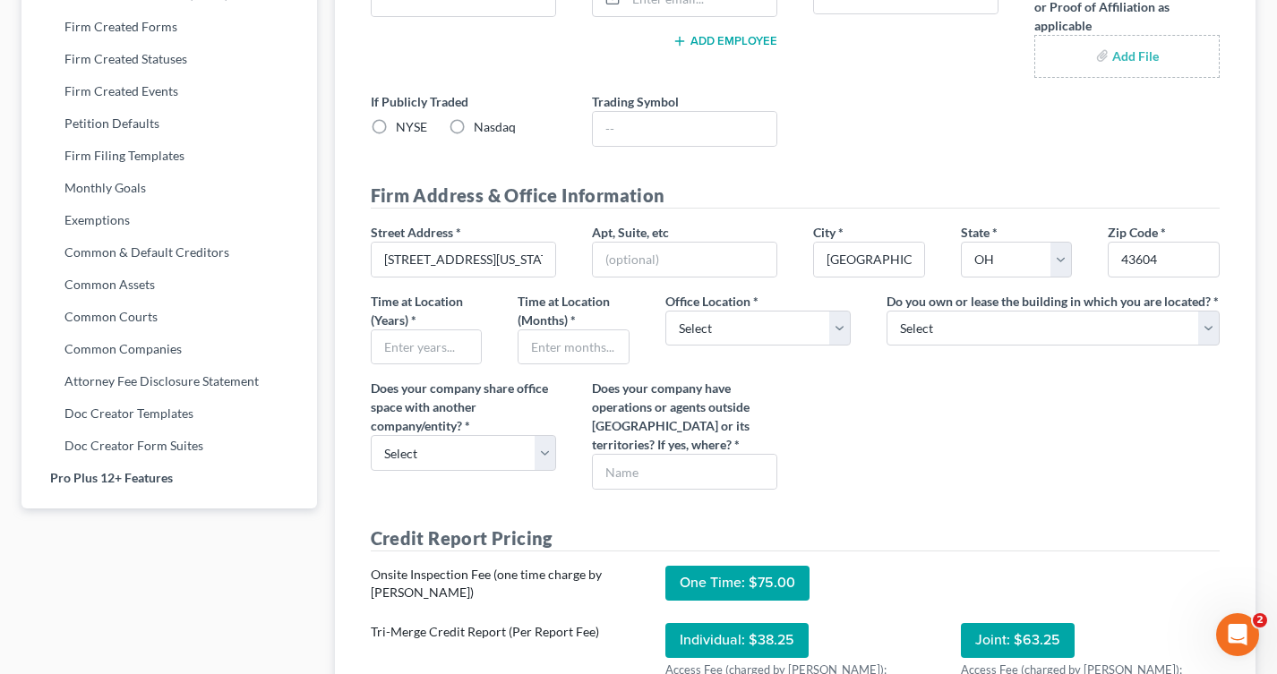
scroll to position [808, 0]
click at [379, 364] on input "text" at bounding box center [427, 346] width 110 height 34
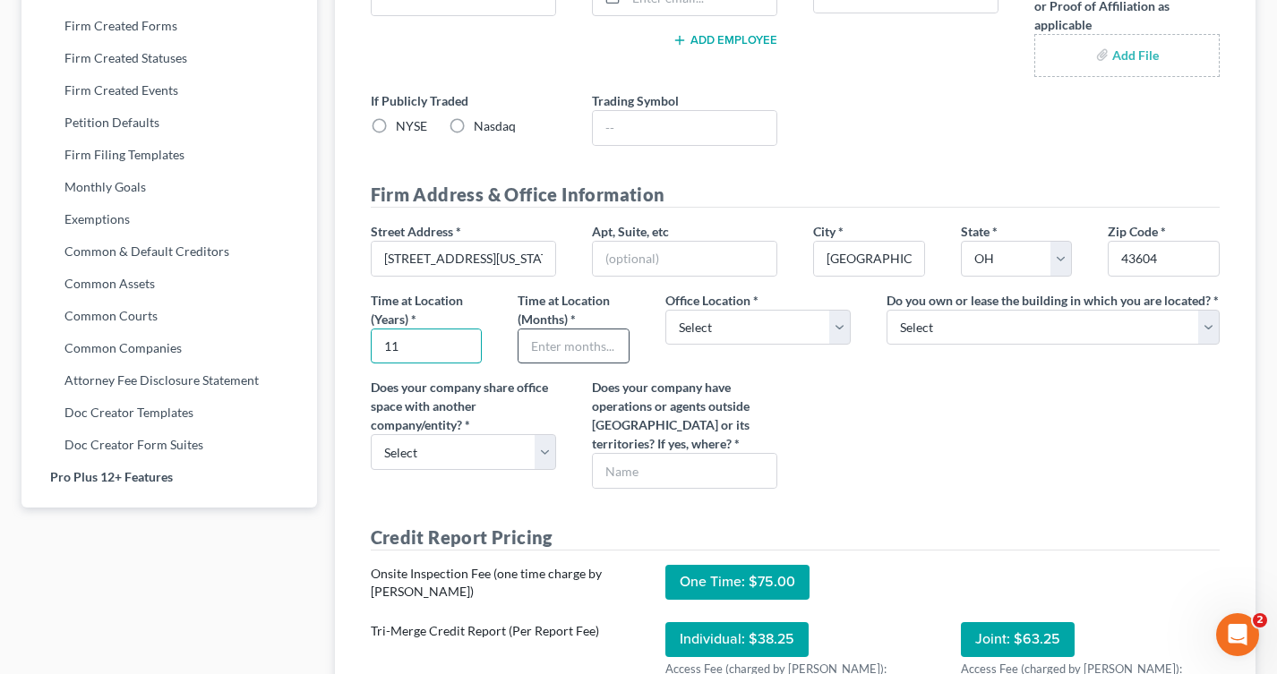
type input "11"
click at [547, 362] on input "text" at bounding box center [573, 346] width 110 height 34
type input "4"
click at [717, 346] on select "Select Commercial Residential" at bounding box center [757, 328] width 185 height 36
select select "0"
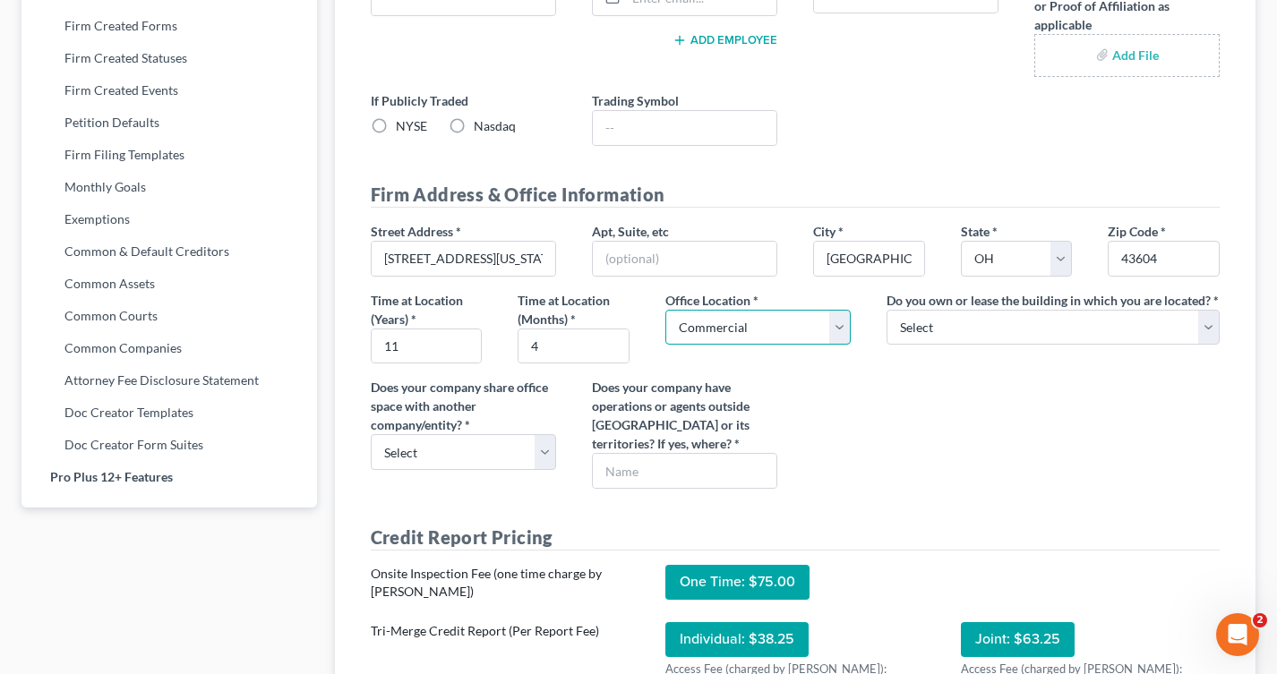
click at [665, 328] on select "Select Commercial Residential" at bounding box center [757, 328] width 185 height 36
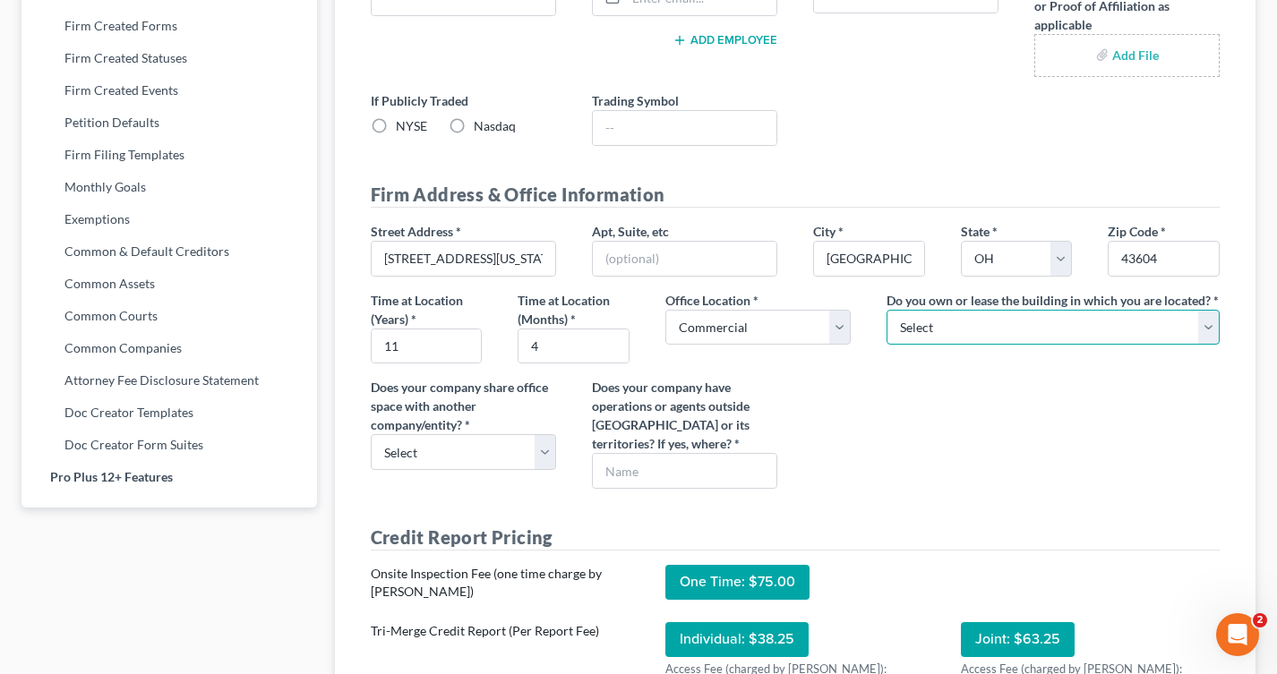
click at [927, 346] on select "Select Own Lease" at bounding box center [1052, 328] width 333 height 36
select select "0"
click at [886, 328] on select "Select Own Lease" at bounding box center [1052, 328] width 333 height 36
click at [543, 470] on select "Select Yes No" at bounding box center [463, 452] width 185 height 36
select select "1"
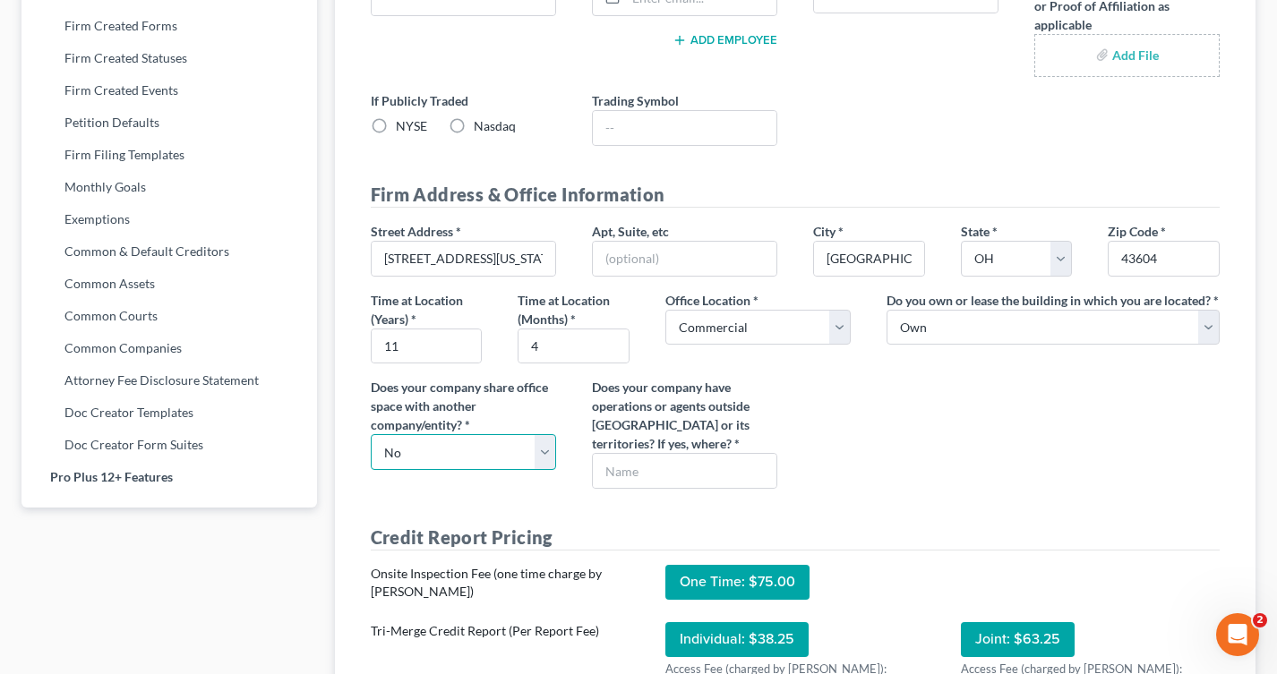
click at [371, 453] on select "Select Yes No" at bounding box center [463, 452] width 185 height 36
click at [634, 488] on input "text" at bounding box center [685, 471] width 184 height 34
type input "no"
click at [914, 489] on div "Street Address * 901 Washington St. Apt, Suite, etc City * Toledo State * State…" at bounding box center [795, 362] width 885 height 281
click at [551, 503] on div "Street Address * 901 Washington St. Apt, Suite, etc City * Toledo State * State…" at bounding box center [795, 362] width 885 height 281
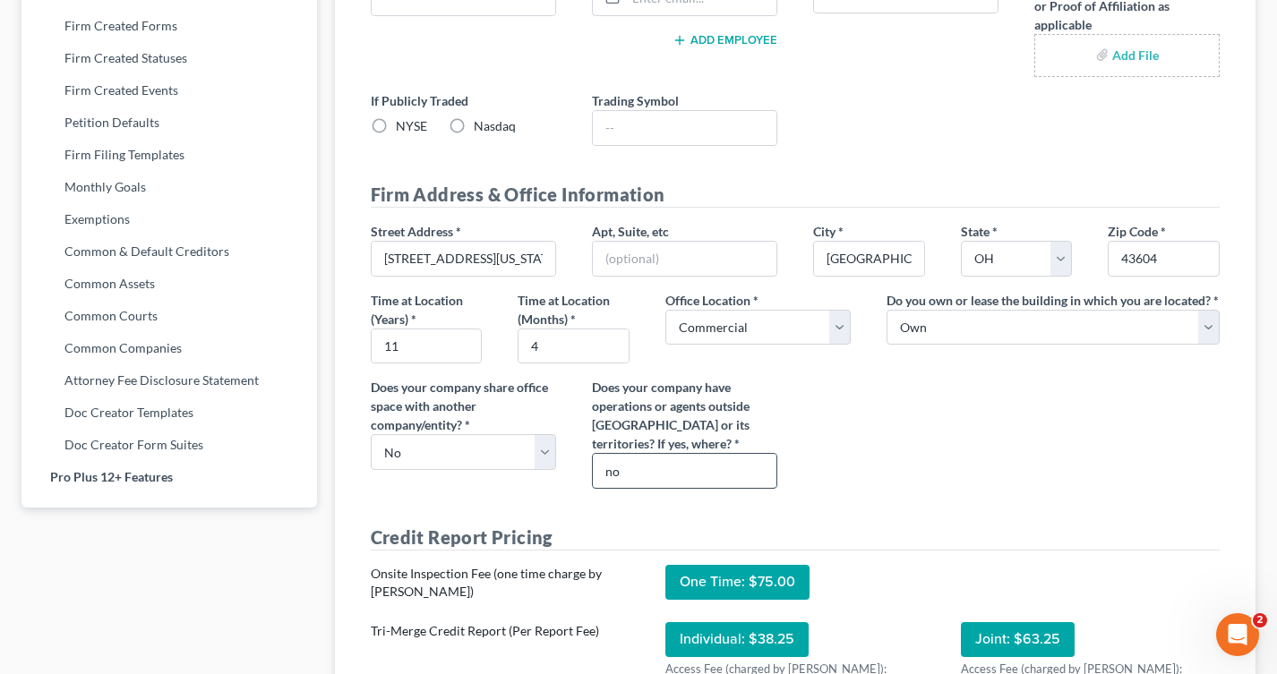
drag, startPoint x: 628, startPoint y: 490, endPoint x: 596, endPoint y: 490, distance: 31.3
click at [596, 488] on input "no" at bounding box center [685, 471] width 184 height 34
click at [594, 488] on input "no" at bounding box center [685, 471] width 184 height 34
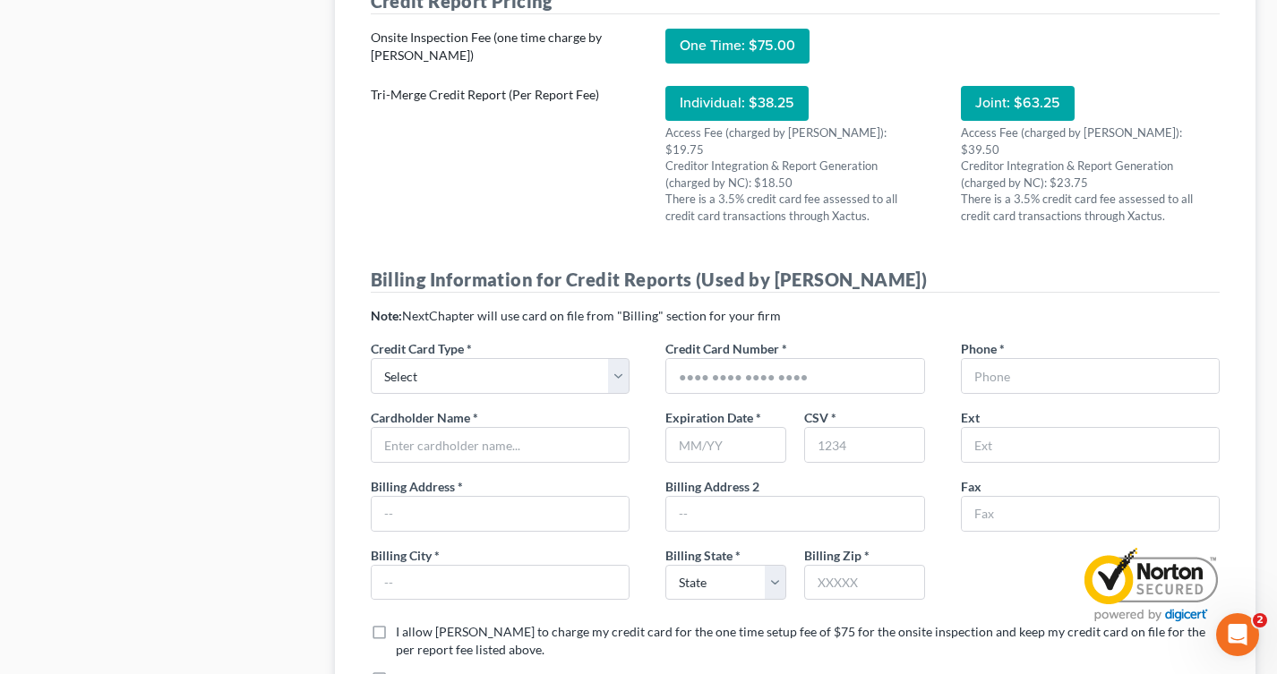
scroll to position [1343, 0]
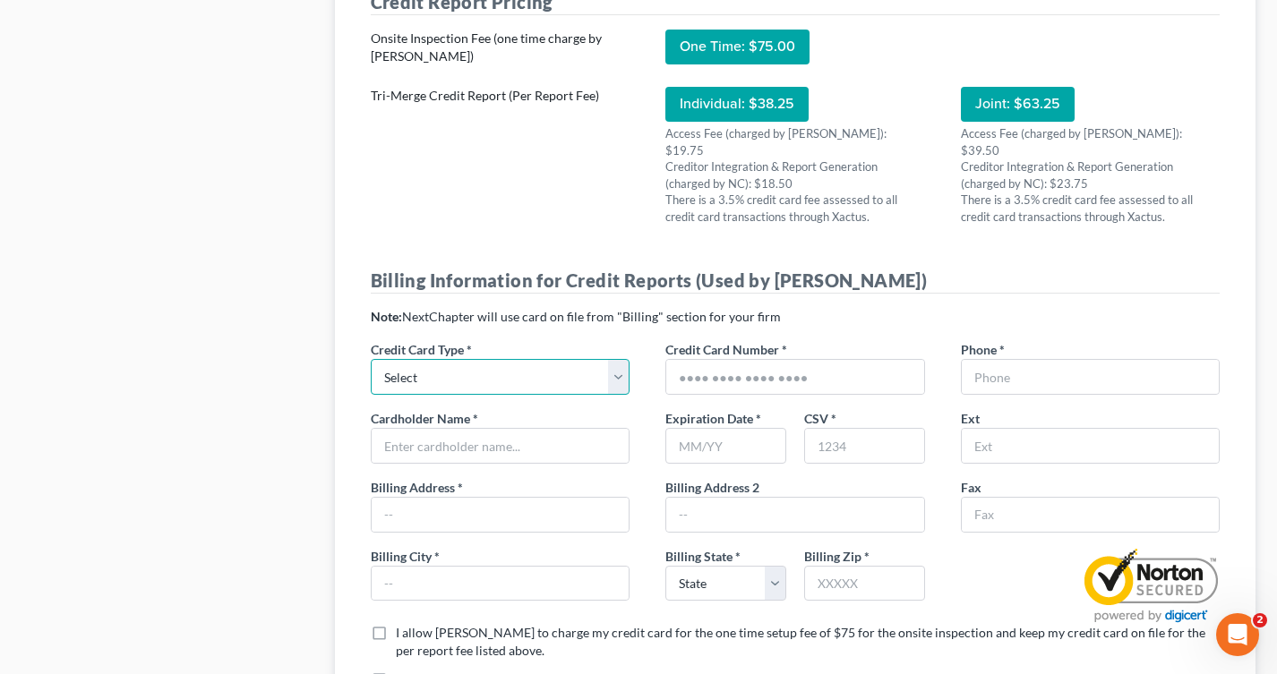
click at [430, 365] on select "Select Visa Master Card American Express Discover" at bounding box center [501, 377] width 260 height 36
select select "0"
click at [371, 361] on select "Select Visa Master Card American Express Discover" at bounding box center [501, 377] width 260 height 36
click at [429, 447] on input "text" at bounding box center [501, 446] width 258 height 34
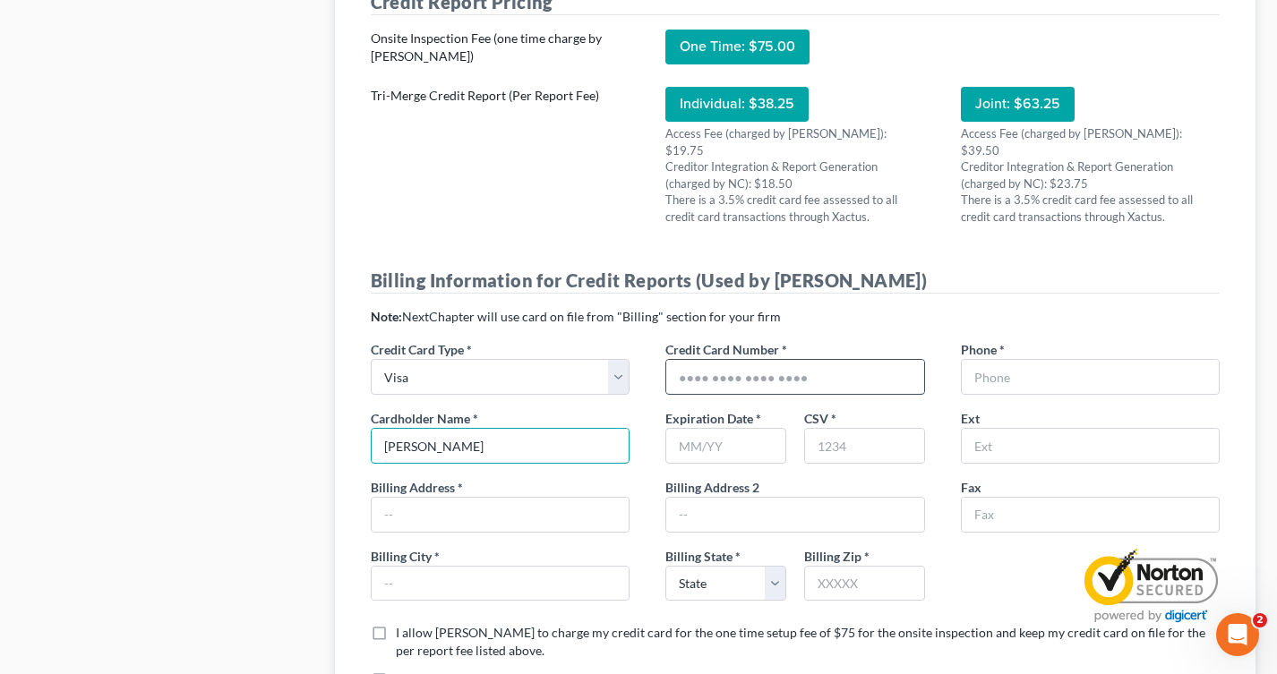
type input "Scott A. Ciolek"
click at [684, 372] on input "text" at bounding box center [795, 377] width 258 height 34
type input "4147342093356964"
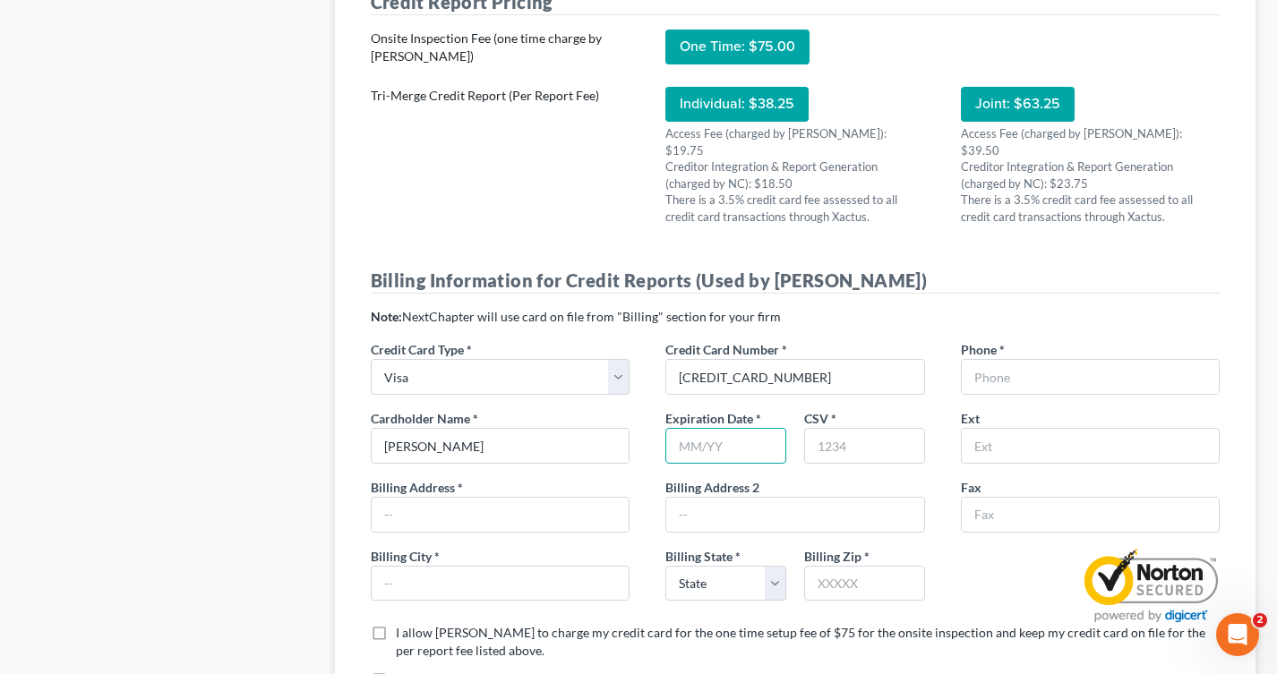
type input "05/27"
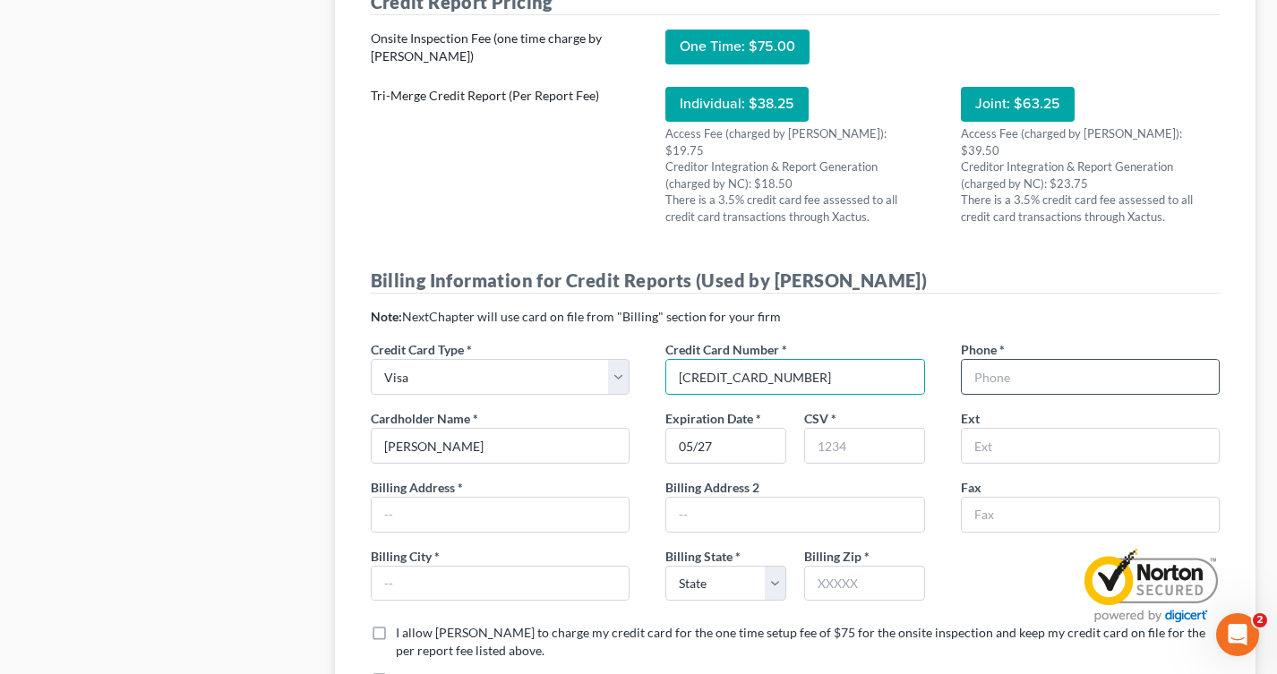
click at [1059, 372] on input "text" at bounding box center [1091, 377] width 258 height 34
type input "4197405935"
type input "43604"
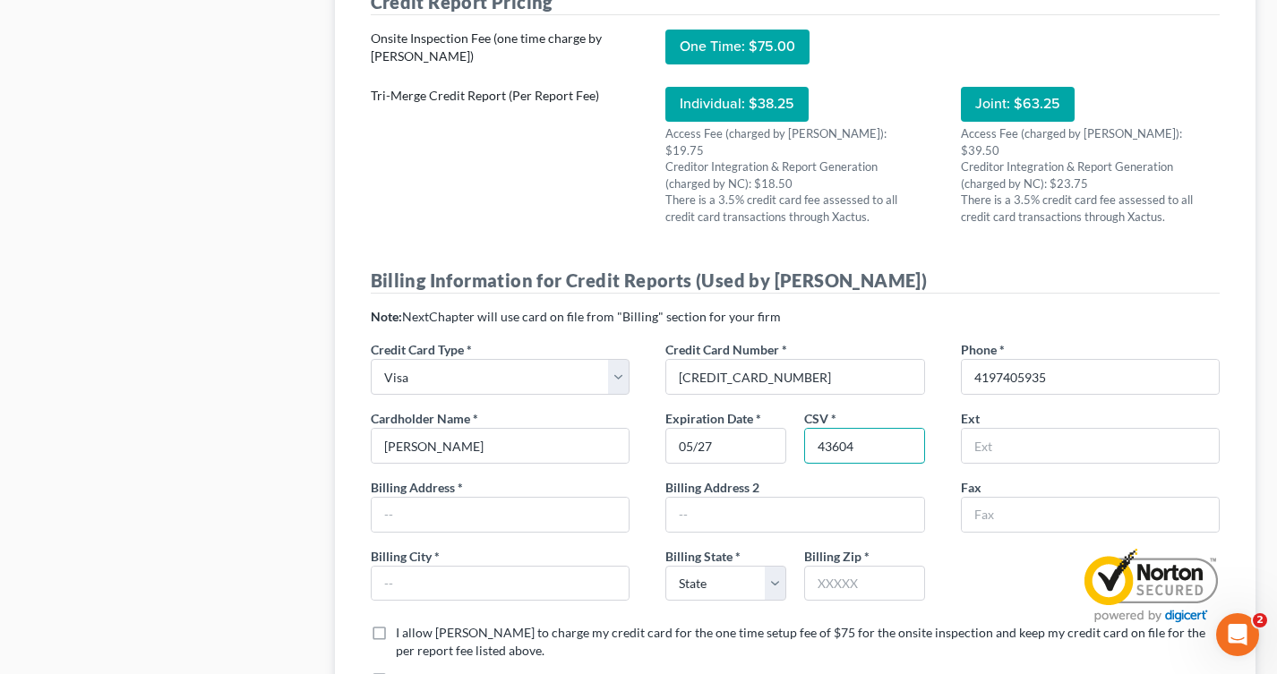
drag, startPoint x: 865, startPoint y: 447, endPoint x: 786, endPoint y: 447, distance: 78.8
click at [786, 447] on div "Expiration Date * 05/27 CSV * 43604" at bounding box center [795, 443] width 278 height 69
type input "244"
click at [535, 526] on input "text" at bounding box center [501, 515] width 258 height 34
type input "901 Washington Street"
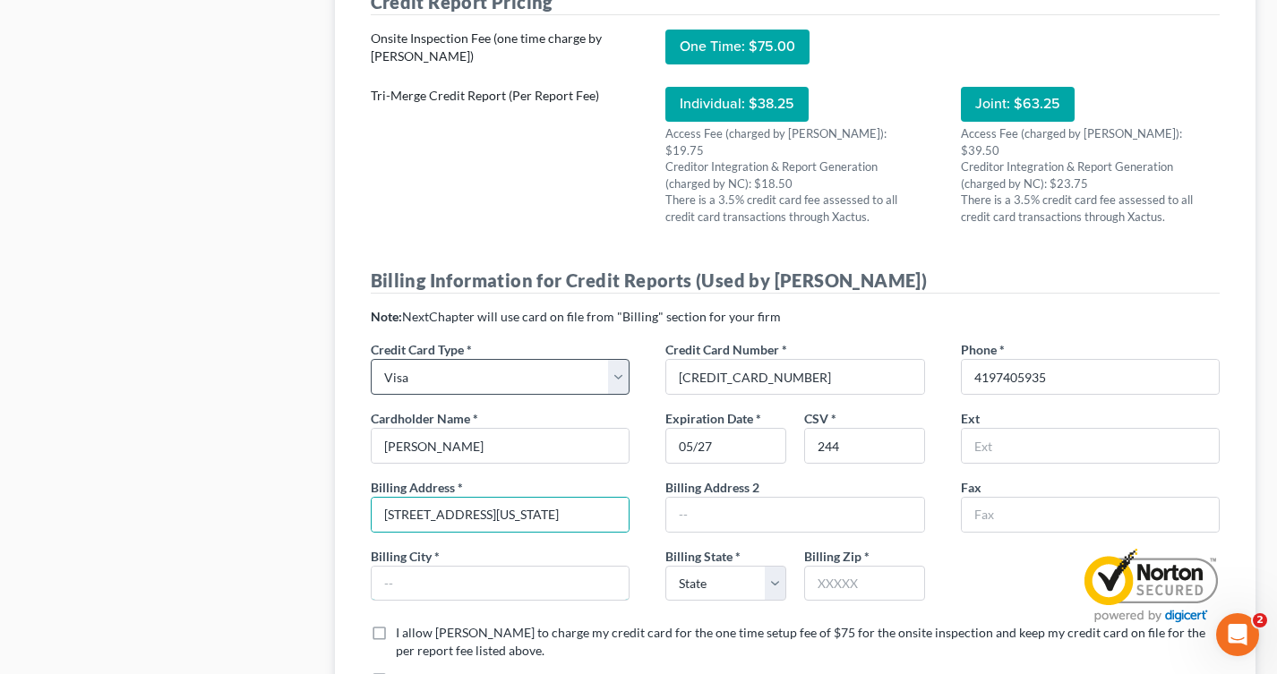
type input "Toledo"
select select "36"
type input "43604"
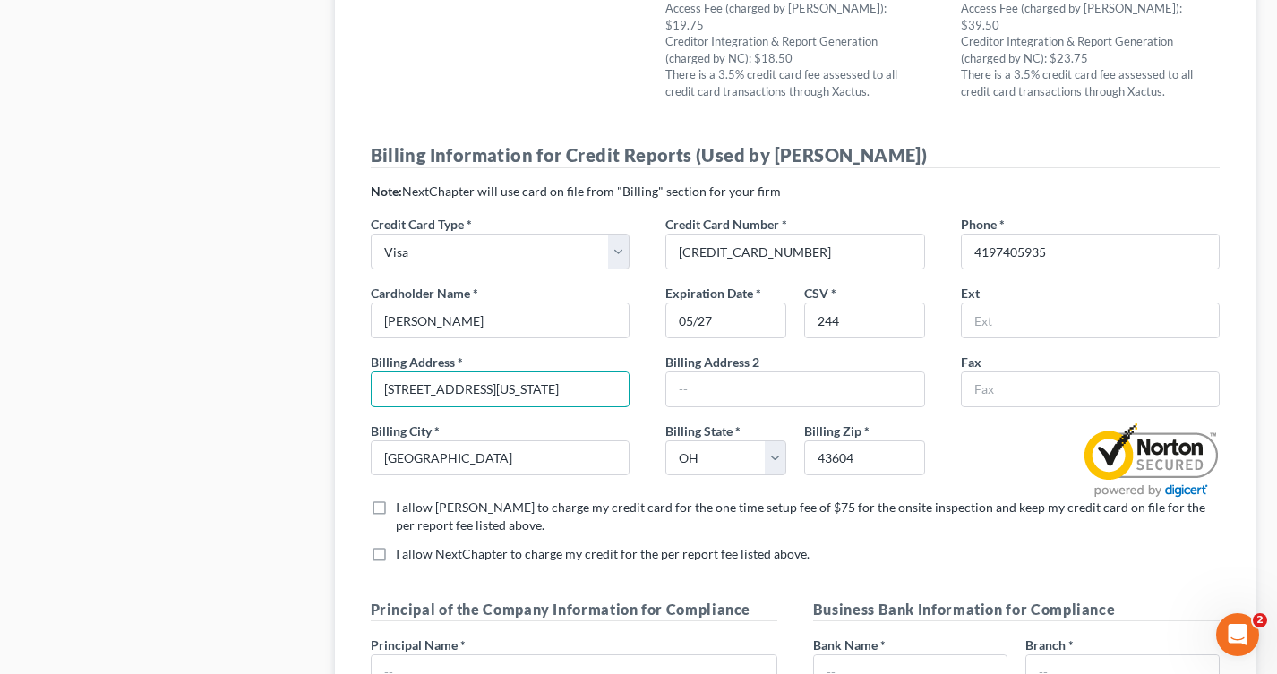
scroll to position [1494, 0]
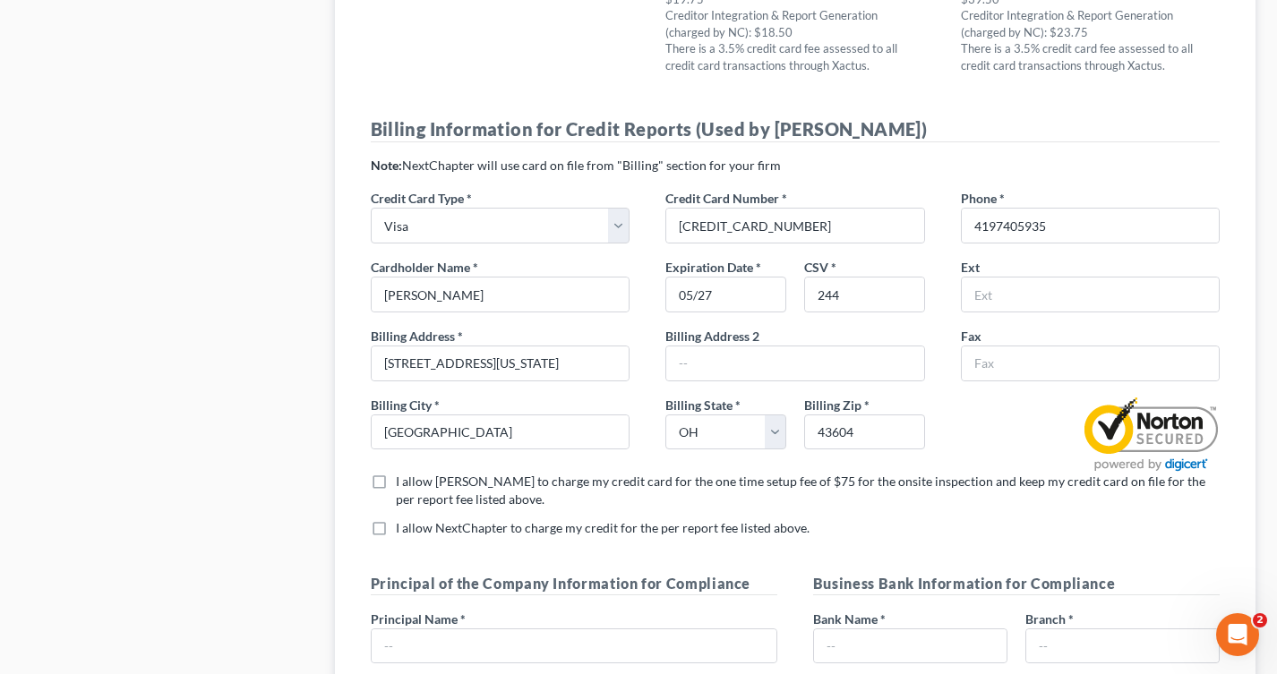
click at [396, 488] on label "I allow Xactus to charge my credit card for the one time setup fee of $75 for t…" at bounding box center [808, 491] width 825 height 36
click at [403, 484] on input "I allow Xactus to charge my credit card for the one time setup fee of $75 for t…" at bounding box center [409, 479] width 12 height 12
checkbox input "true"
click at [396, 533] on label "I allow NextChapter to charge my credit for the per report fee listed above. *" at bounding box center [603, 528] width 414 height 18
click at [403, 531] on input "I allow NextChapter to charge my credit for the per report fee listed above. *" at bounding box center [409, 525] width 12 height 12
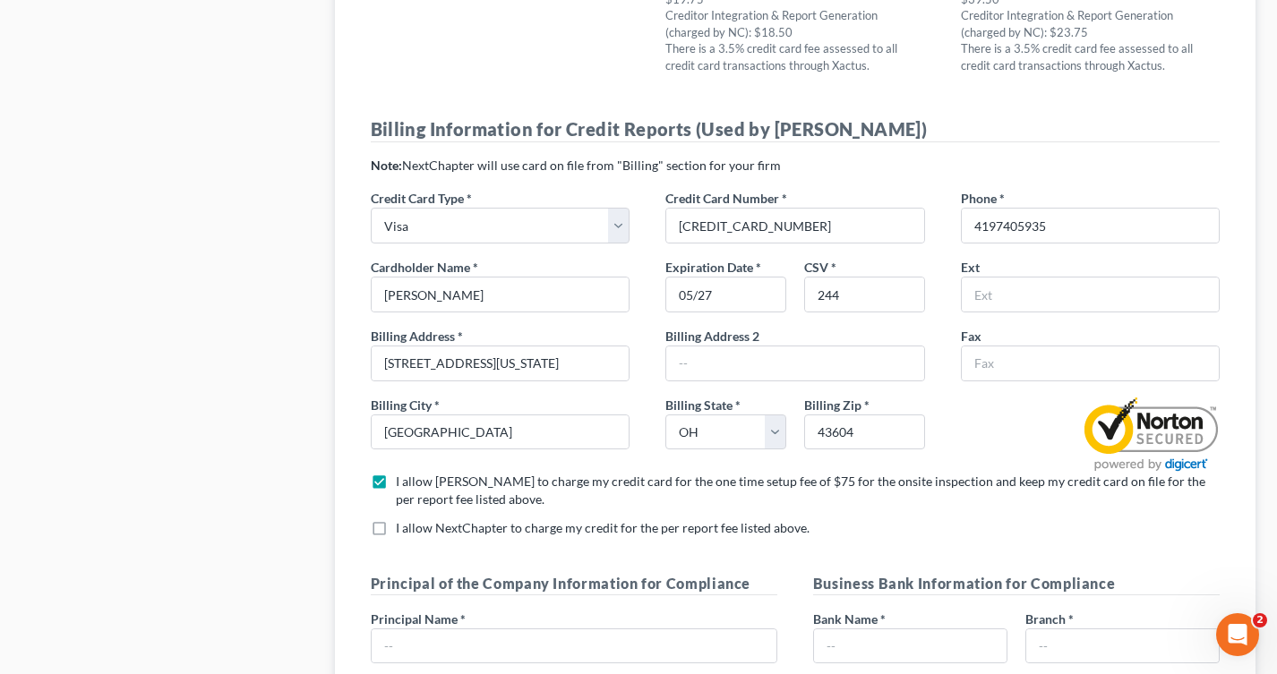
checkbox input "true"
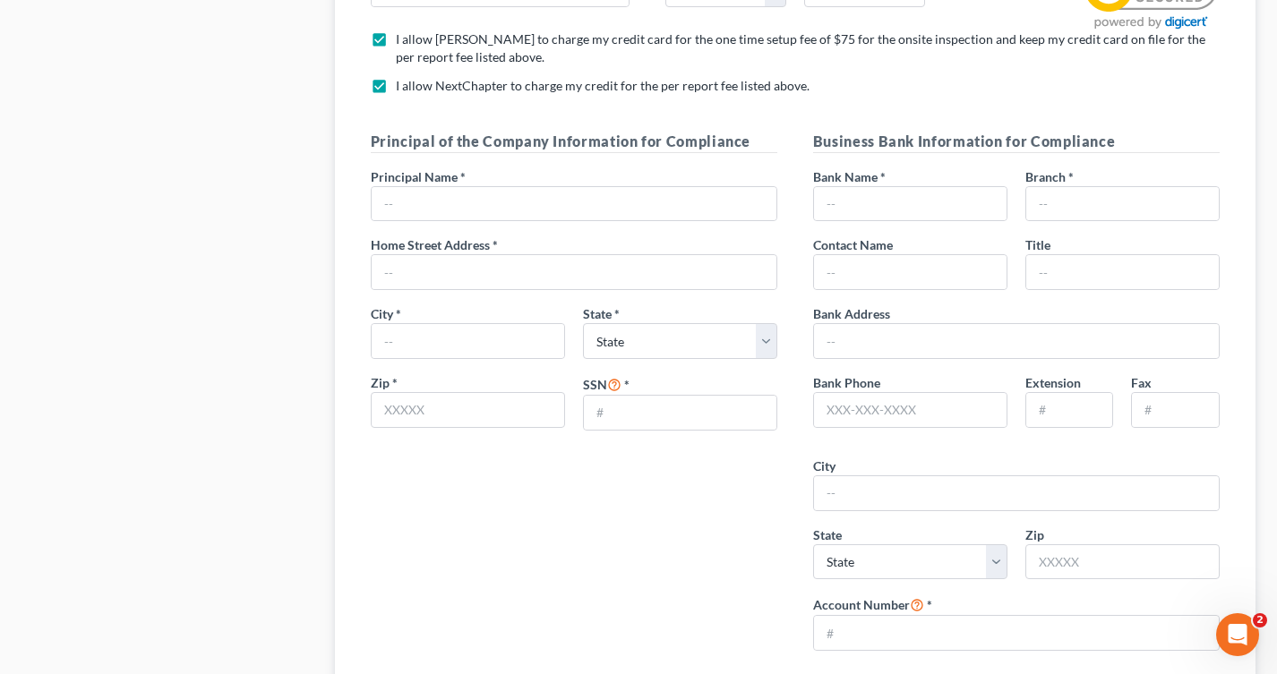
scroll to position [1903, 0]
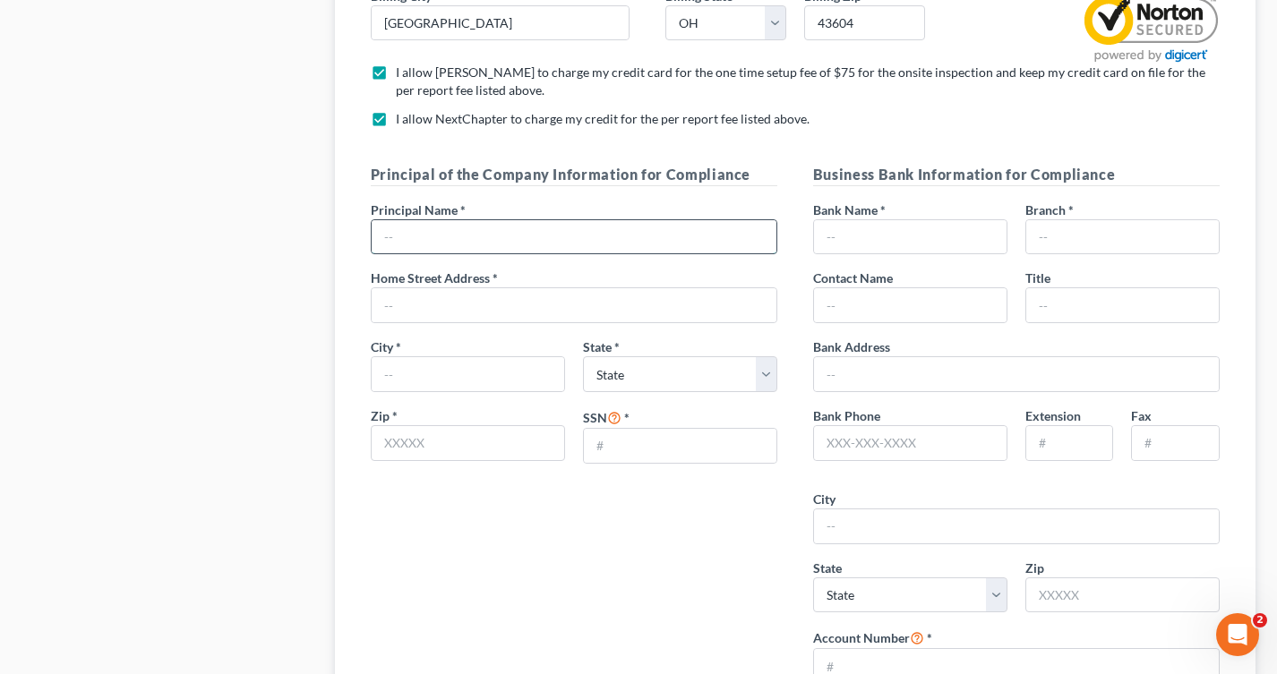
click at [391, 241] on input "text" at bounding box center [574, 237] width 405 height 34
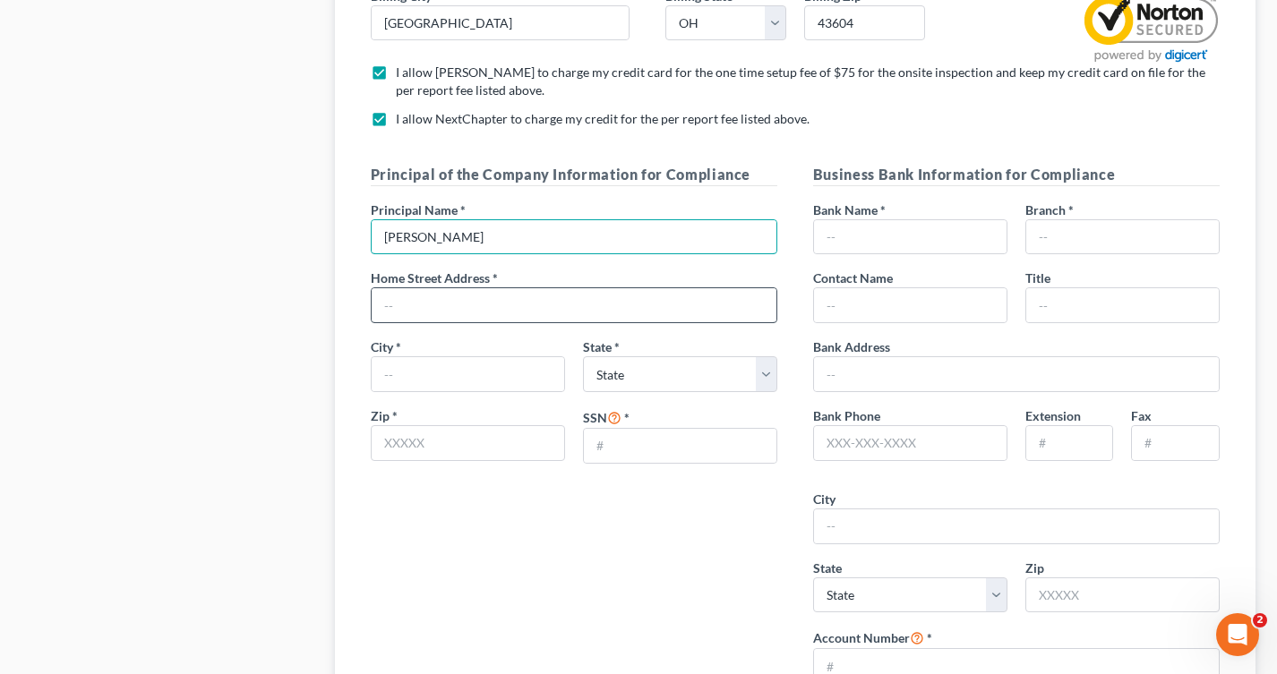
type input "Scott Ciolek"
click at [478, 314] on input "text" at bounding box center [574, 305] width 405 height 34
type input "901 Washington Street"
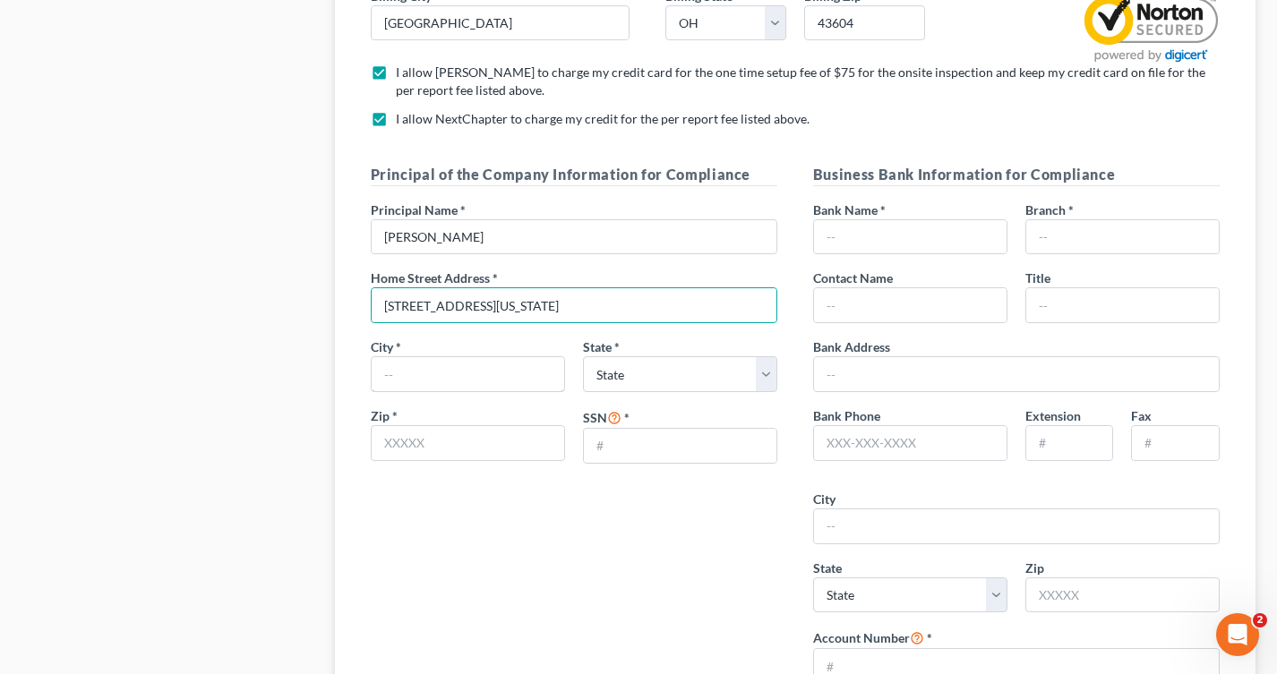
type input "Toledo"
select select "36"
type input "43604"
type input "[PERSON_NAME] LTD"
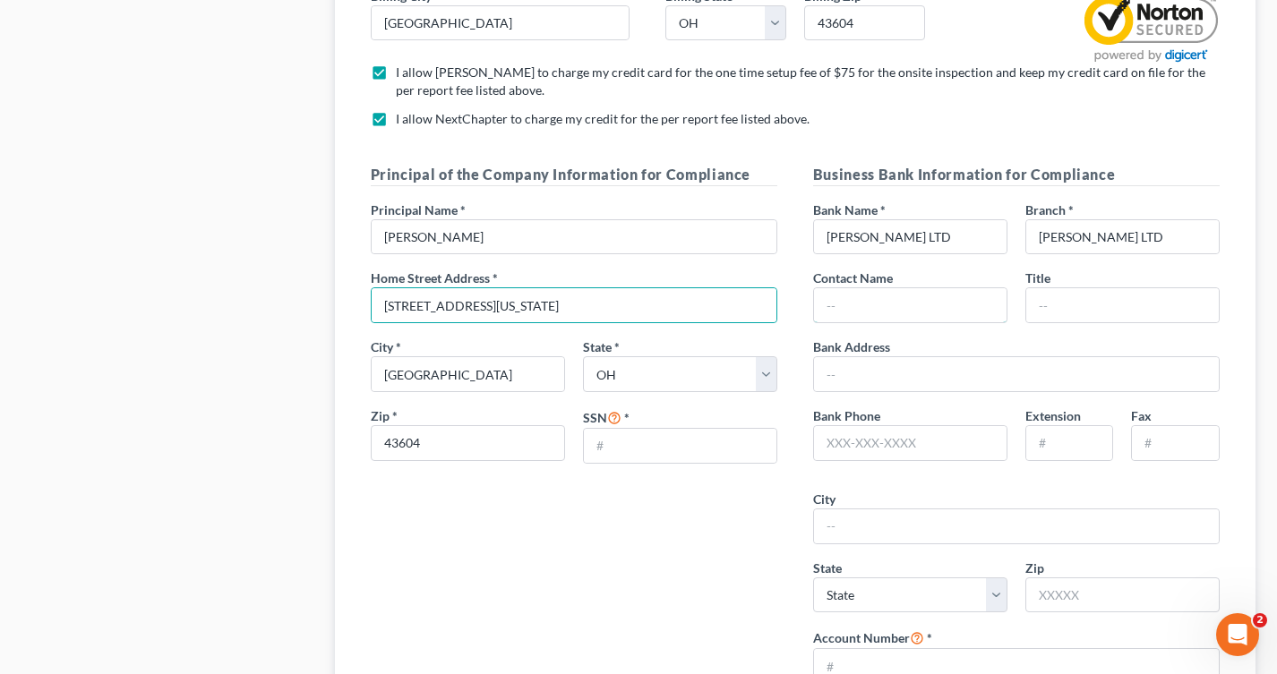
type input "[PERSON_NAME] LTD"
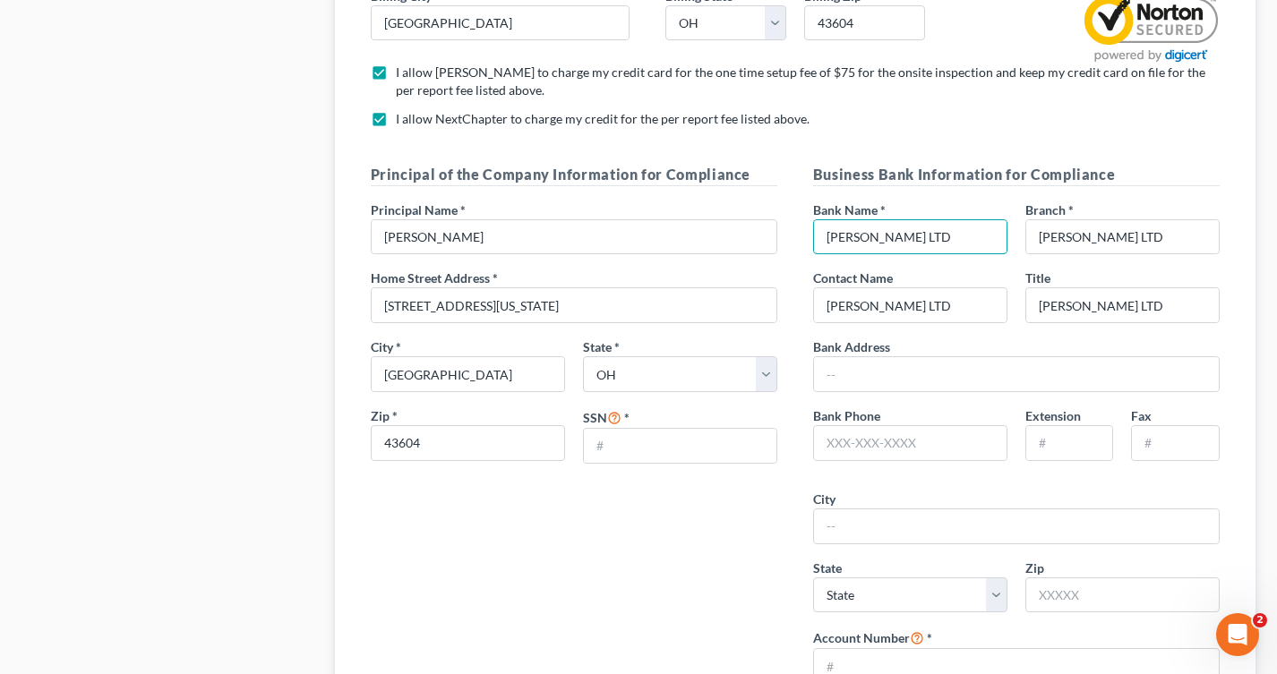
drag, startPoint x: 899, startPoint y: 242, endPoint x: 804, endPoint y: 239, distance: 94.9
click at [804, 239] on div "Bank Name * Ciolek LTD" at bounding box center [910, 228] width 212 height 55
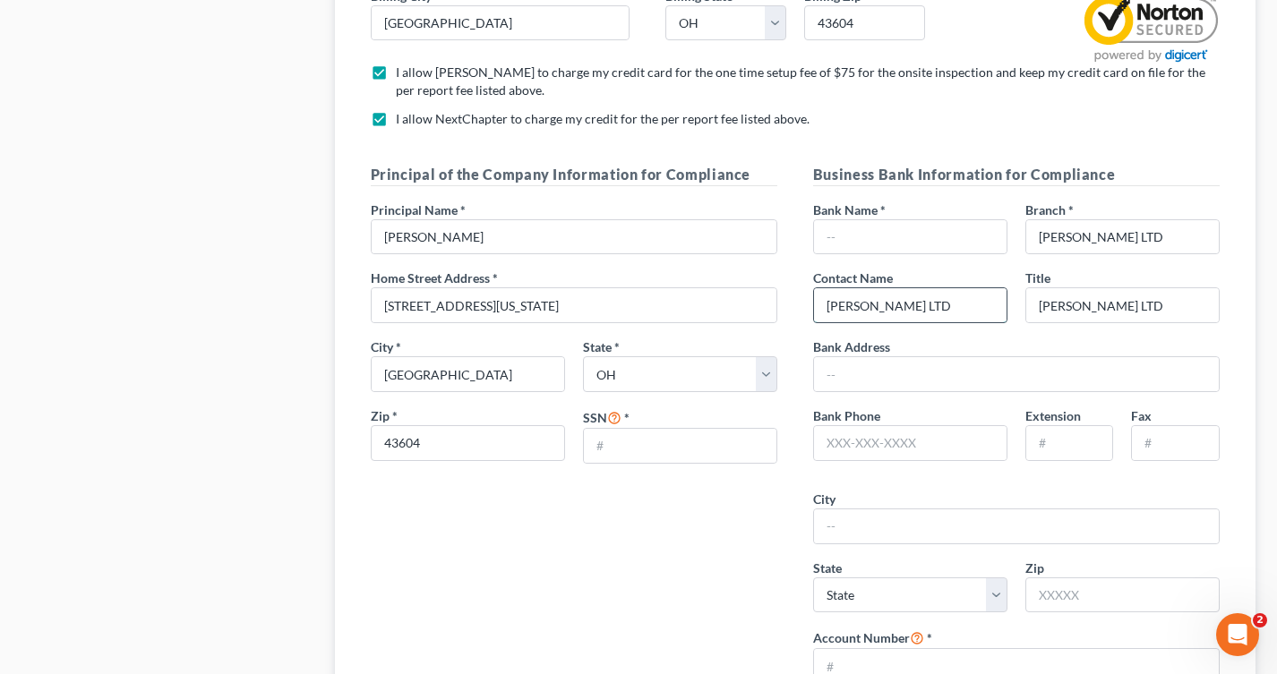
drag, startPoint x: 894, startPoint y: 310, endPoint x: 817, endPoint y: 309, distance: 76.1
click at [817, 309] on input "[PERSON_NAME] LTD" at bounding box center [910, 305] width 192 height 34
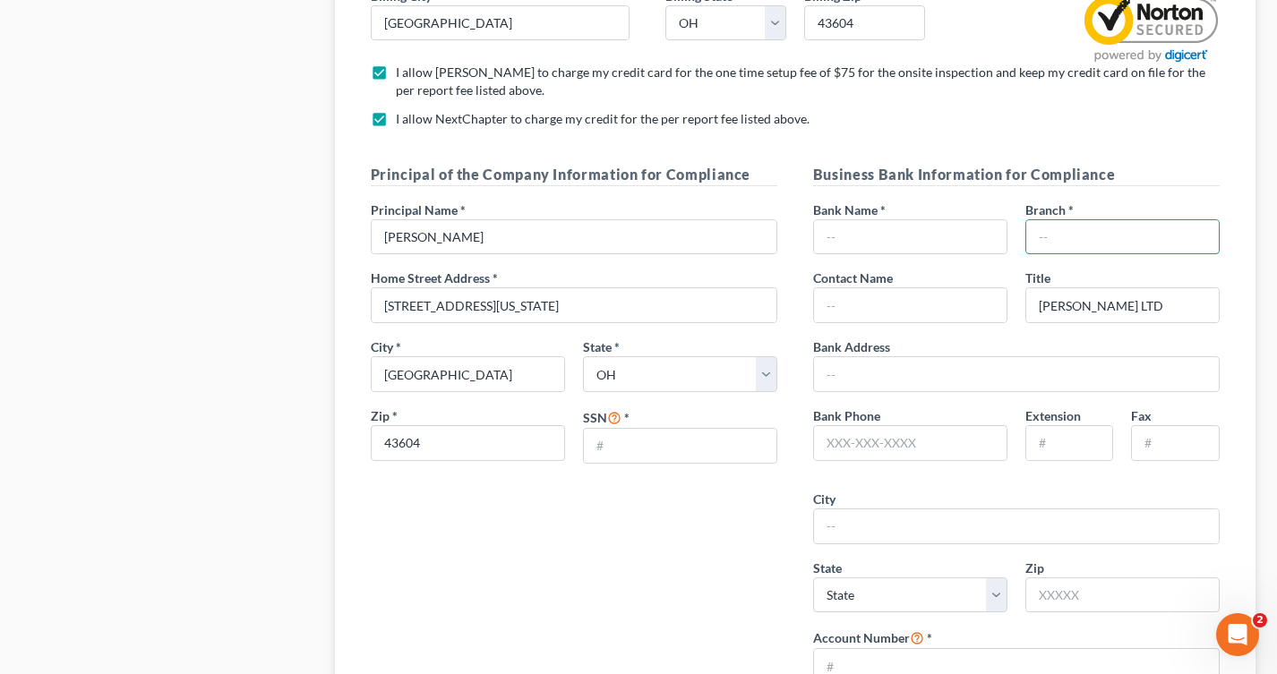
drag, startPoint x: 1103, startPoint y: 241, endPoint x: 1018, endPoint y: 235, distance: 85.2
click at [1018, 235] on div "Branch *" at bounding box center [1122, 228] width 212 height 55
drag, startPoint x: 1113, startPoint y: 315, endPoint x: 1028, endPoint y: 312, distance: 85.1
click at [1028, 312] on input "[PERSON_NAME] LTD" at bounding box center [1122, 305] width 192 height 34
click at [628, 447] on input "text" at bounding box center [680, 446] width 192 height 34
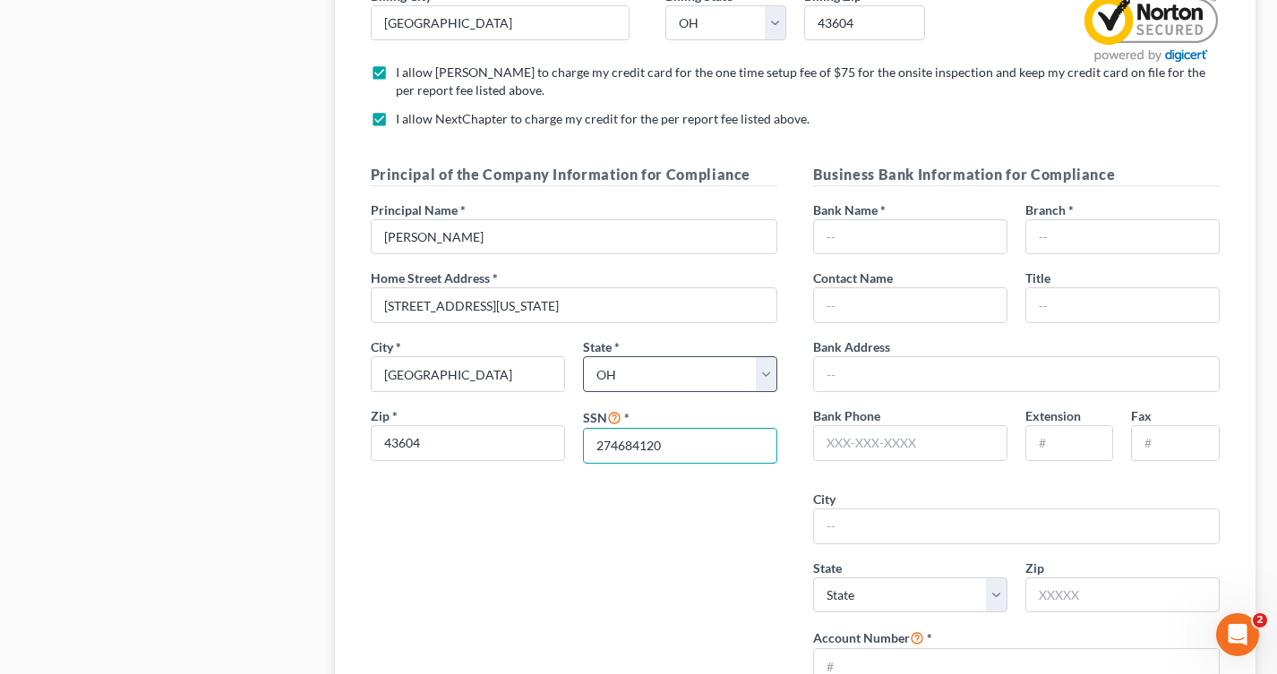
type input "274684120"
click at [655, 363] on select "State AL AK AR AZ CA CO CT DE DC FL GA GU HI ID IL IN IA KS KY LA ME MD MA MI M…" at bounding box center [680, 374] width 194 height 36
click at [583, 358] on select "State AL AK AR AZ CA CO CT DE DC FL GA GU HI ID IL IN IA KS KY LA ME MD MA MI M…" at bounding box center [680, 374] width 194 height 36
click at [503, 566] on div "Principal of the Company Information for Compliance Principal Name * Scott Ciol…" at bounding box center [574, 431] width 442 height 535
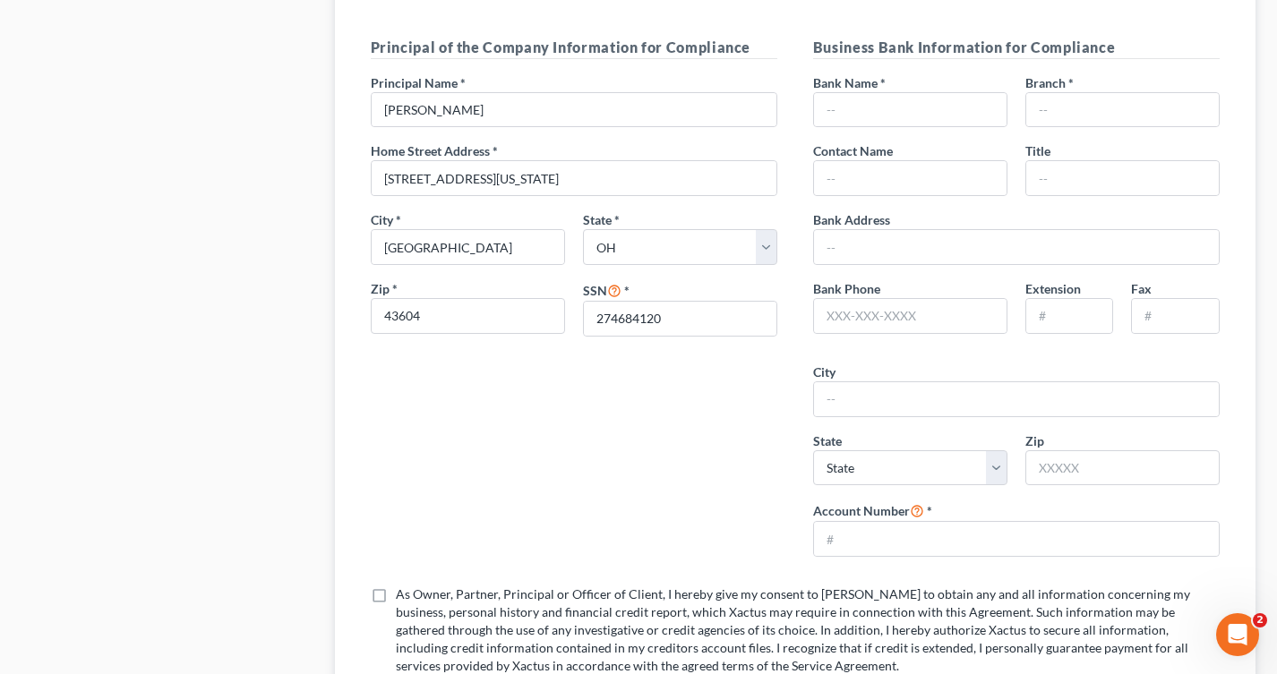
scroll to position [2031, 0]
click at [831, 113] on input "text" at bounding box center [910, 109] width 192 height 34
click at [793, 71] on div "Principal of the Company Information for Compliance Principal Name * Scott Ciol…" at bounding box center [574, 303] width 442 height 535
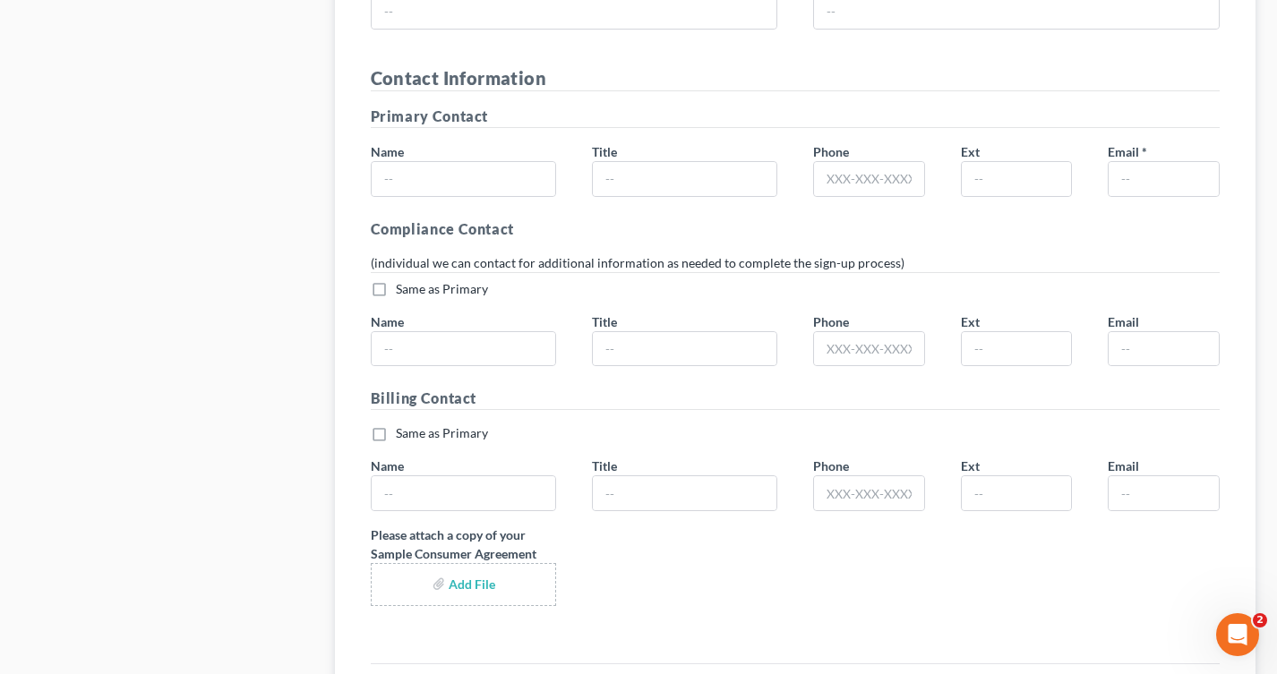
scroll to position [3284, 0]
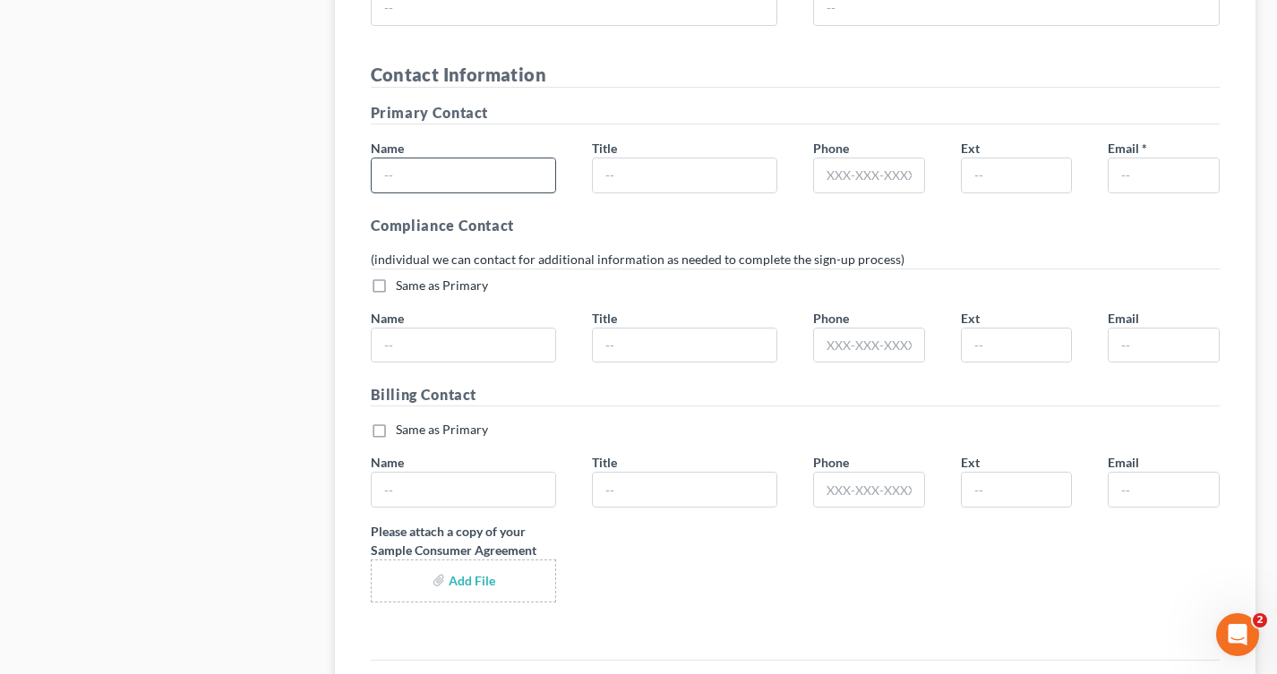
click at [408, 183] on input "text" at bounding box center [464, 175] width 184 height 34
type input "Scott A Ciolek"
type input "4197405935"
type input "[EMAIL_ADDRESS][DOMAIN_NAME]"
click at [601, 184] on input "text" at bounding box center [685, 175] width 184 height 34
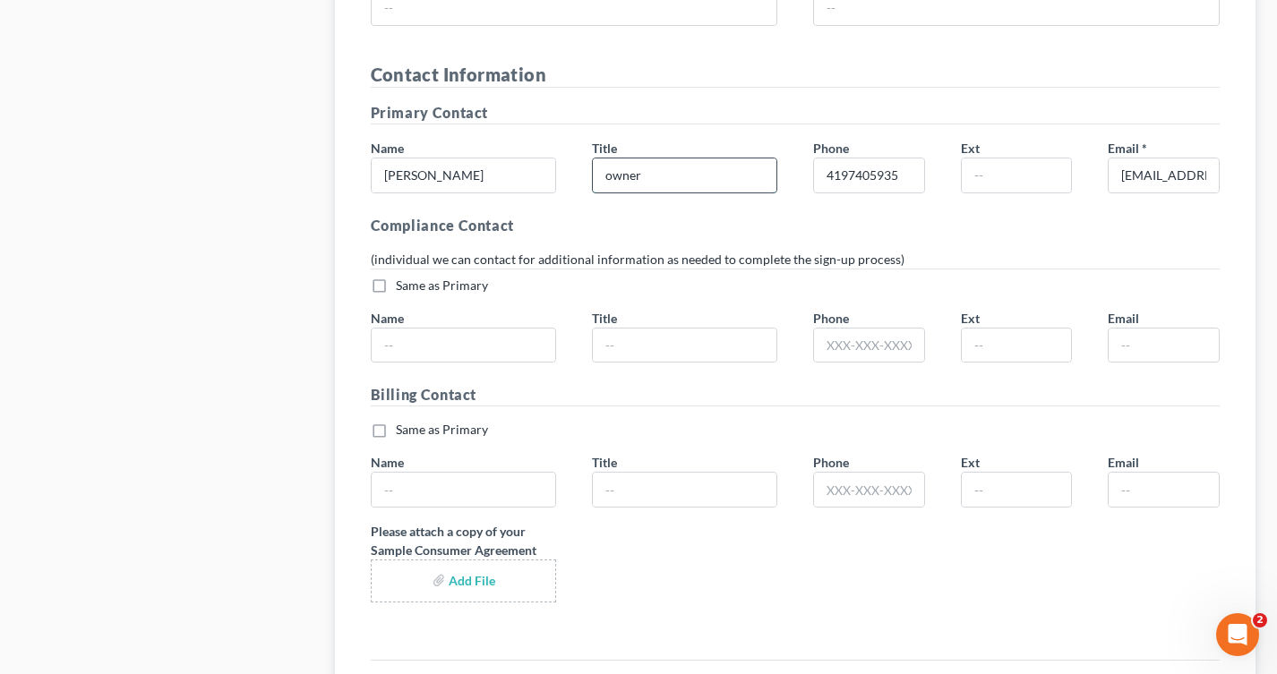
click at [603, 179] on input "owner" at bounding box center [685, 175] width 184 height 34
type input "owner"
click at [396, 288] on label "Same as Primary *" at bounding box center [442, 286] width 92 height 18
click at [403, 288] on input "Same as Primary *" at bounding box center [409, 283] width 12 height 12
checkbox input "true"
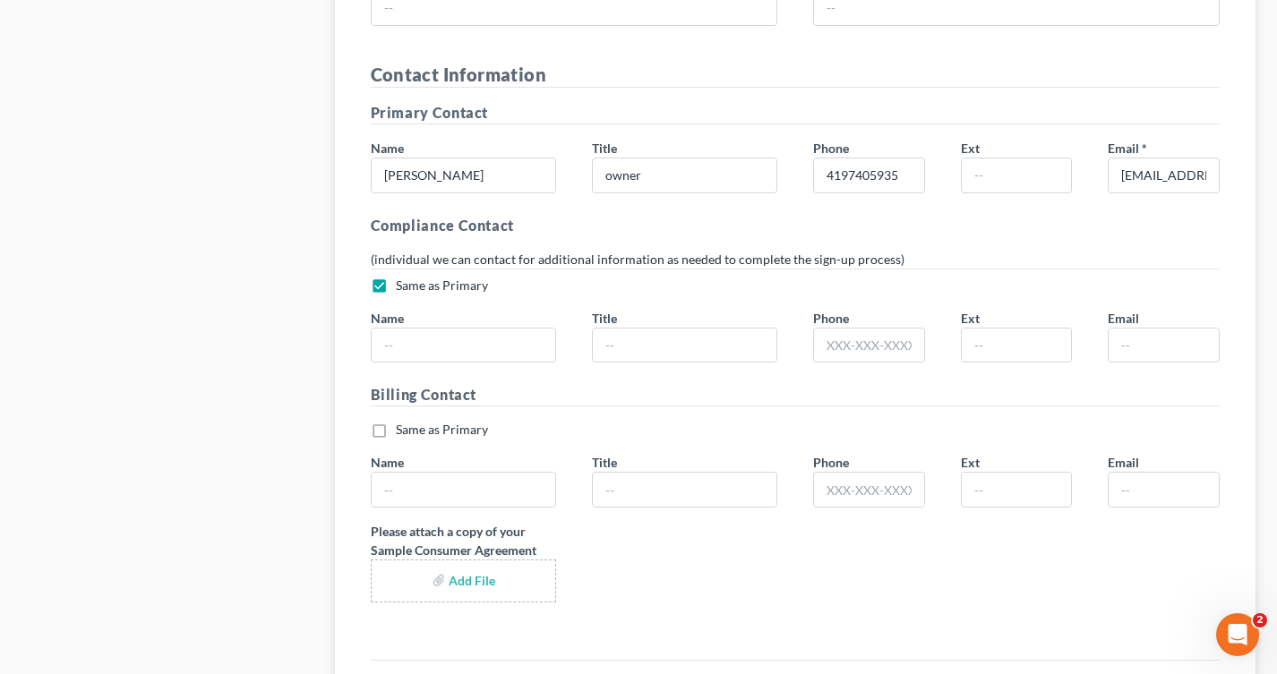
click at [396, 429] on label "Same as Primary *" at bounding box center [442, 430] width 92 height 18
click at [403, 429] on input "Same as Primary *" at bounding box center [409, 427] width 12 height 12
checkbox input "true"
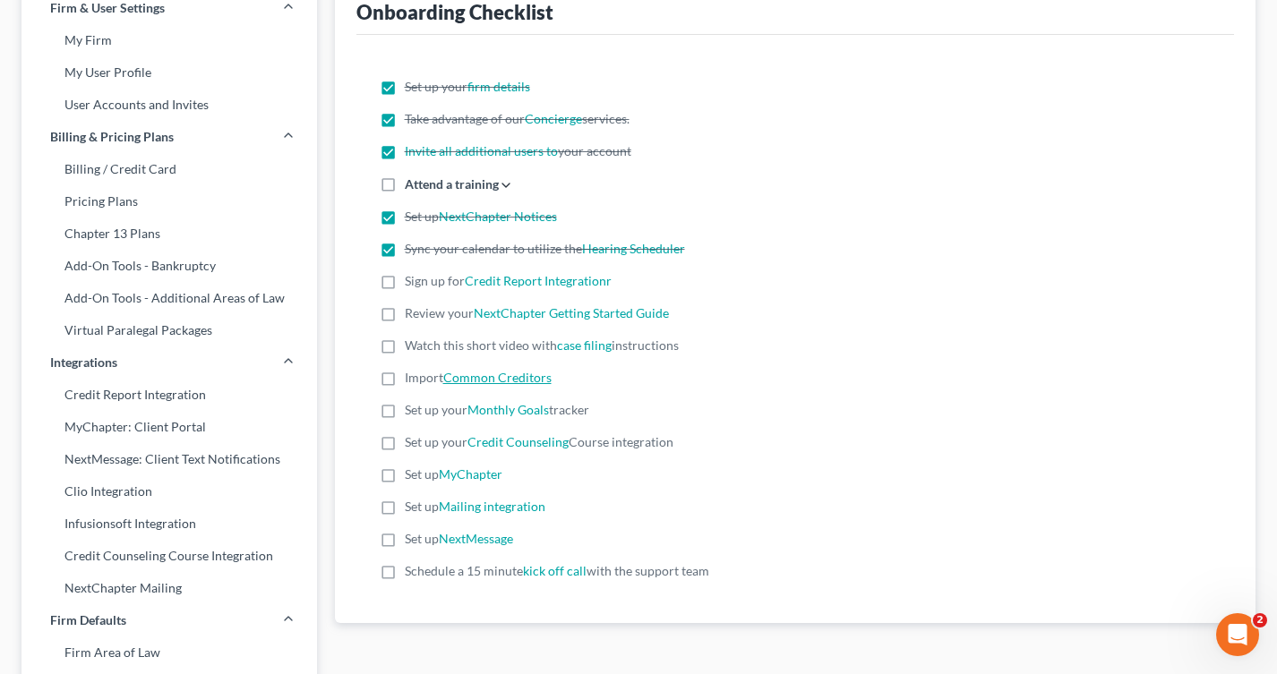
click at [472, 376] on link "Common Creditors" at bounding box center [497, 377] width 108 height 15
